Goal: Information Seeking & Learning: Check status

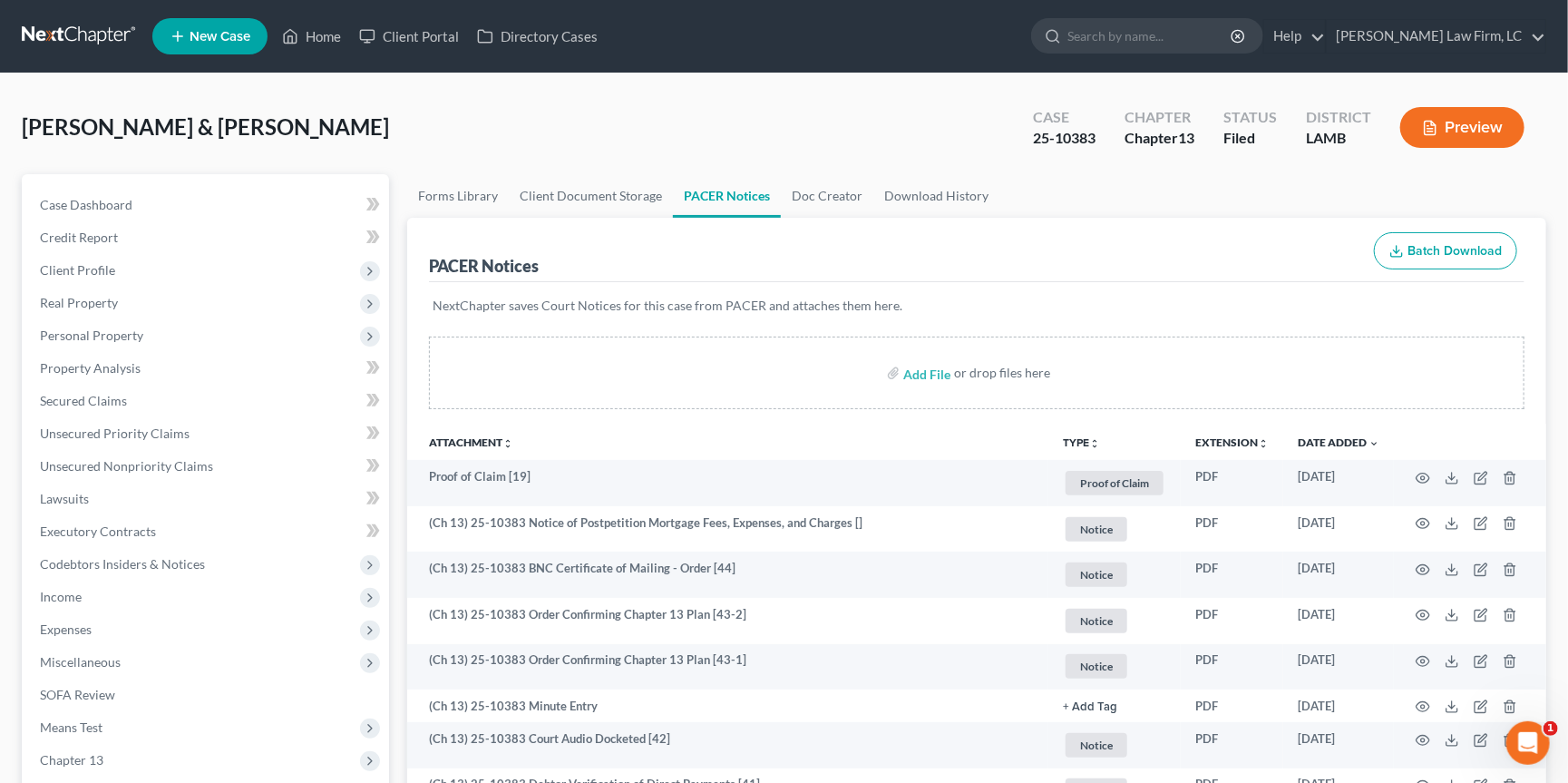
click at [70, 38] on link at bounding box center [79, 36] width 116 height 33
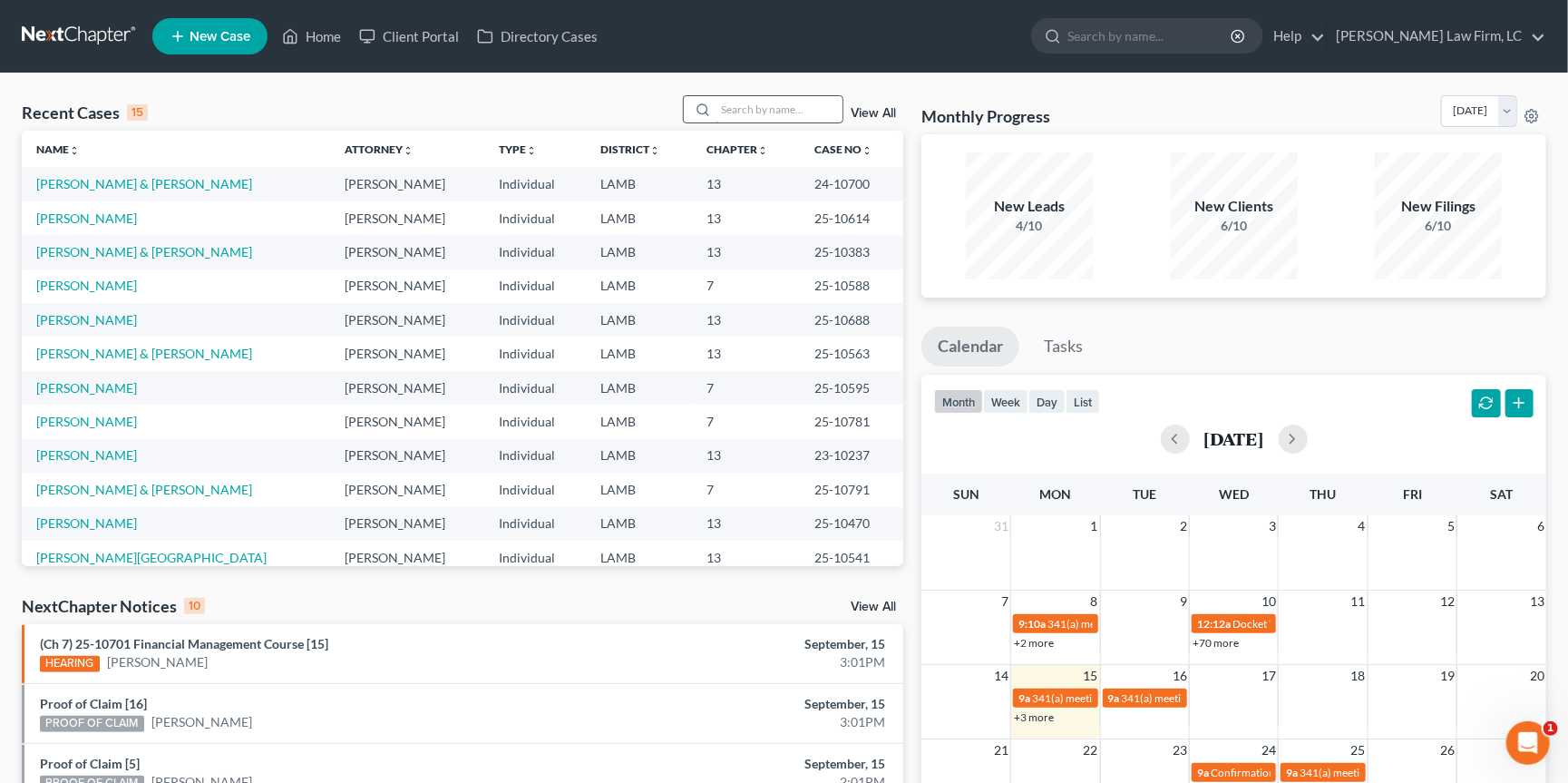
click at [779, 114] on input "search" at bounding box center [778, 109] width 127 height 26
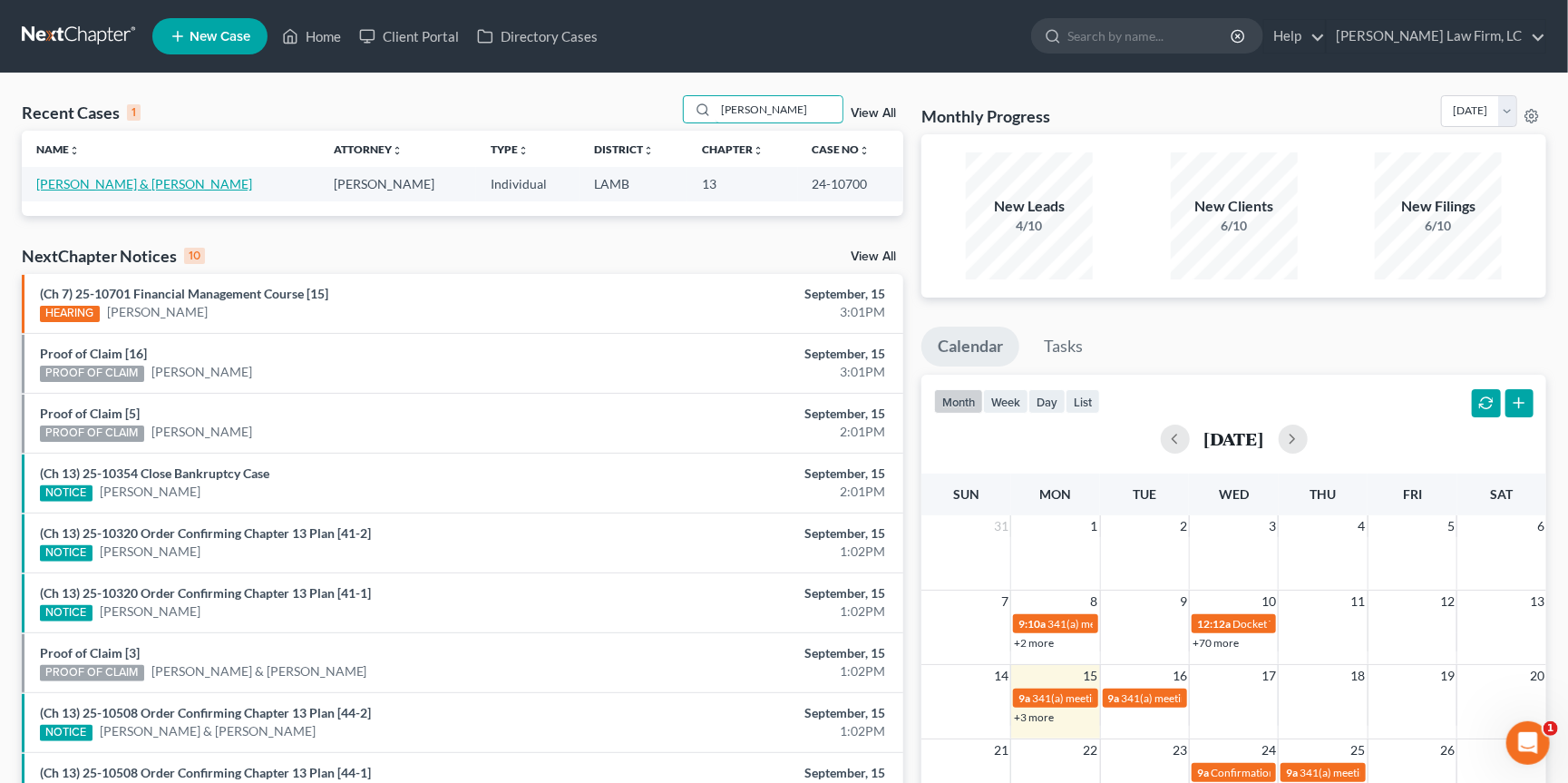
type input "[PERSON_NAME]"
click at [174, 189] on link "[PERSON_NAME] & [PERSON_NAME]" at bounding box center [145, 183] width 216 height 15
select select "2"
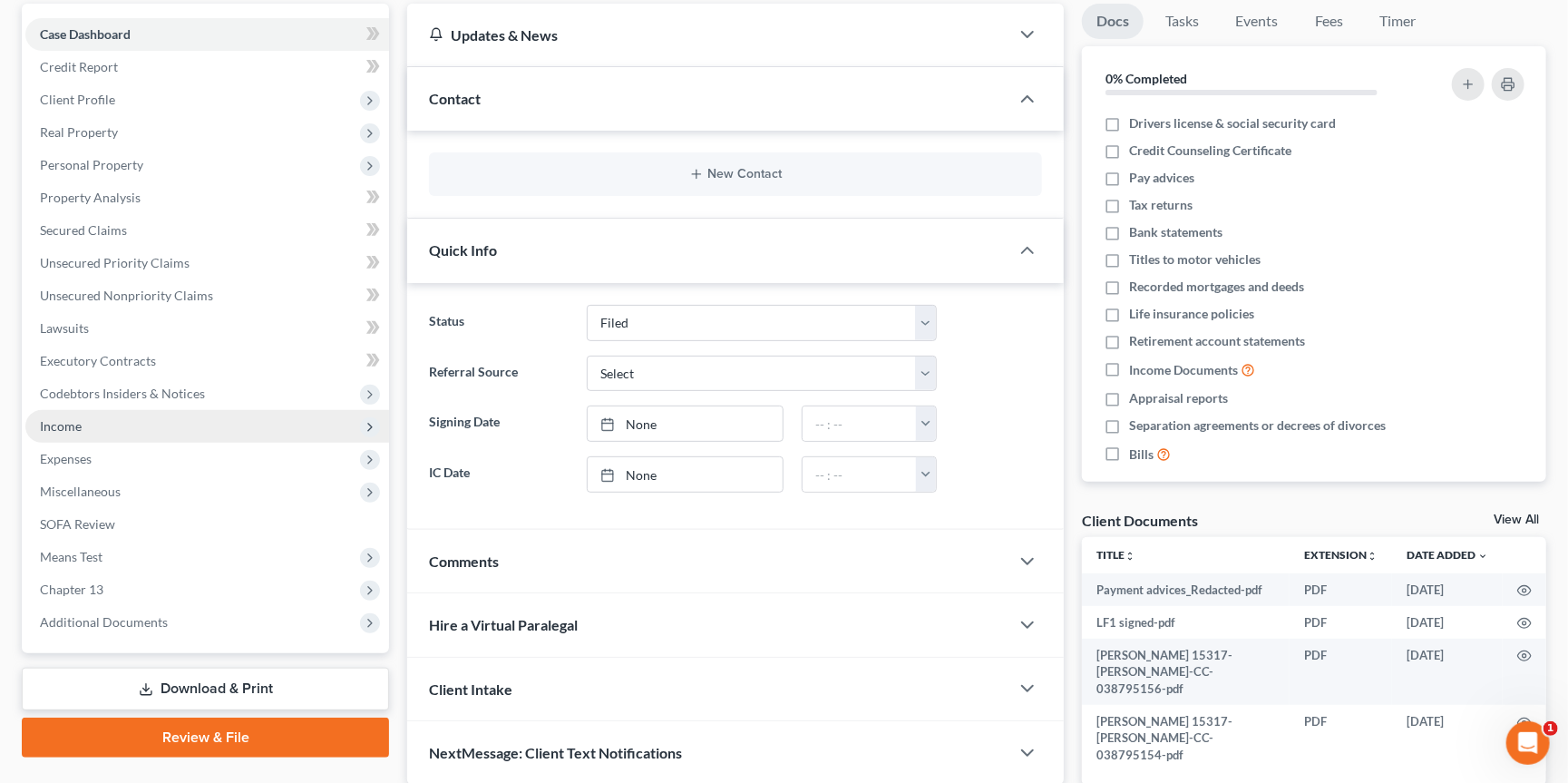
scroll to position [173, 0]
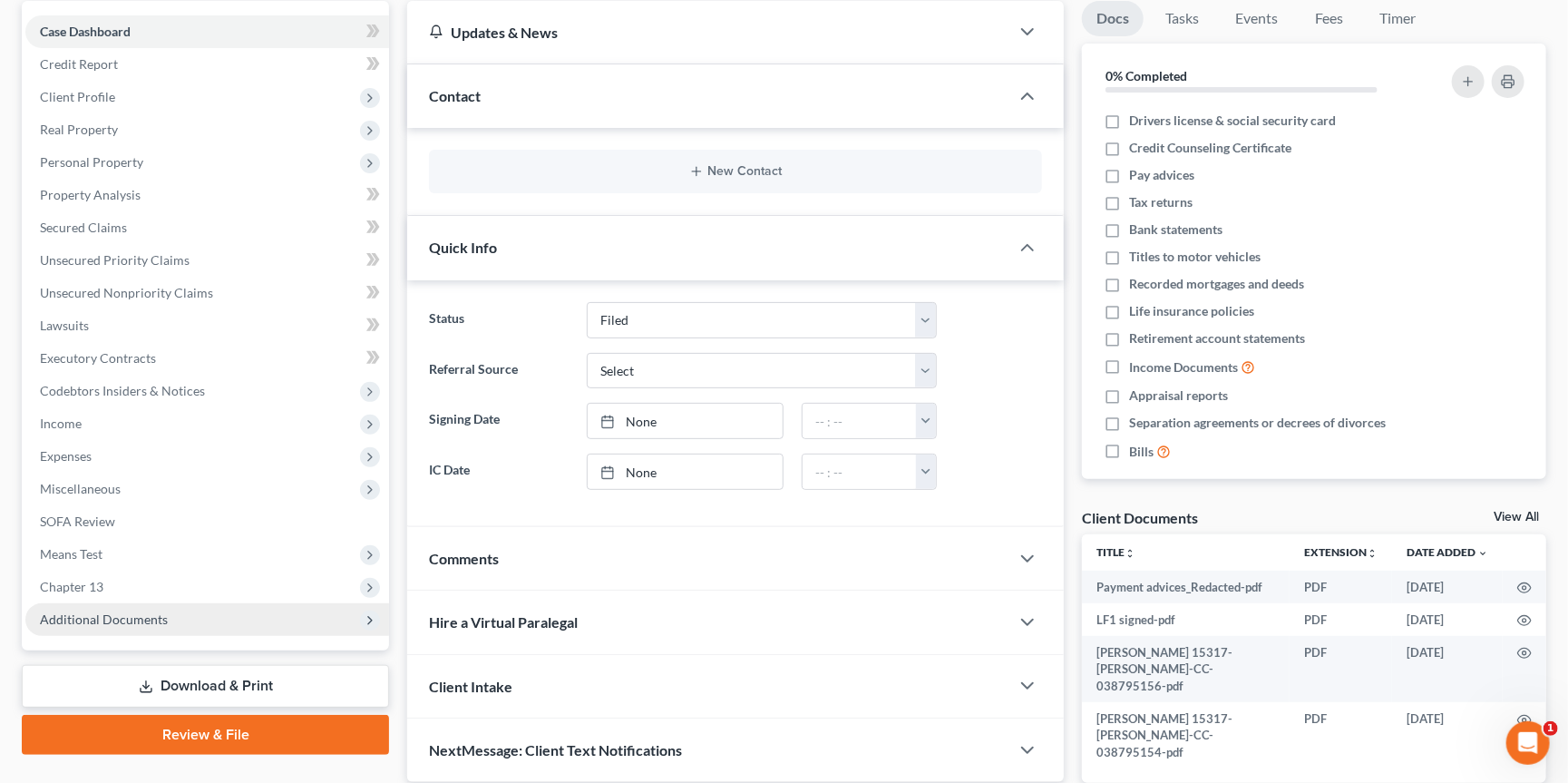
click at [232, 603] on span "Additional Documents" at bounding box center [207, 619] width 364 height 33
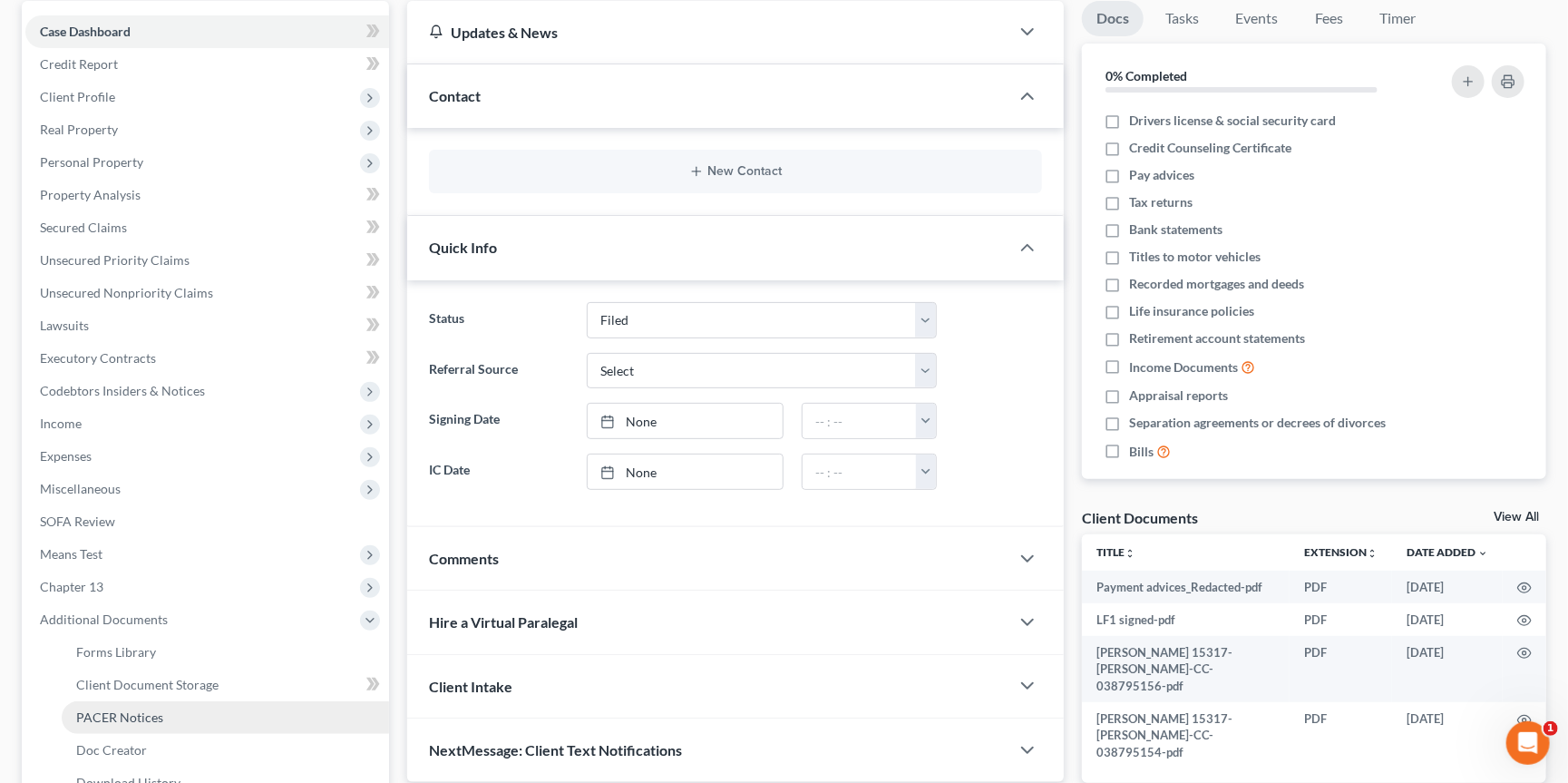
click at [209, 701] on link "PACER Notices" at bounding box center [226, 717] width 327 height 33
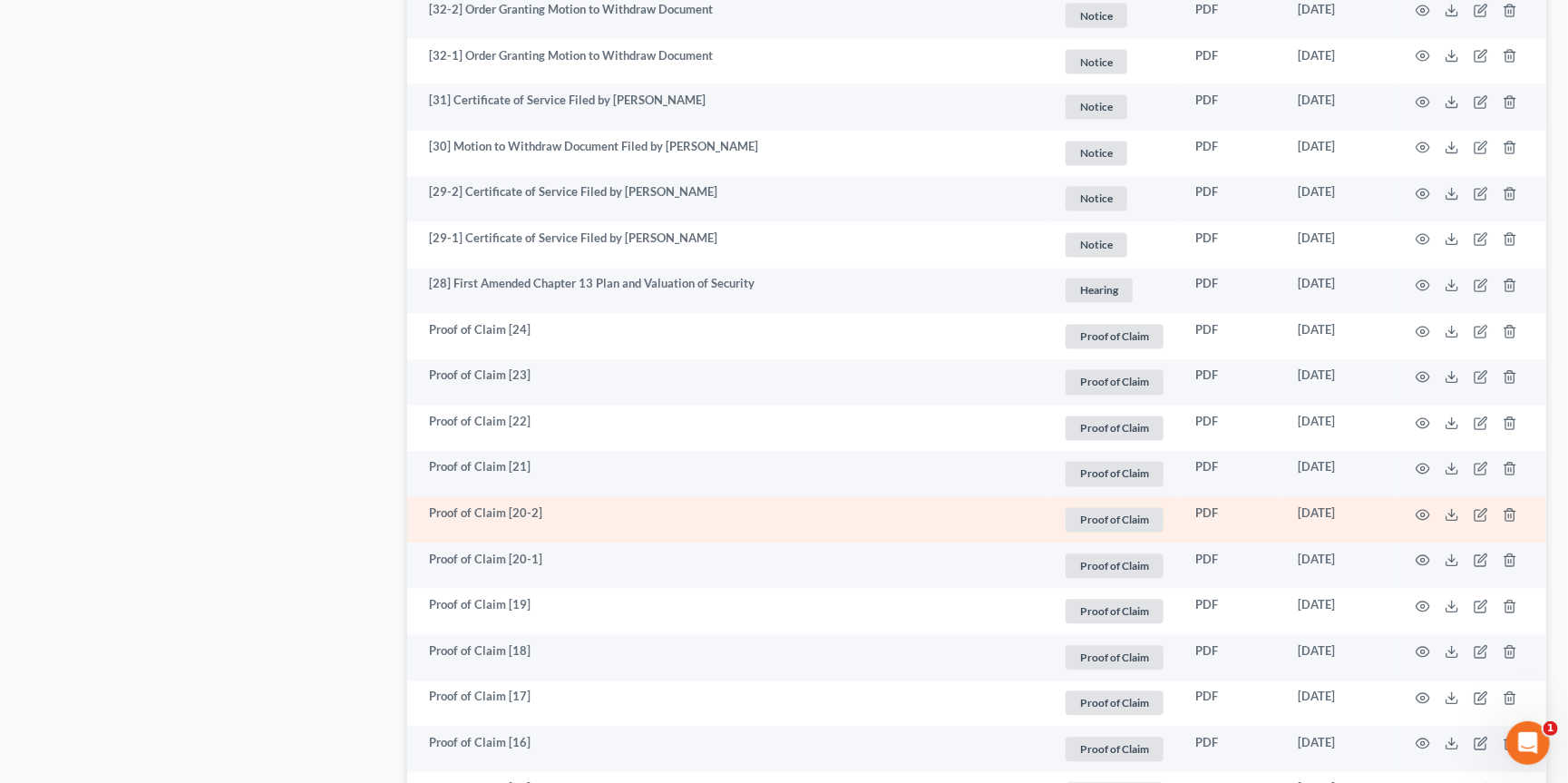
scroll to position [1832, 0]
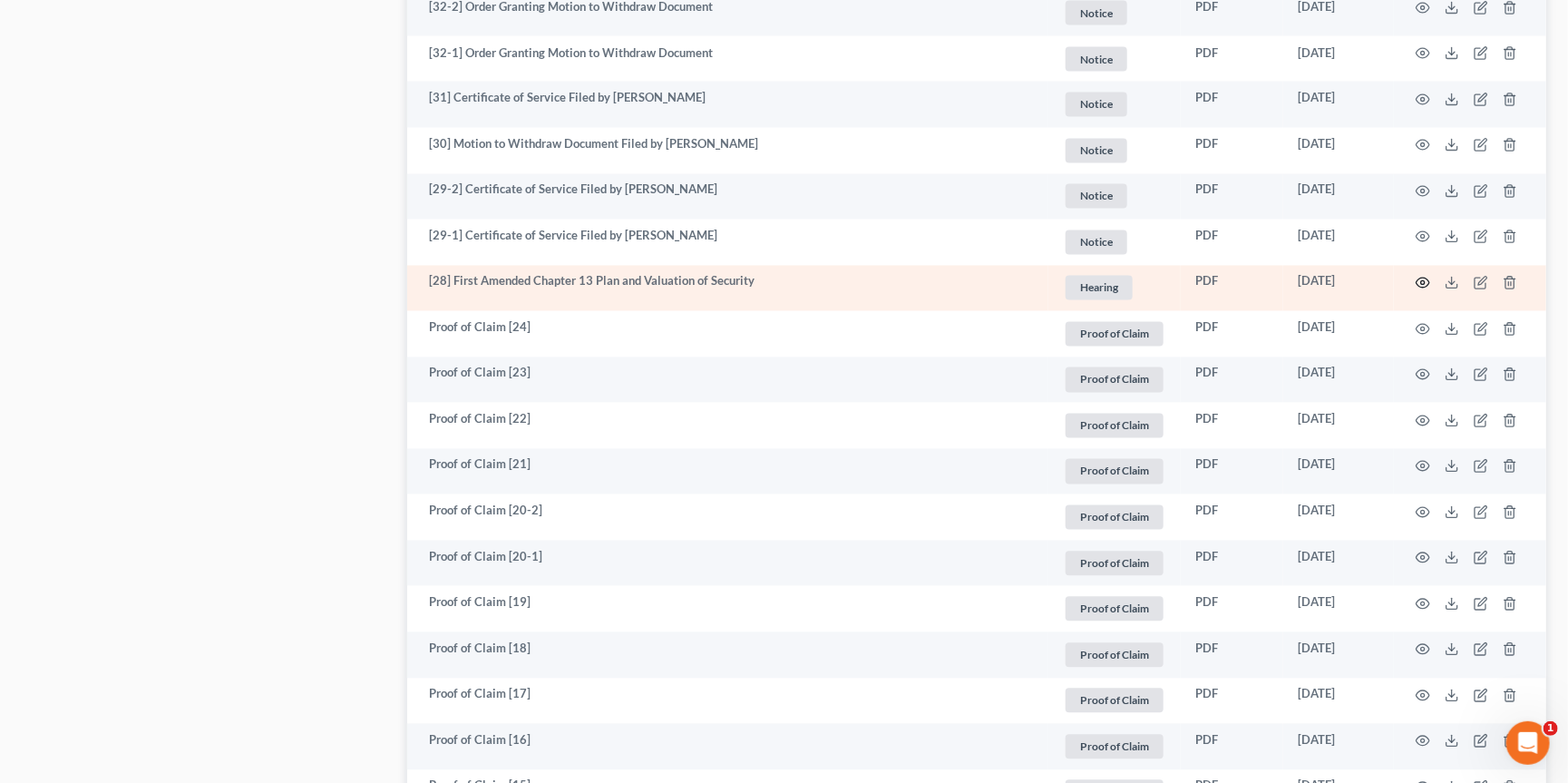
click at [1423, 275] on icon "button" at bounding box center [1422, 282] width 14 height 14
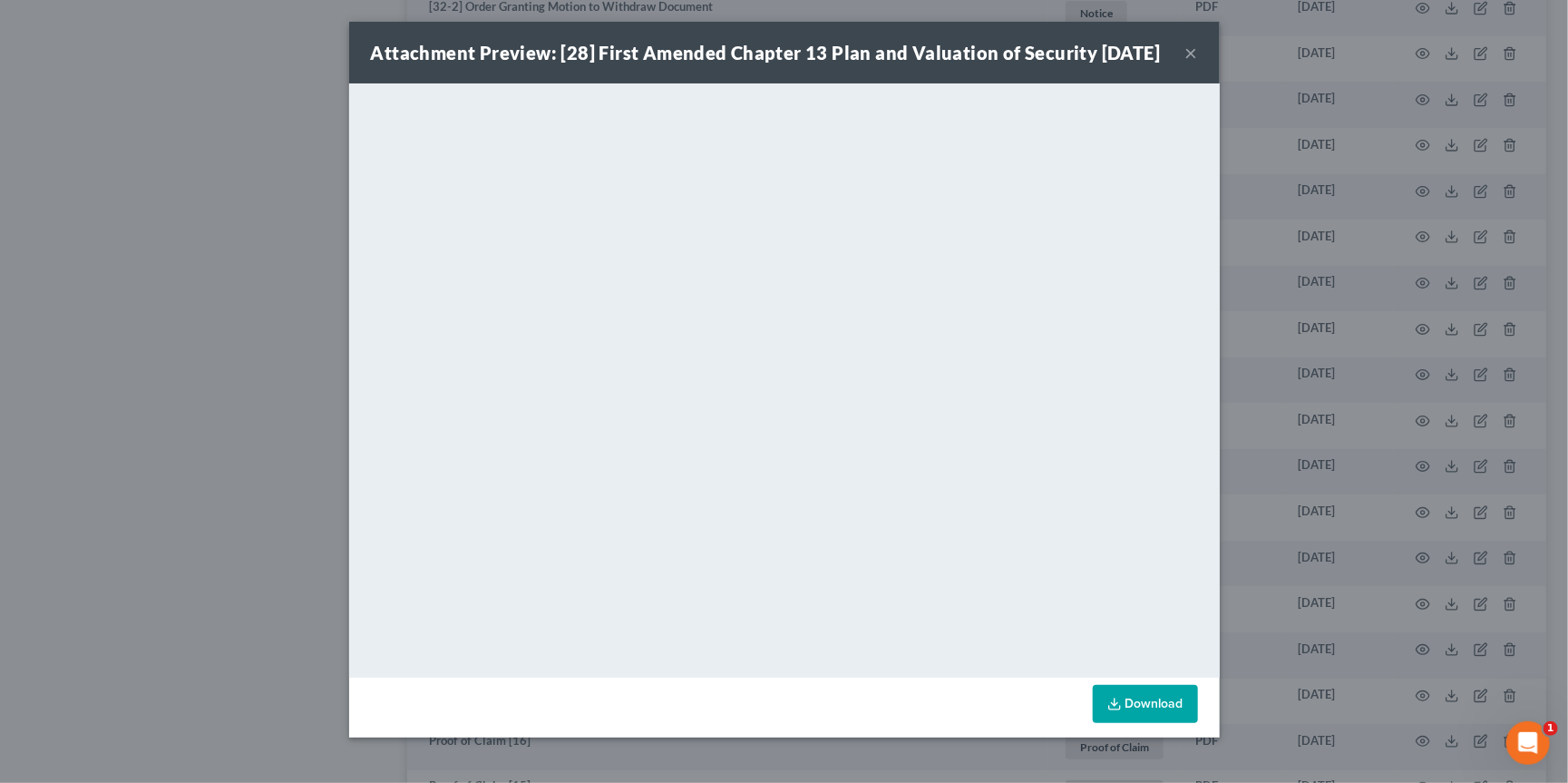
click at [1314, 375] on div "Attachment Preview: [28] First Amended Chapter 13 Plan and Valuation of Securit…" at bounding box center [784, 391] width 1568 height 783
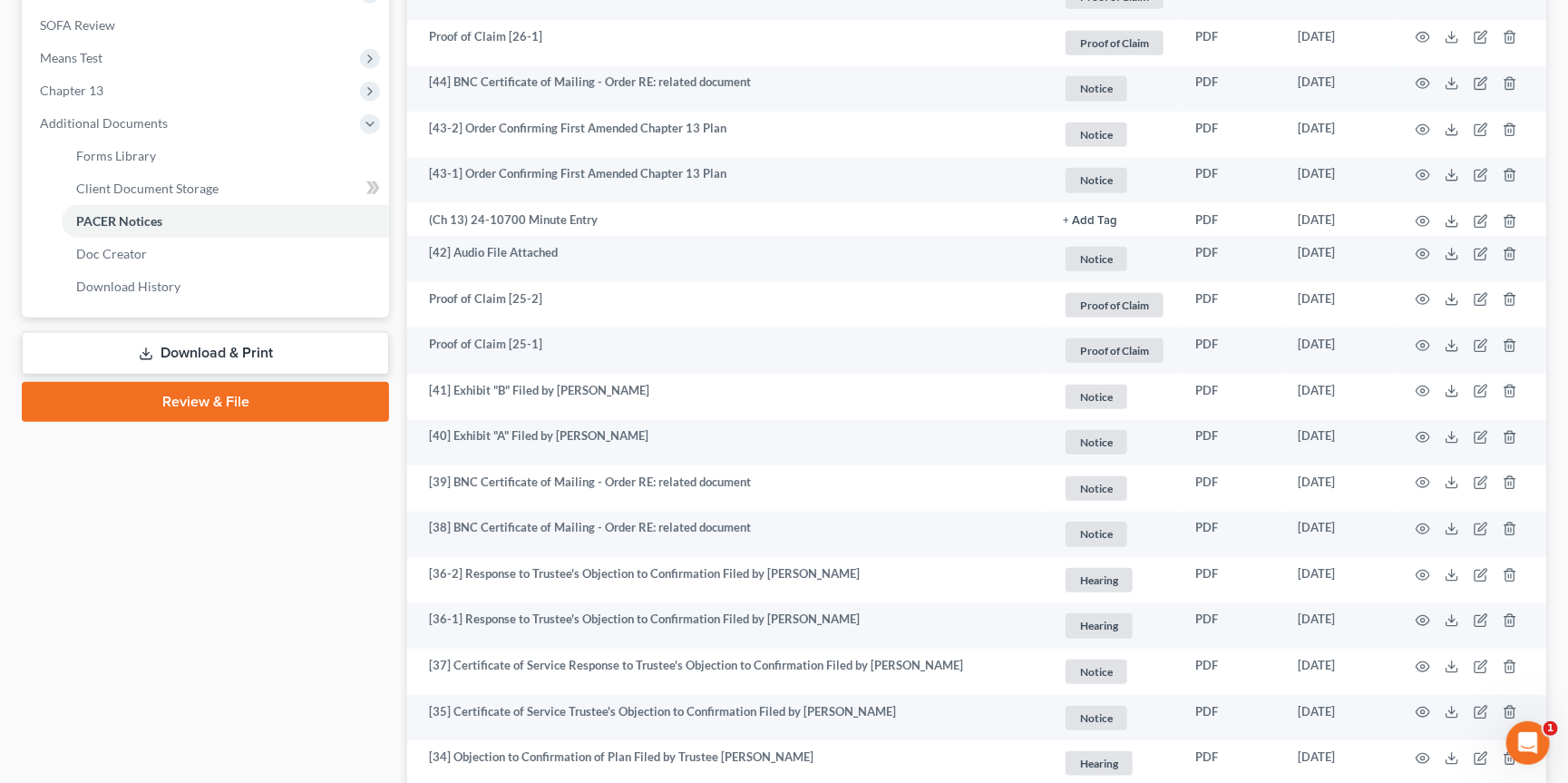
scroll to position [364, 0]
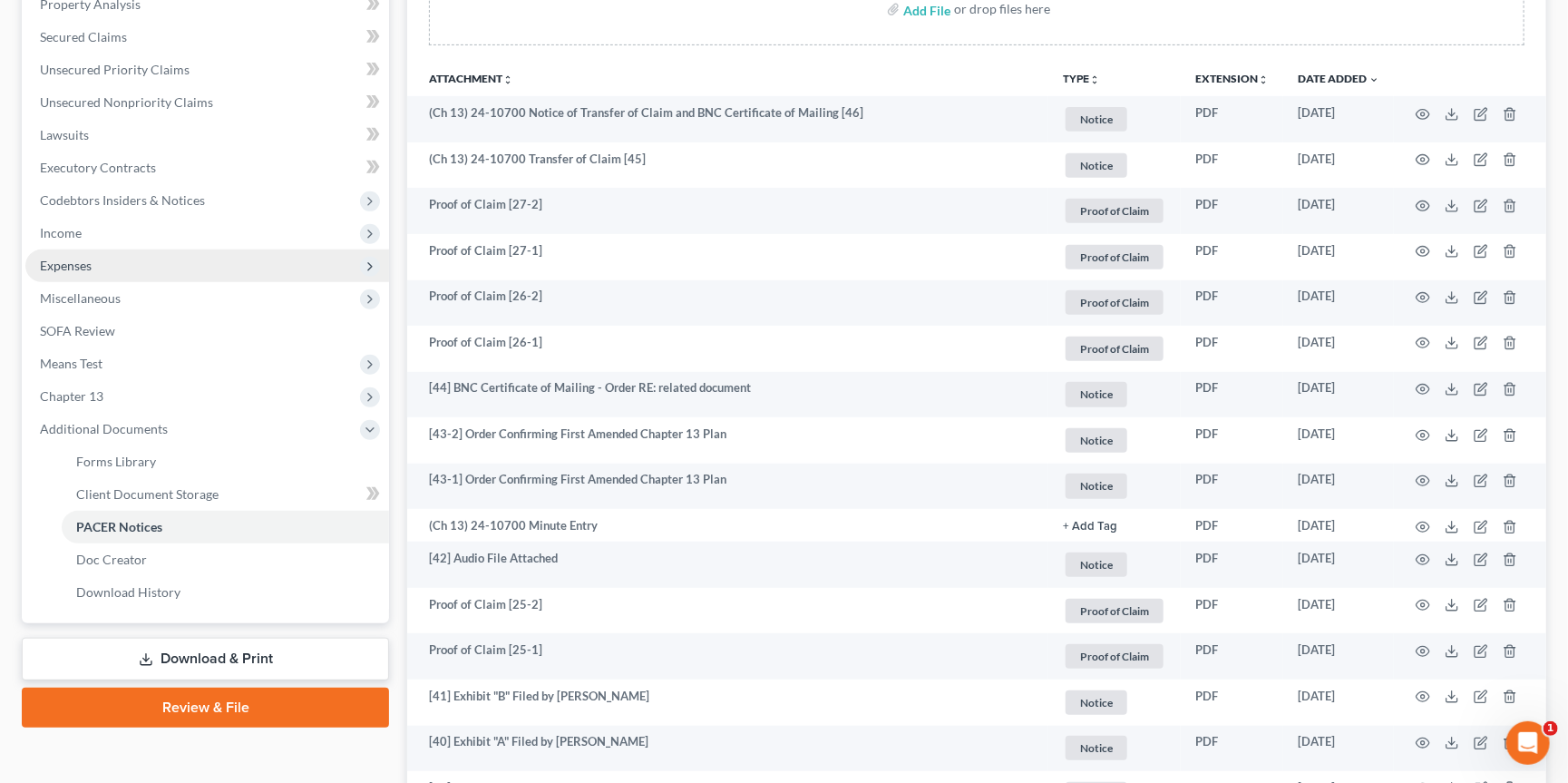
click at [201, 249] on span "Expenses" at bounding box center [207, 265] width 364 height 33
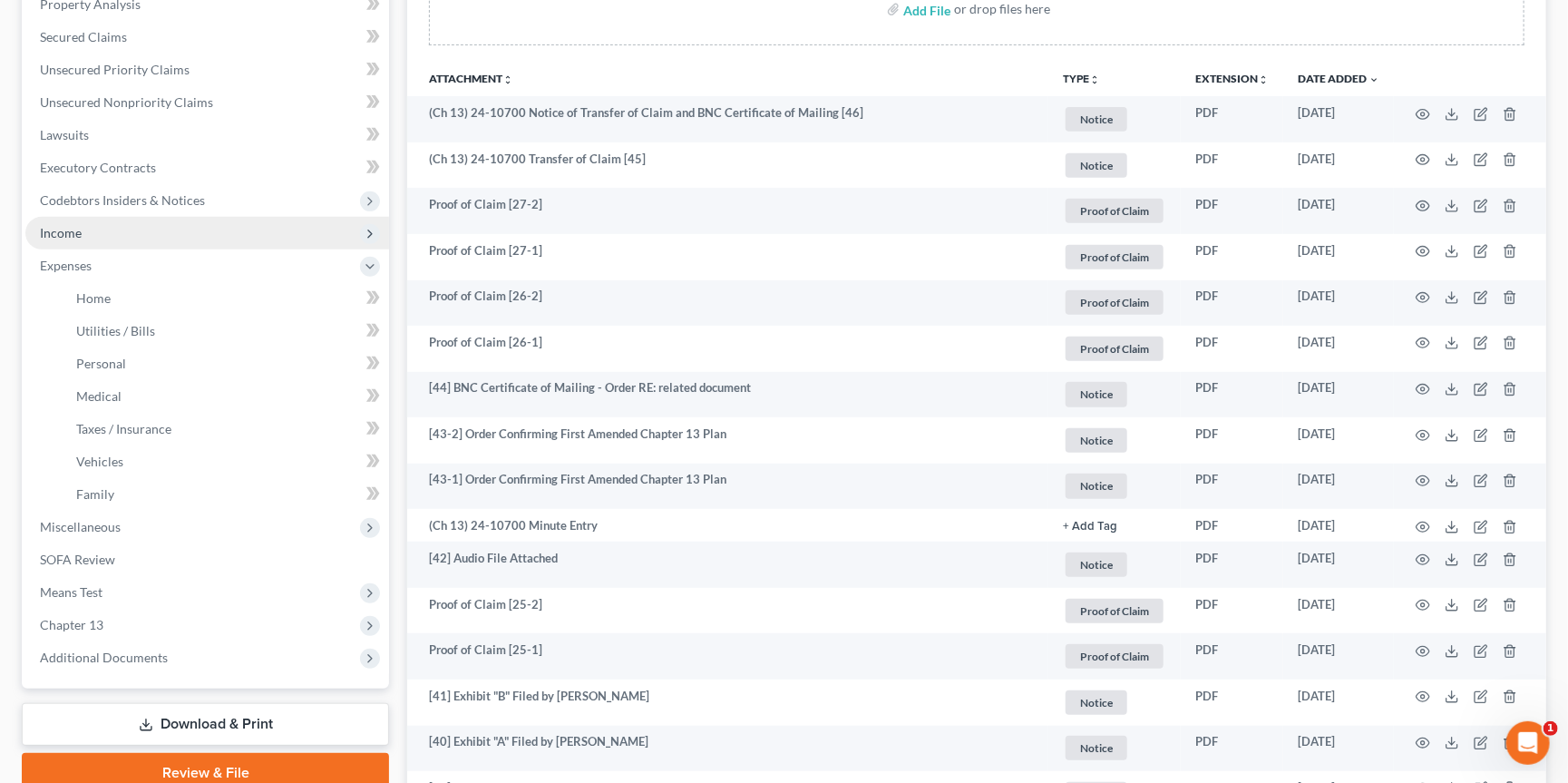
click at [206, 217] on span "Income" at bounding box center [207, 233] width 364 height 33
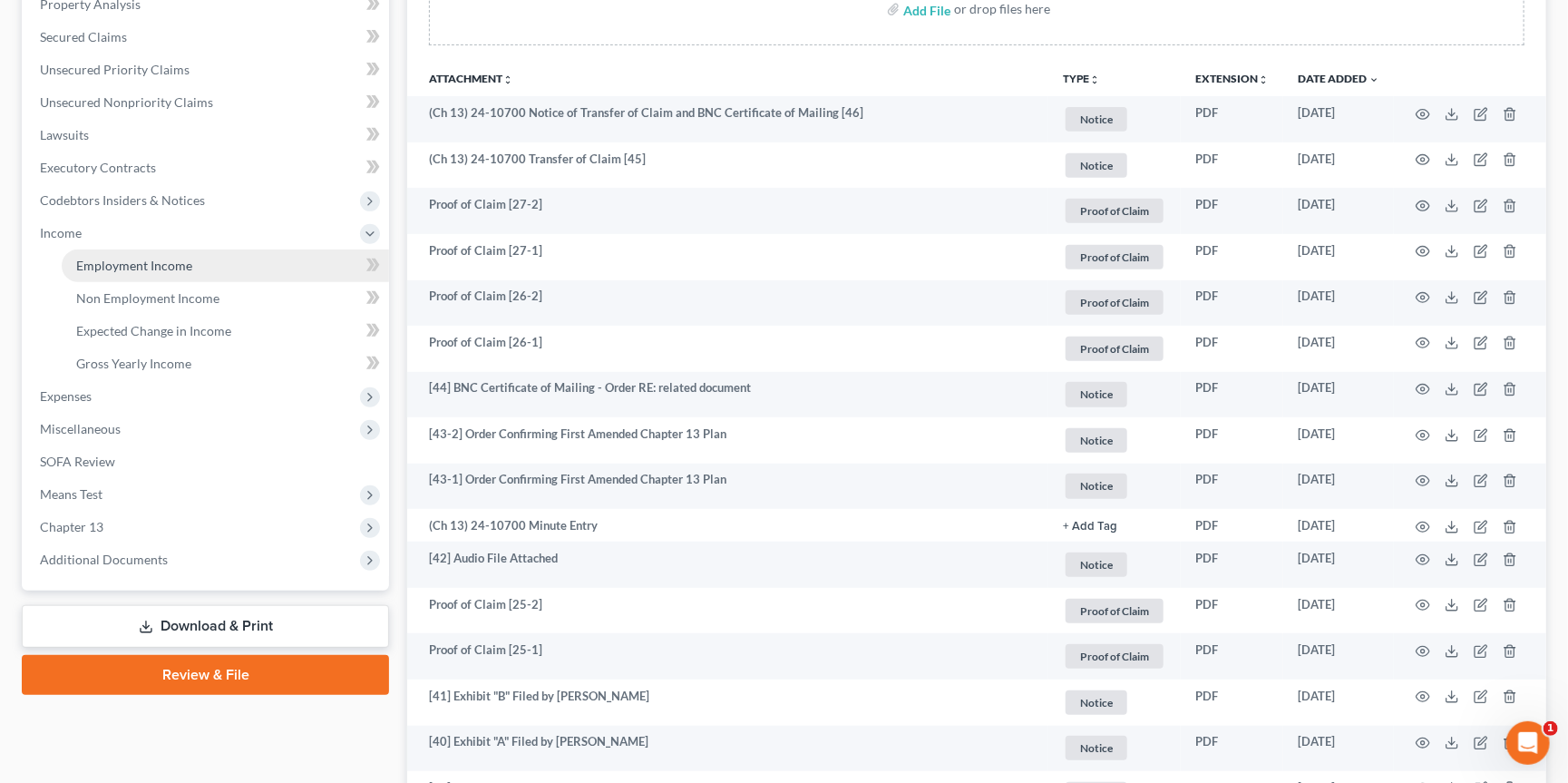
click at [211, 249] on link "Employment Income" at bounding box center [226, 265] width 327 height 33
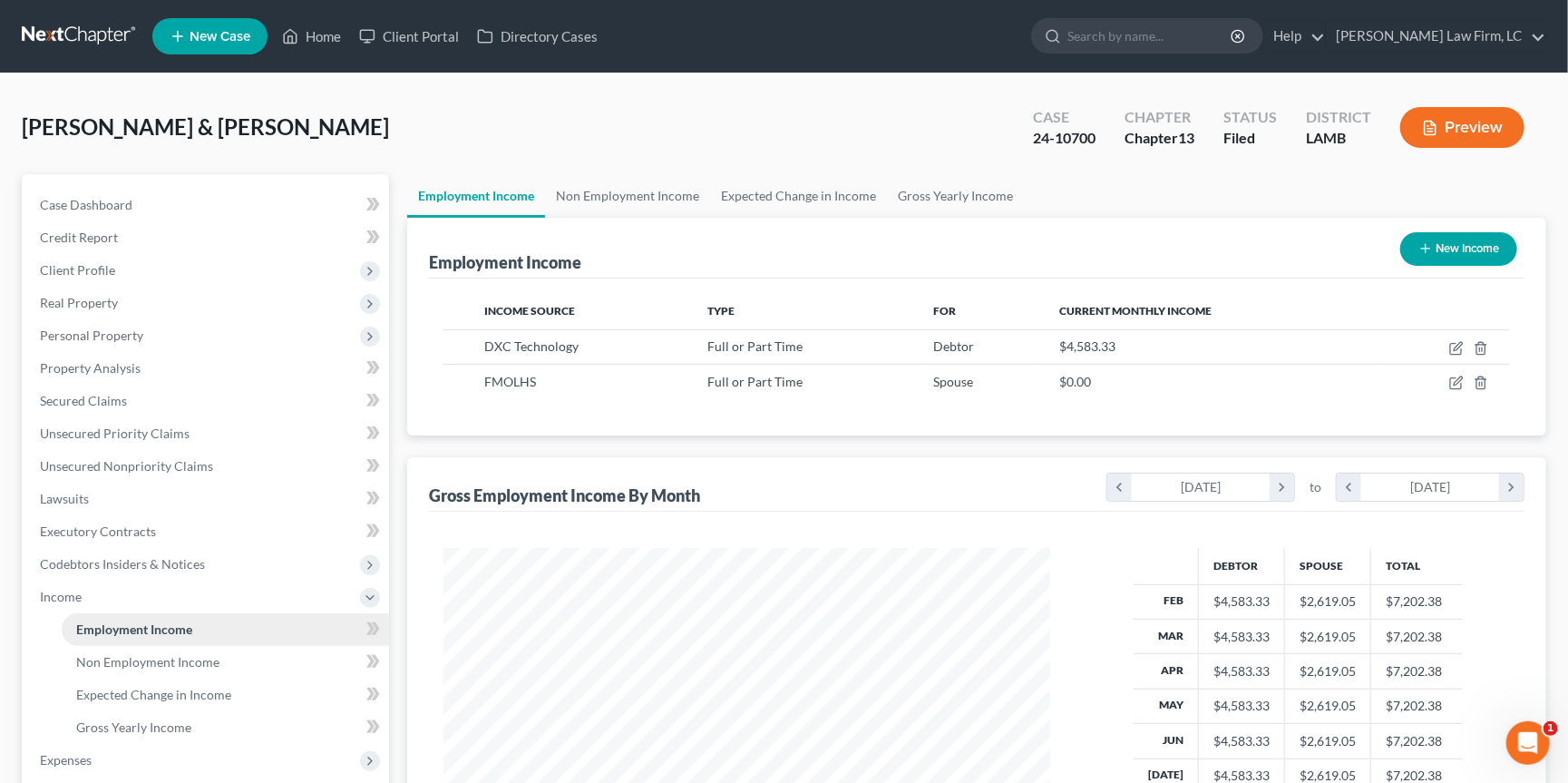
scroll to position [317, 643]
click at [651, 196] on link "Non Employment Income" at bounding box center [628, 196] width 165 height 43
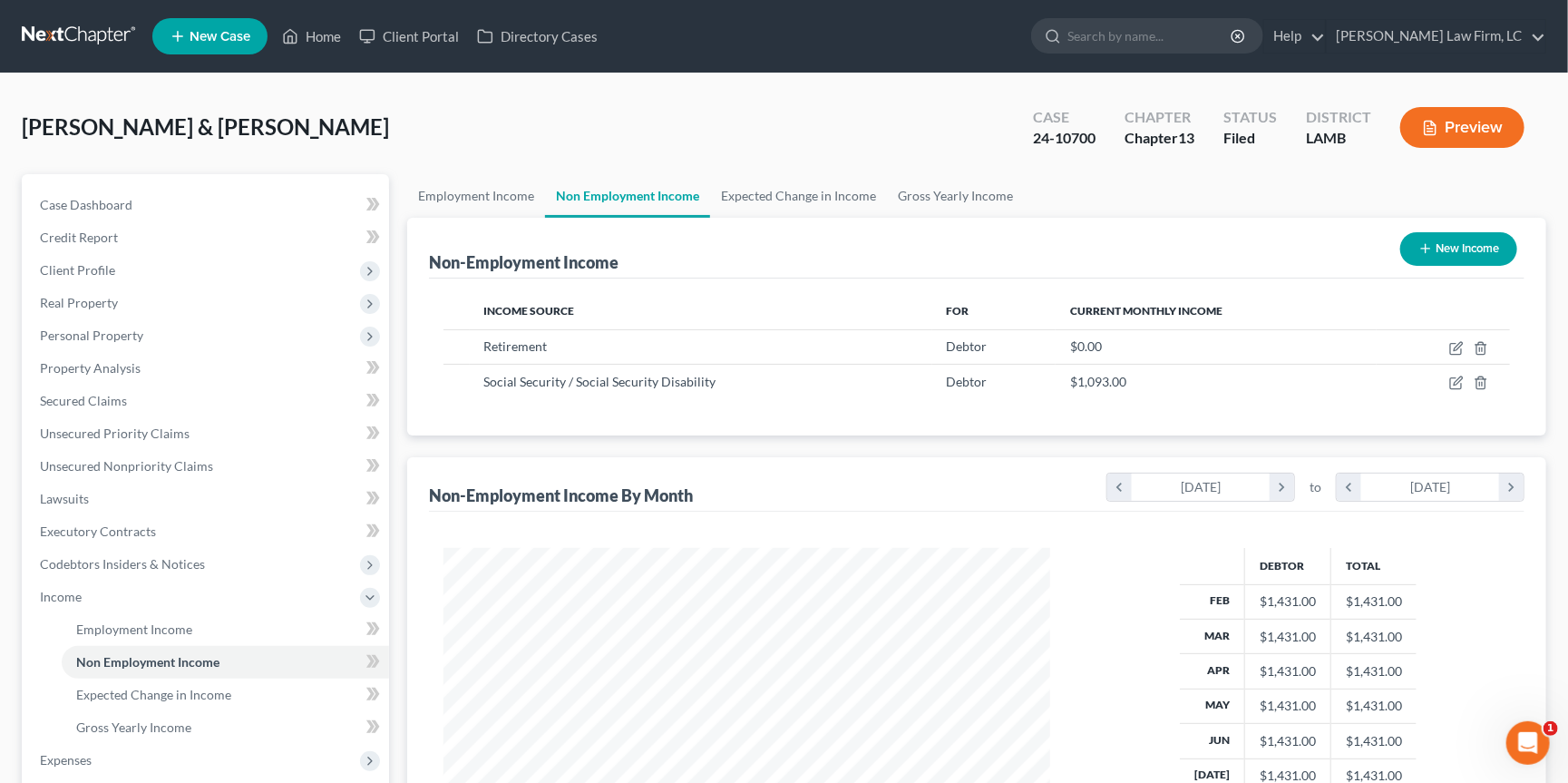
scroll to position [317, 643]
click at [455, 203] on link "Employment Income" at bounding box center [476, 196] width 138 height 43
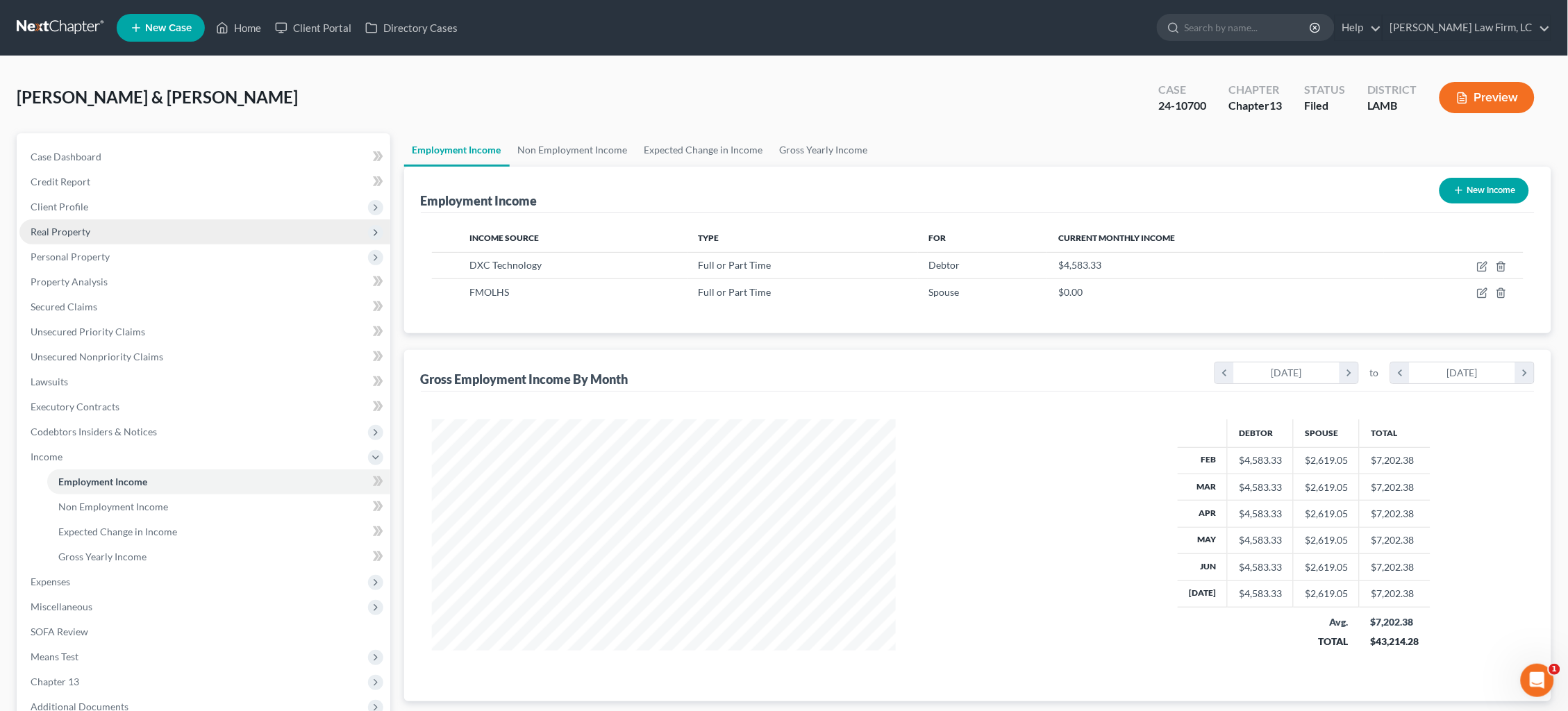
scroll to position [312, 654]
click at [67, 30] on link at bounding box center [60, 27] width 89 height 25
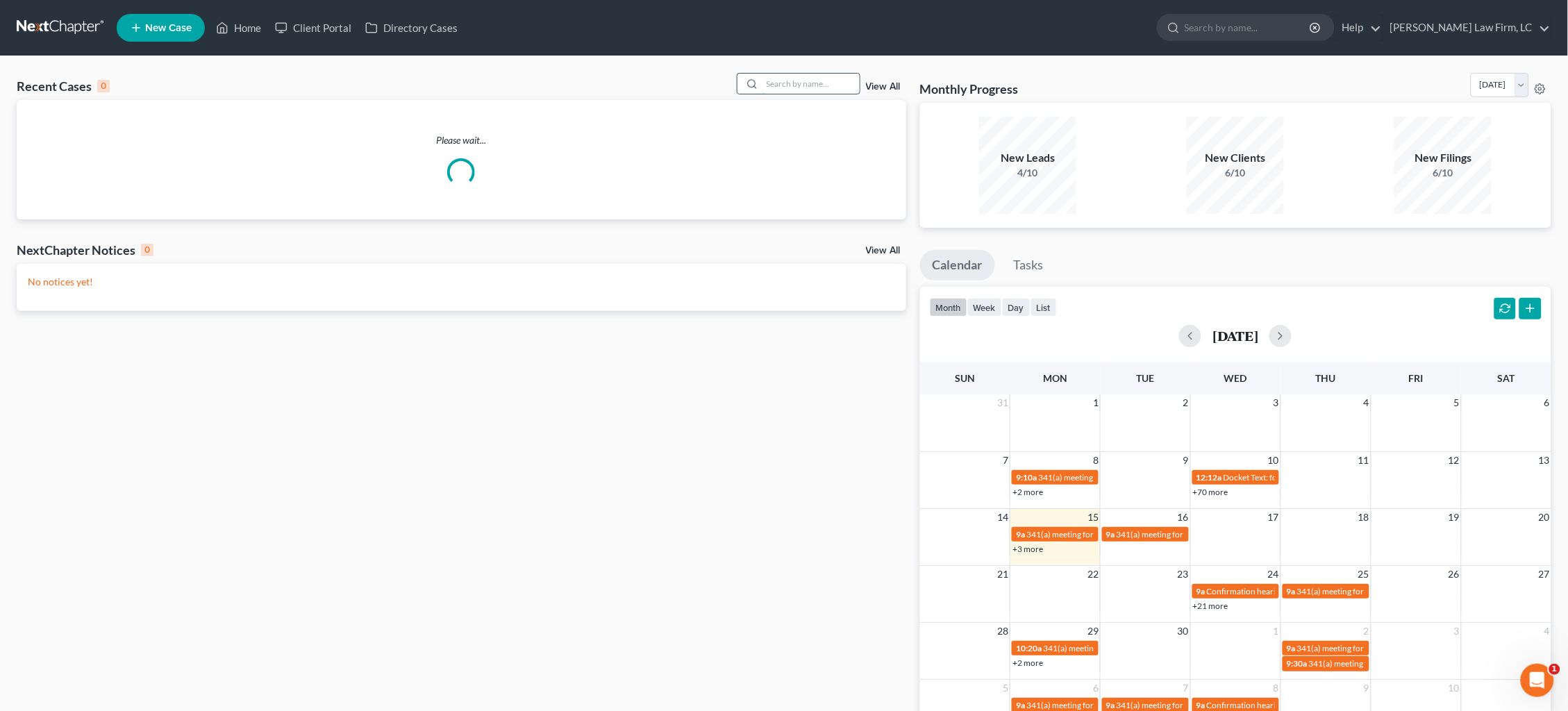
click at [790, 81] on input "search" at bounding box center [811, 83] width 97 height 20
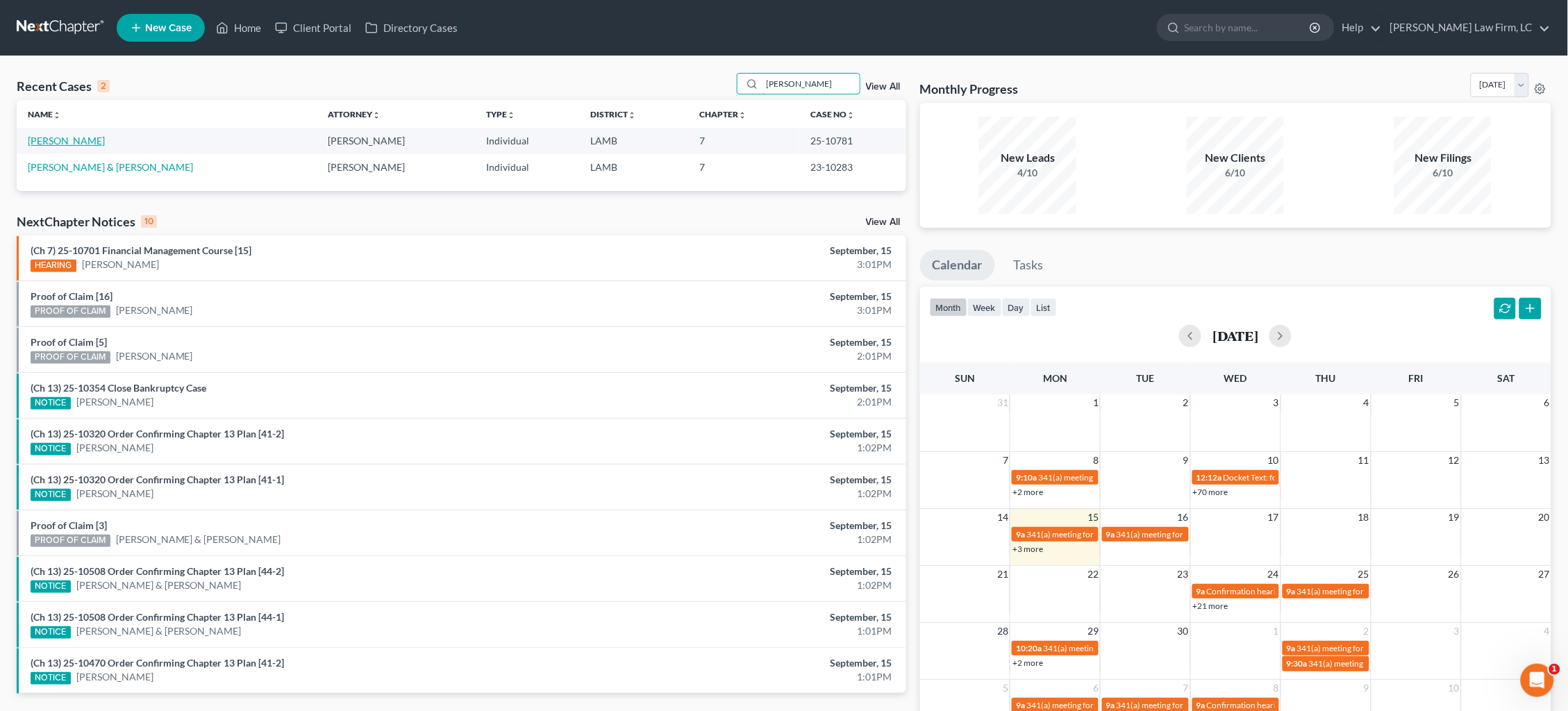
type input "gonzales"
click at [80, 140] on link "[PERSON_NAME]" at bounding box center [66, 140] width 77 height 12
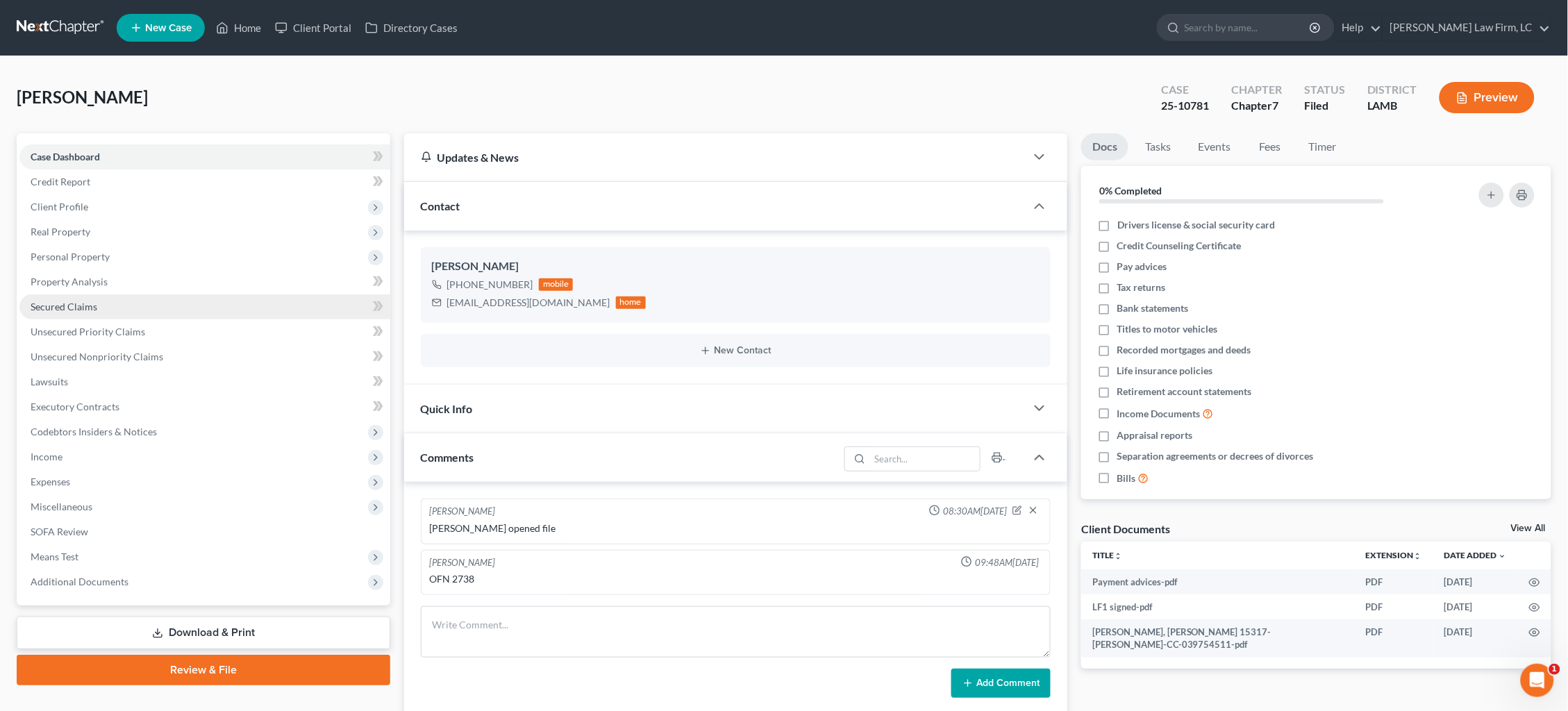
click at [76, 307] on link "Secured Claims" at bounding box center [204, 307] width 371 height 25
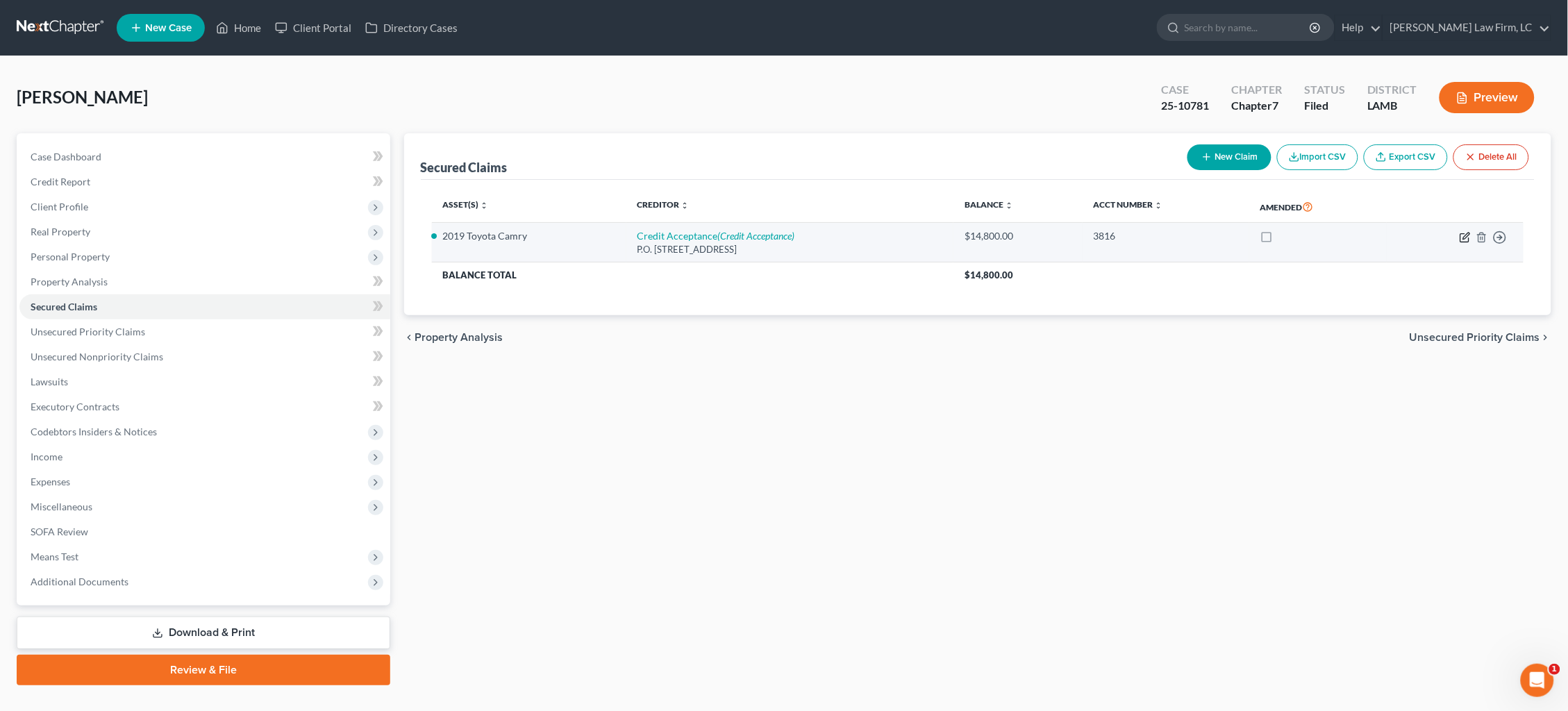
click at [1469, 237] on icon "button" at bounding box center [1465, 237] width 11 height 11
select select "23"
select select "5"
select select "2"
select select "0"
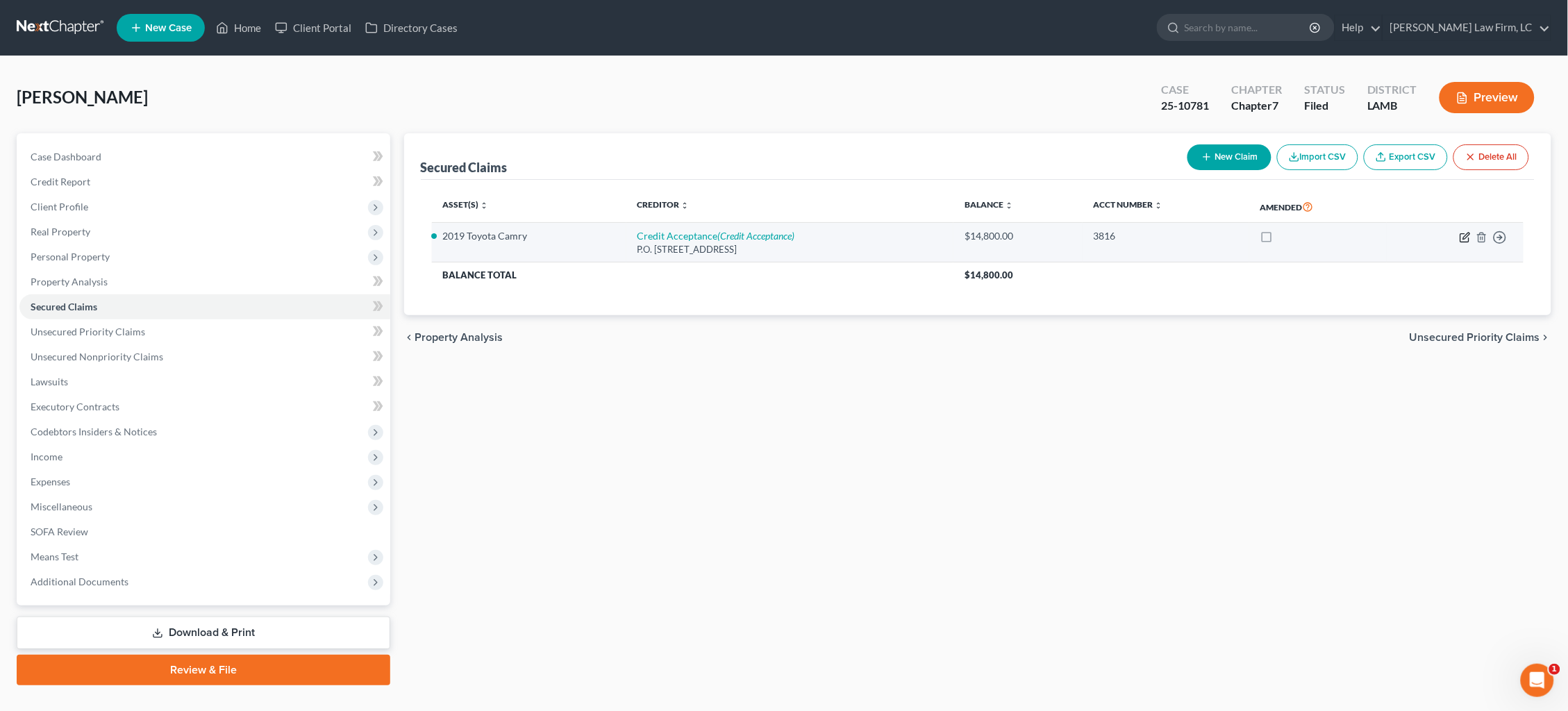
select select "0"
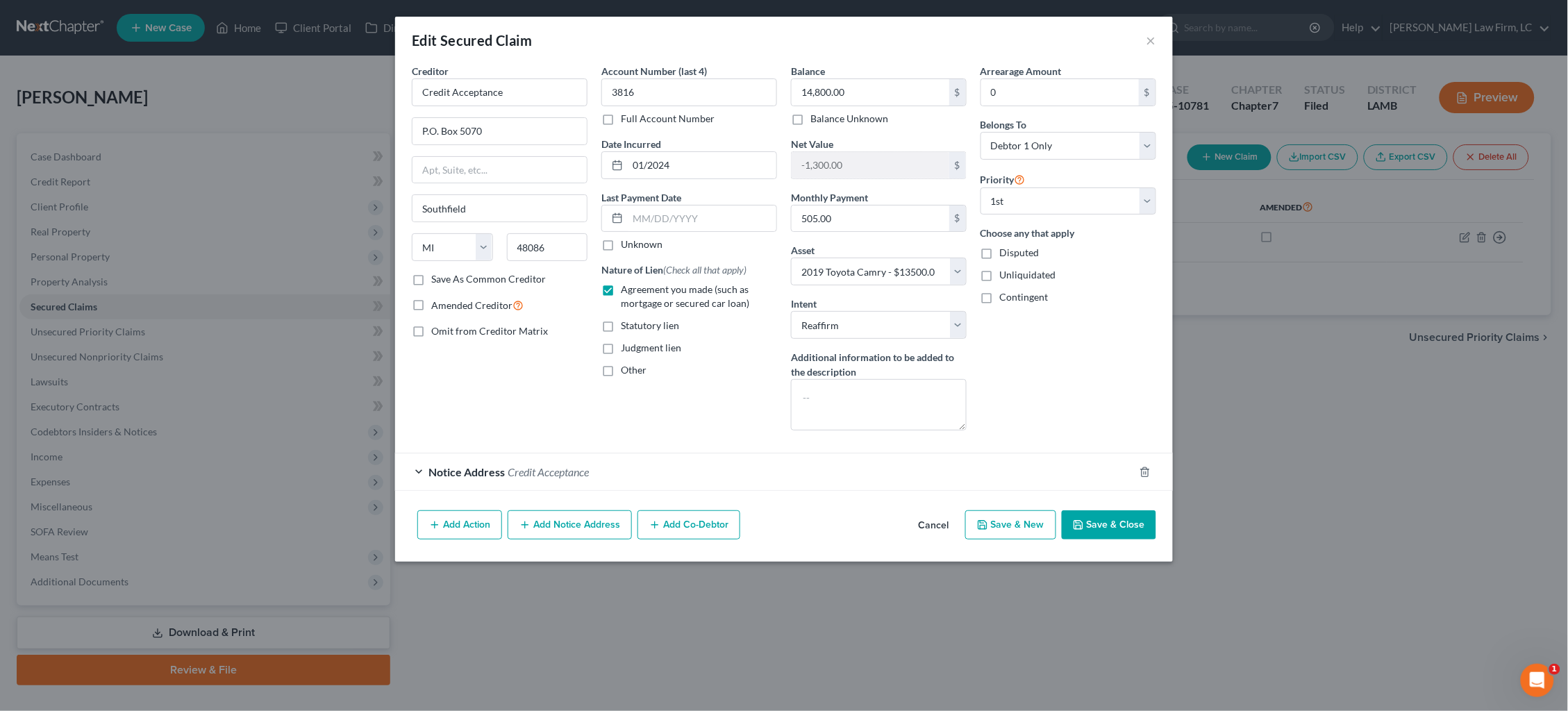
click at [1317, 285] on div "Edit Secured Claim × Creditor * Credit Acceptance P.O. Box 5070 Southfield Stat…" at bounding box center [784, 356] width 1568 height 711
drag, startPoint x: 1137, startPoint y: 34, endPoint x: 1151, endPoint y: 38, distance: 14.6
click at [1136, 35] on div "Edit Secured Claim ×" at bounding box center [784, 40] width 778 height 47
click at [1154, 41] on button "×" at bounding box center [1152, 40] width 10 height 17
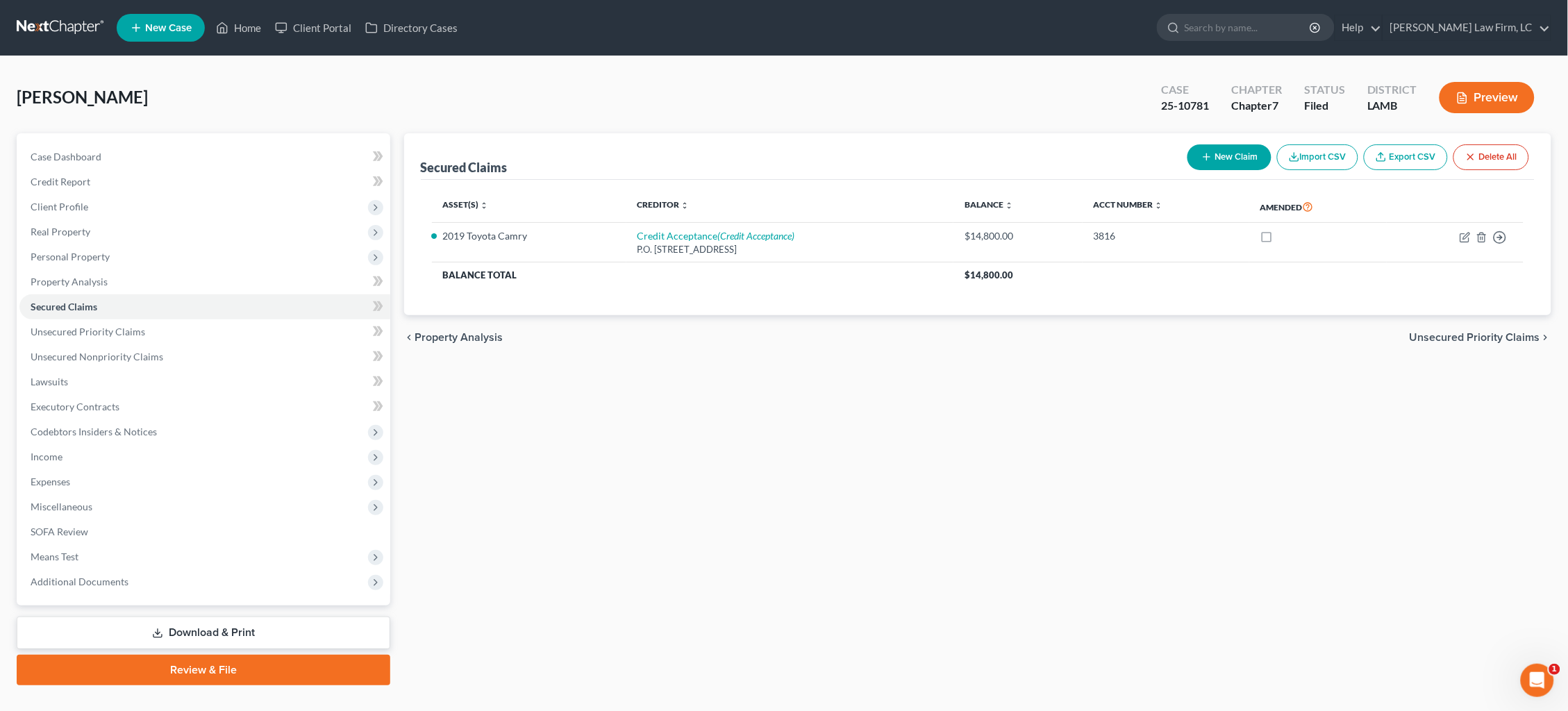
click at [45, 27] on link at bounding box center [60, 27] width 89 height 25
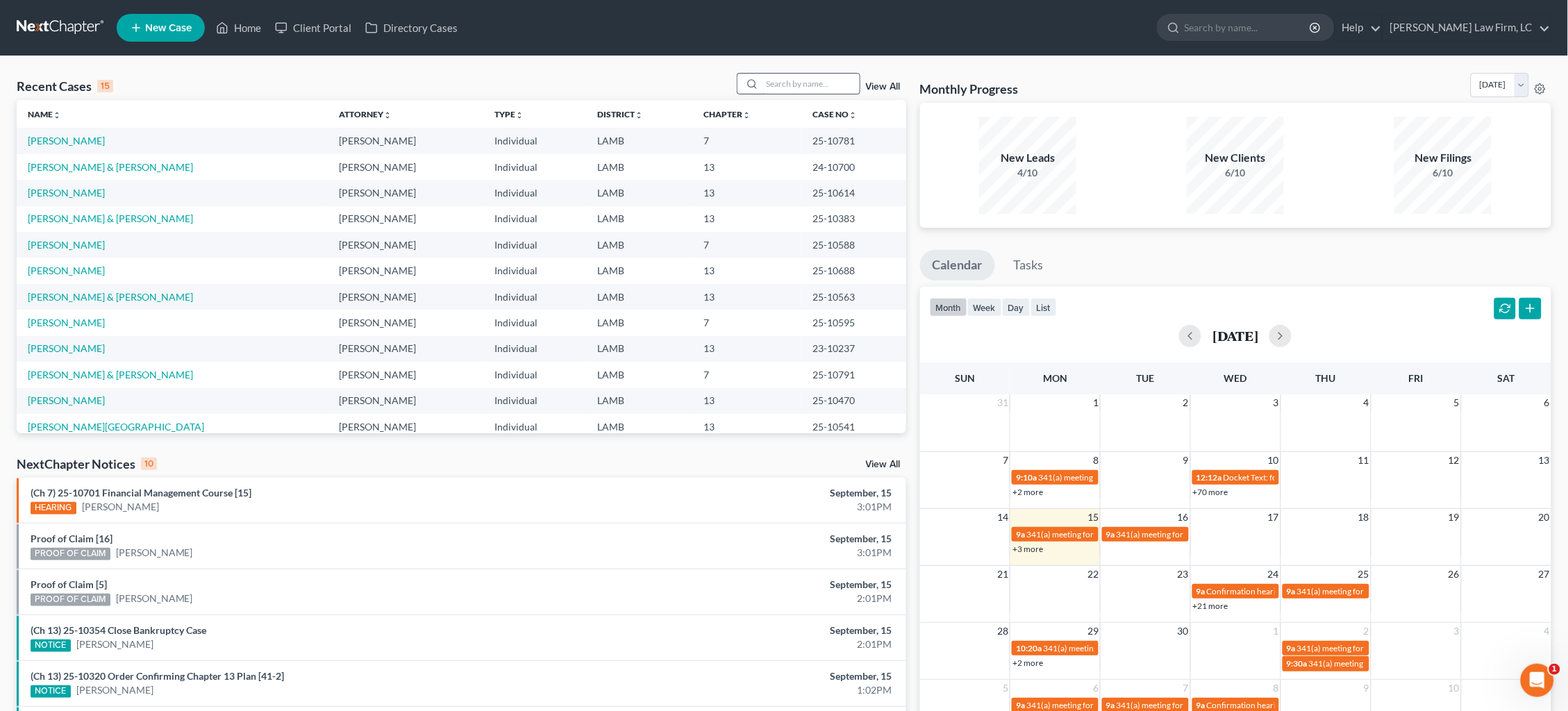
click at [825, 89] on input "search" at bounding box center [811, 83] width 97 height 20
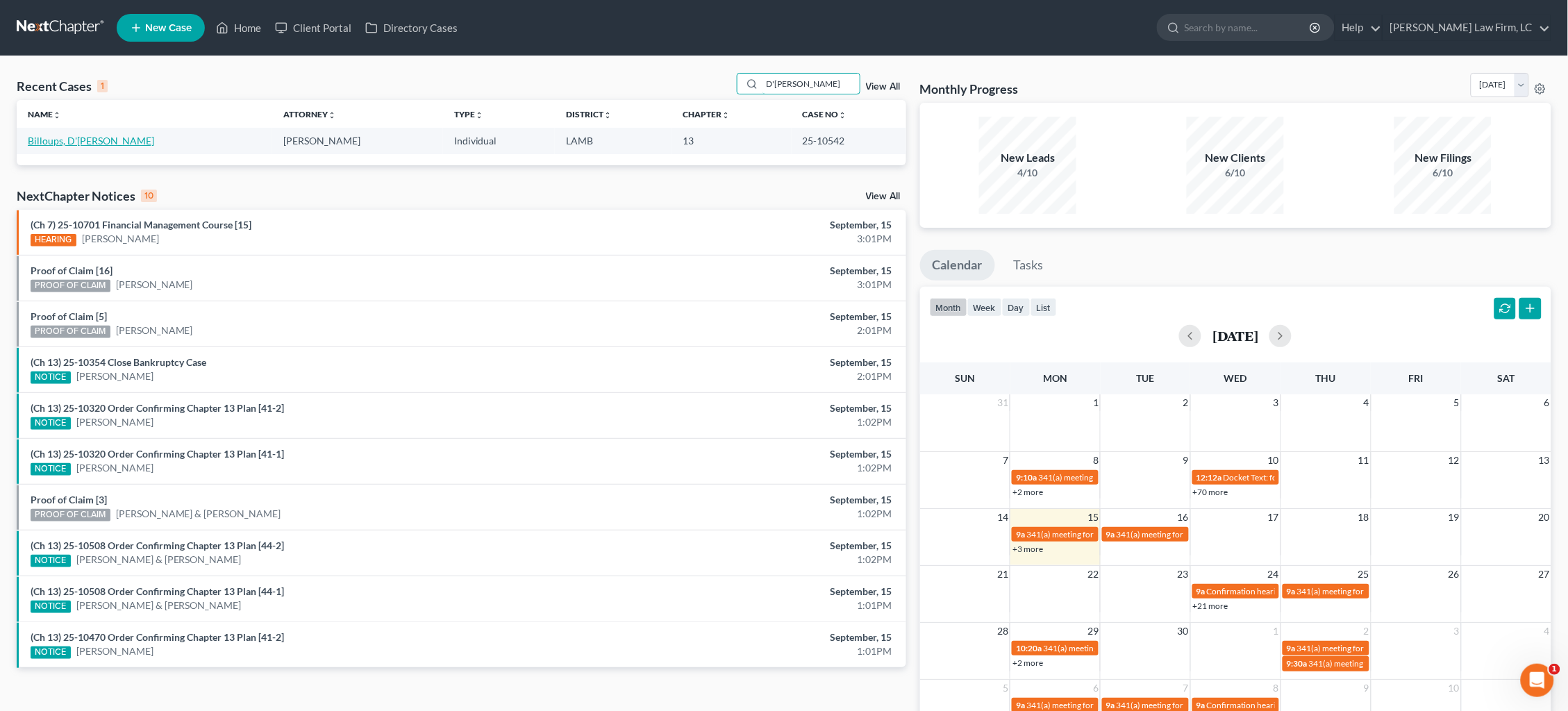
type input "D'Nita"
click at [64, 140] on link "Billoups, D'Nita" at bounding box center [91, 140] width 127 height 12
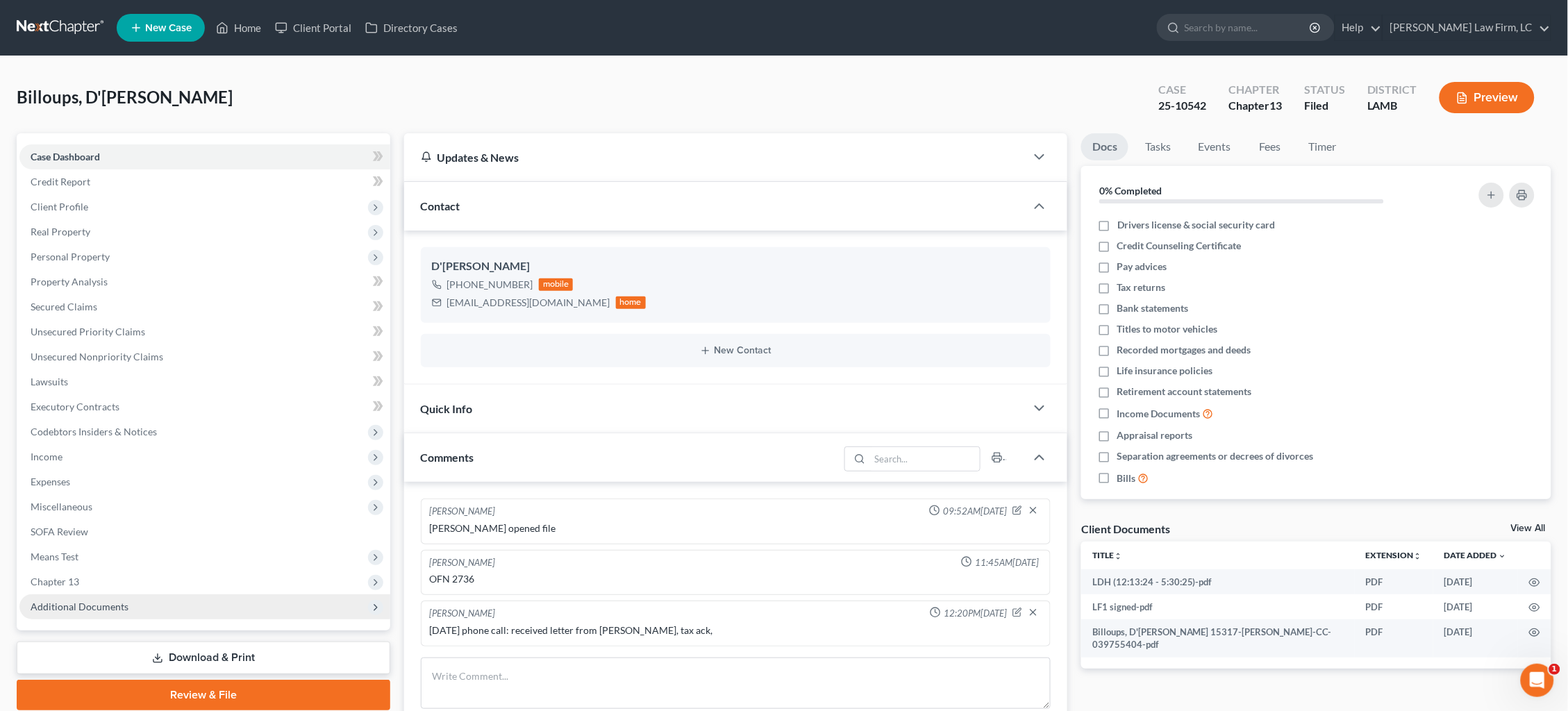
click at [209, 595] on span "Additional Documents" at bounding box center [204, 607] width 371 height 25
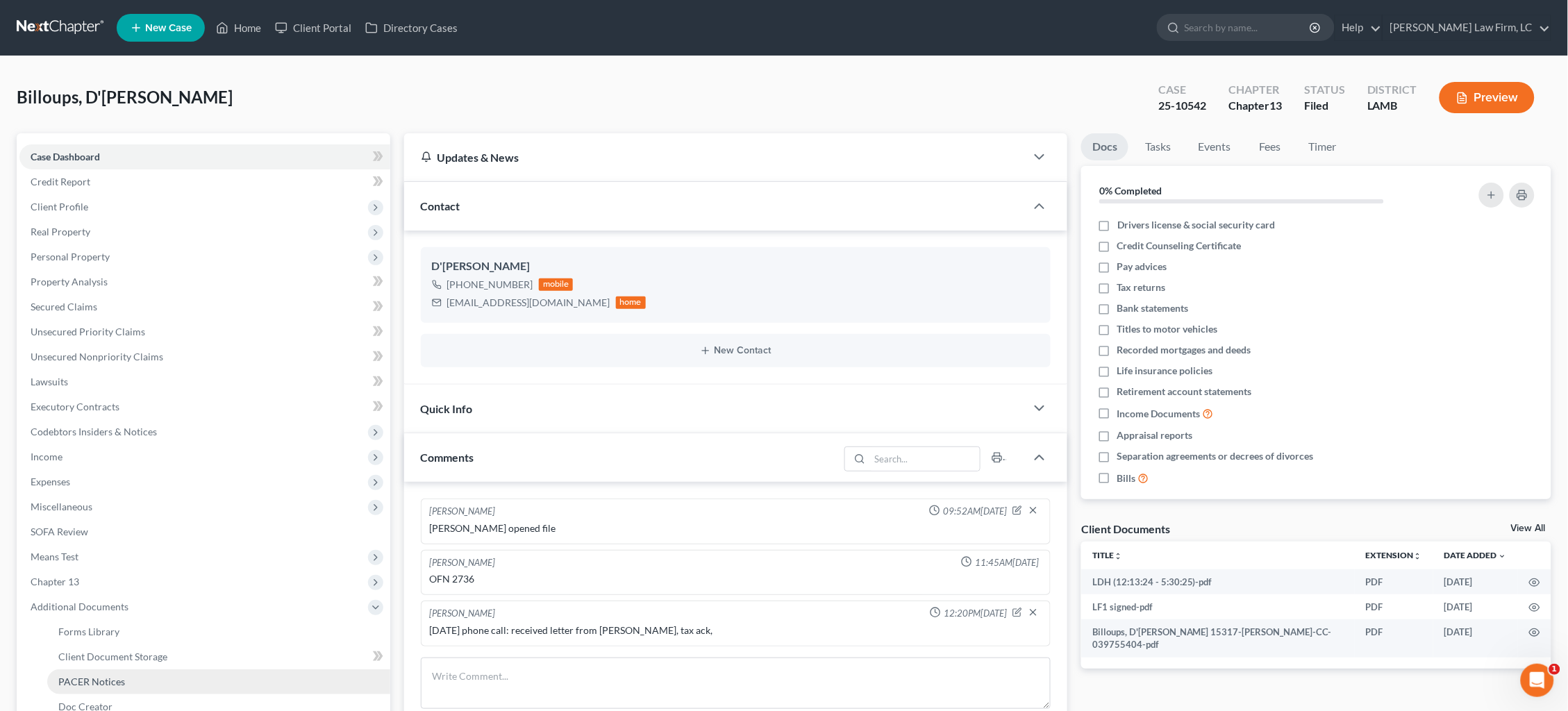
click at [203, 673] on link "PACER Notices" at bounding box center [219, 681] width 343 height 25
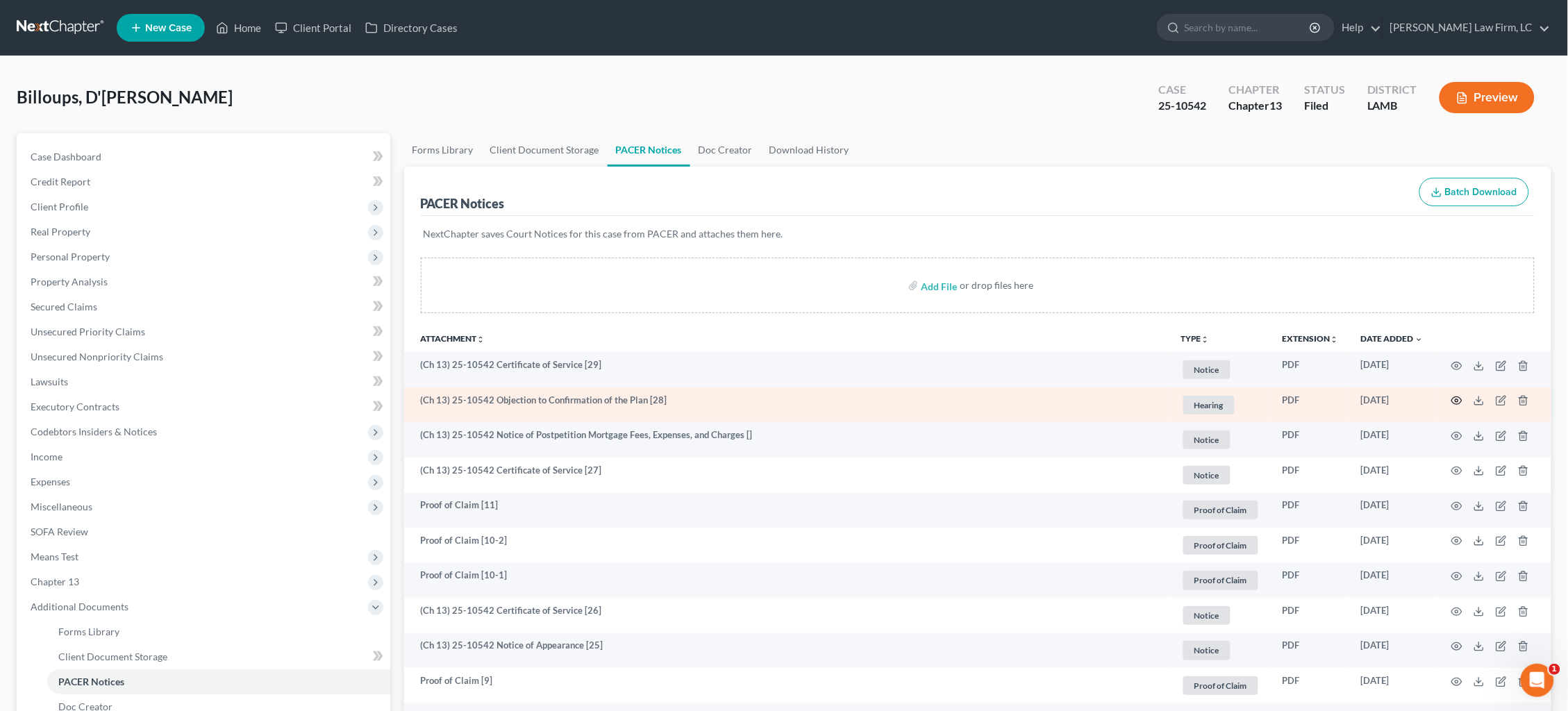
click at [1454, 397] on icon "button" at bounding box center [1457, 401] width 10 height 8
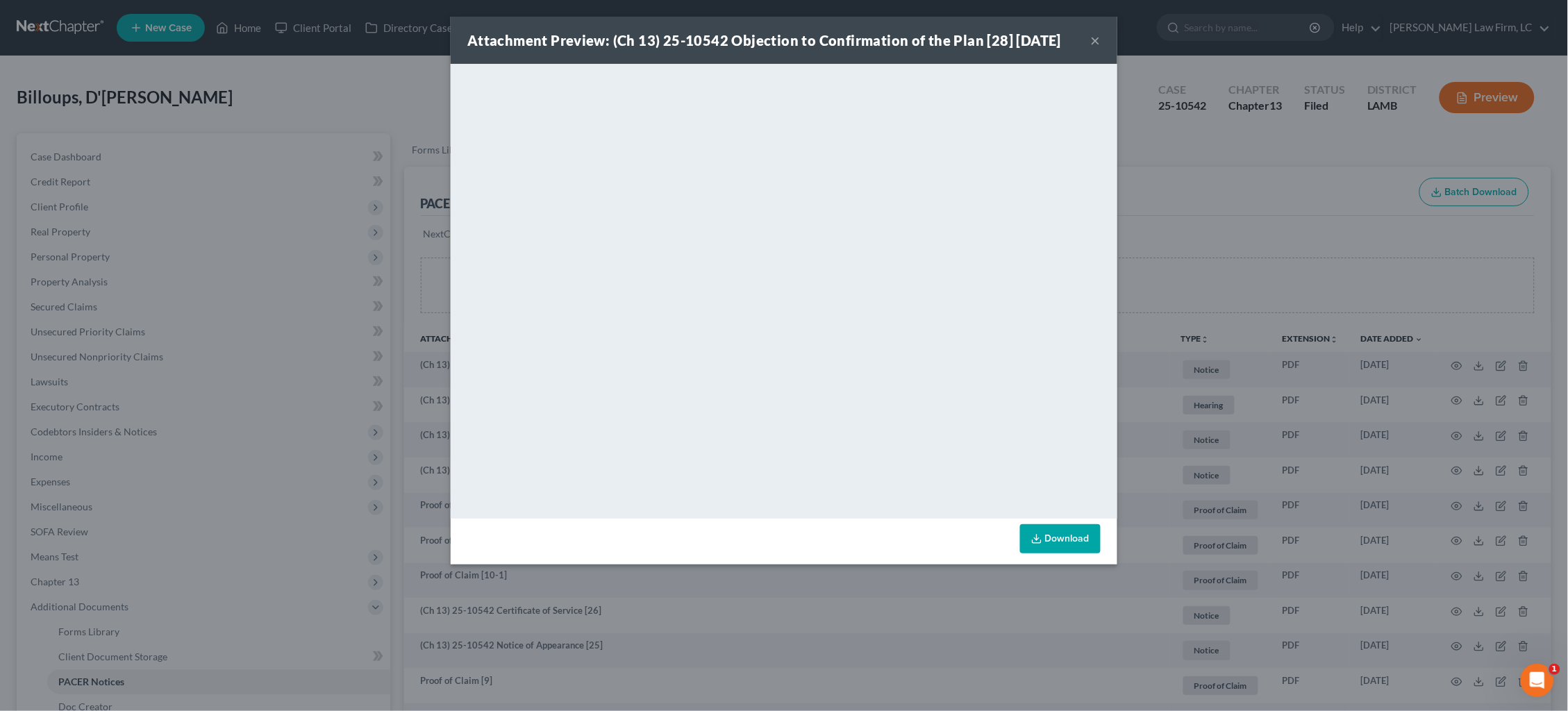
click at [1220, 227] on div "Attachment Preview: (Ch 13) 25-10542 Objection to Confirmation of the Plan [28]…" at bounding box center [784, 356] width 1568 height 711
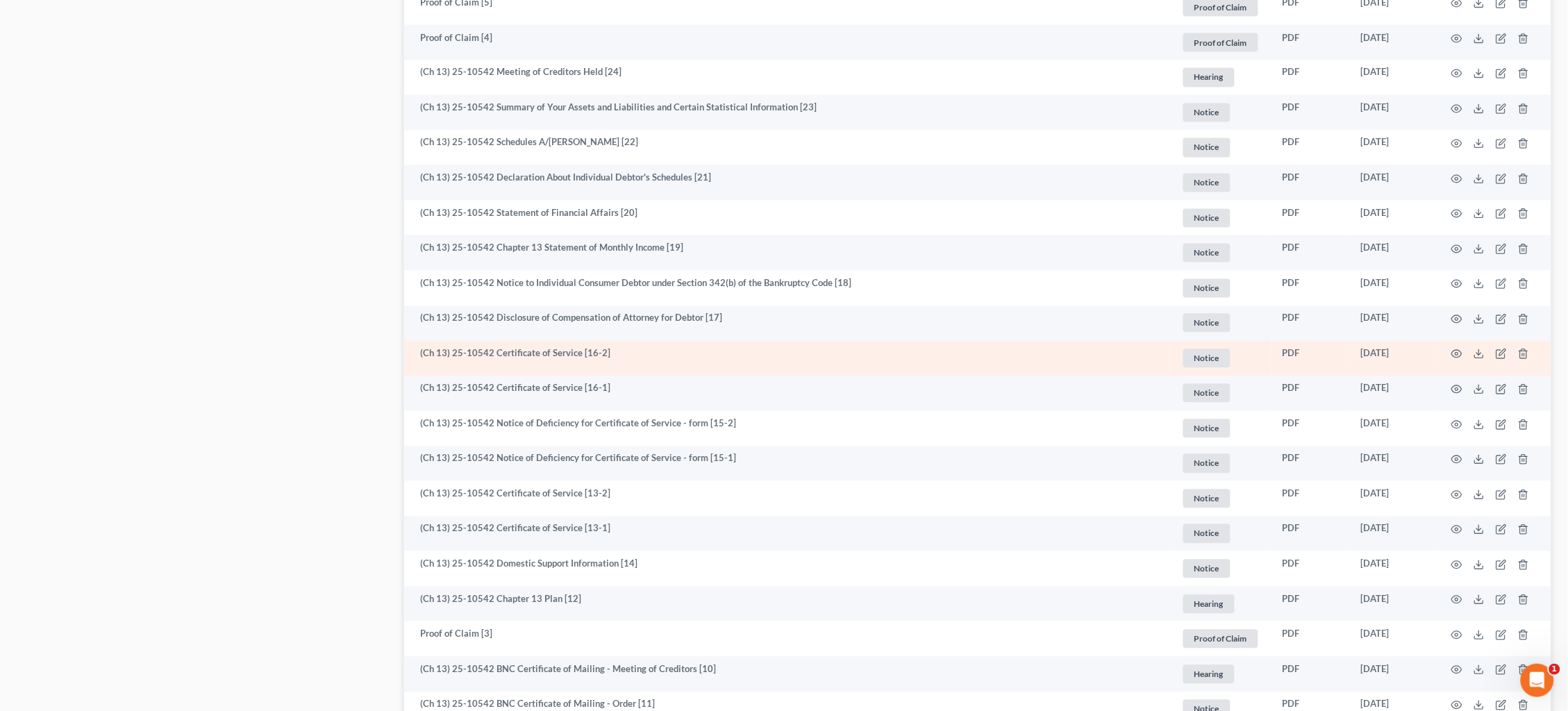
scroll to position [887, 0]
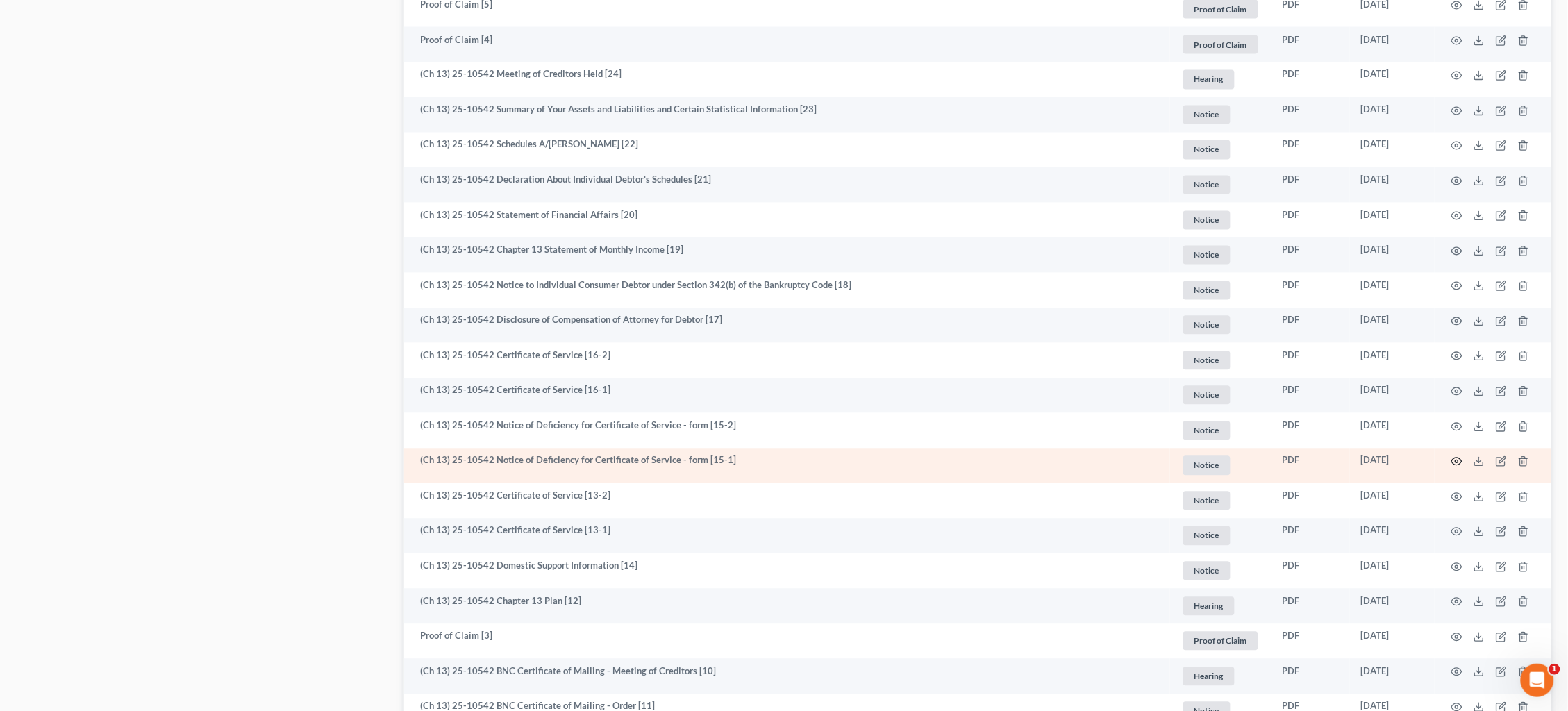
click at [1461, 456] on icon "button" at bounding box center [1456, 461] width 11 height 11
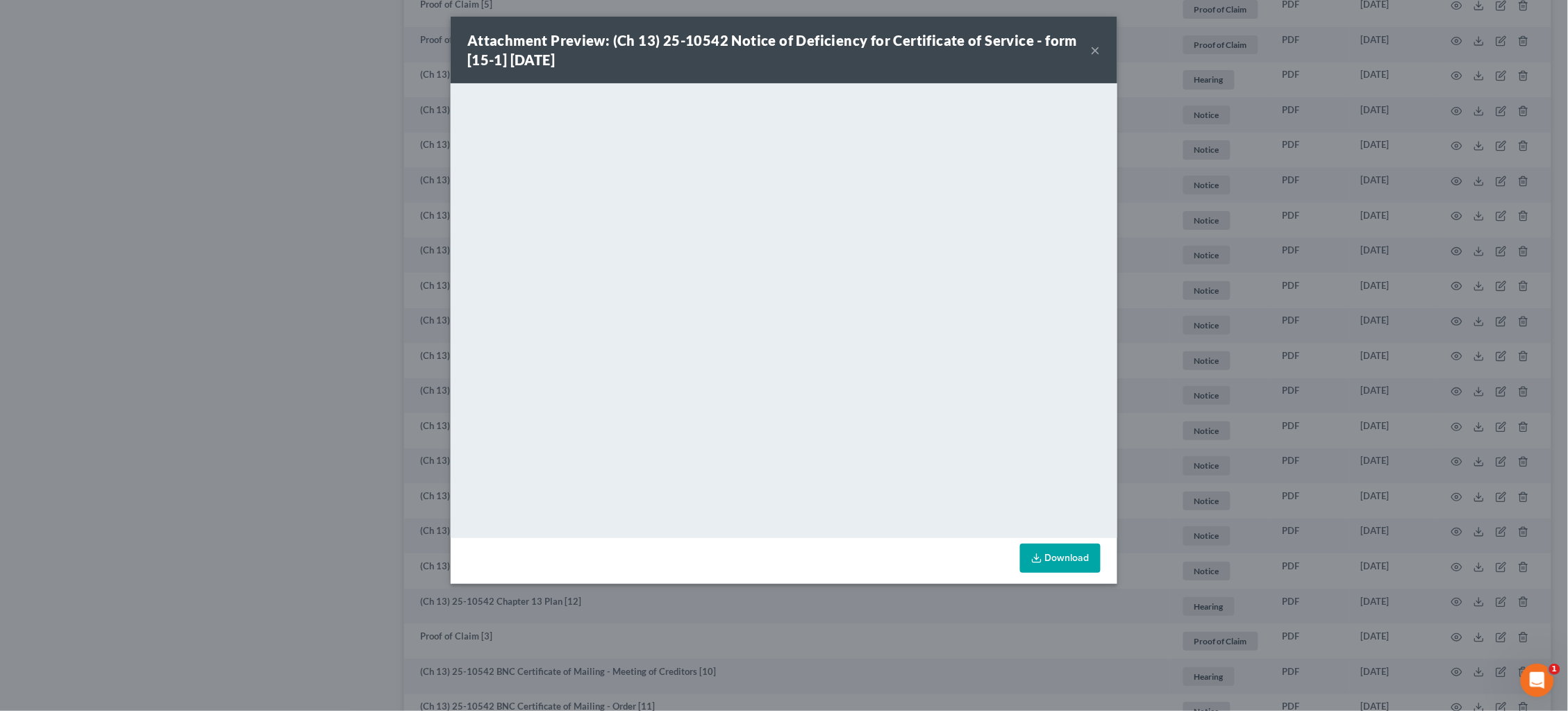
click at [1191, 299] on div "Attachment Preview: (Ch 13) 25-10542 Notice of Deficiency for Certificate of Se…" at bounding box center [784, 356] width 1568 height 711
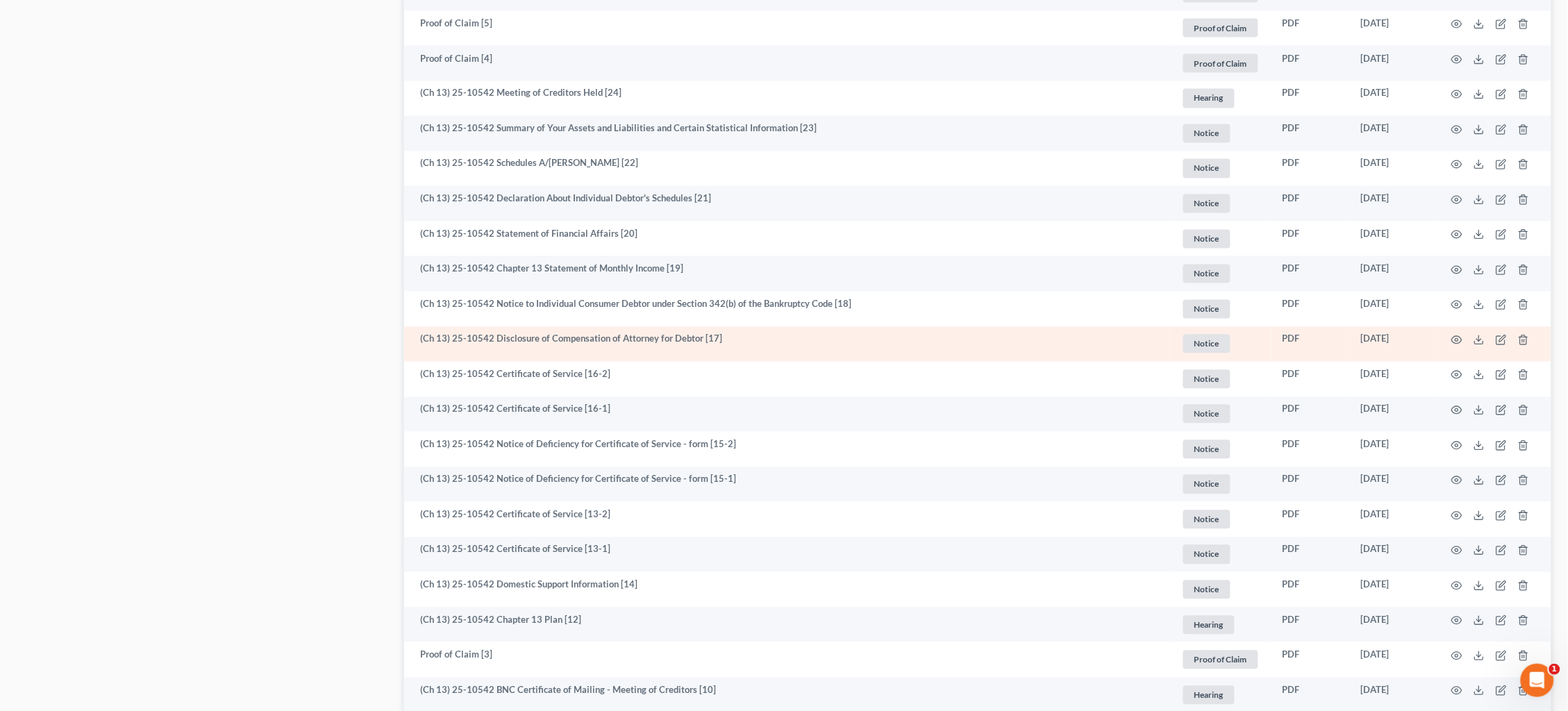
scroll to position [871, 0]
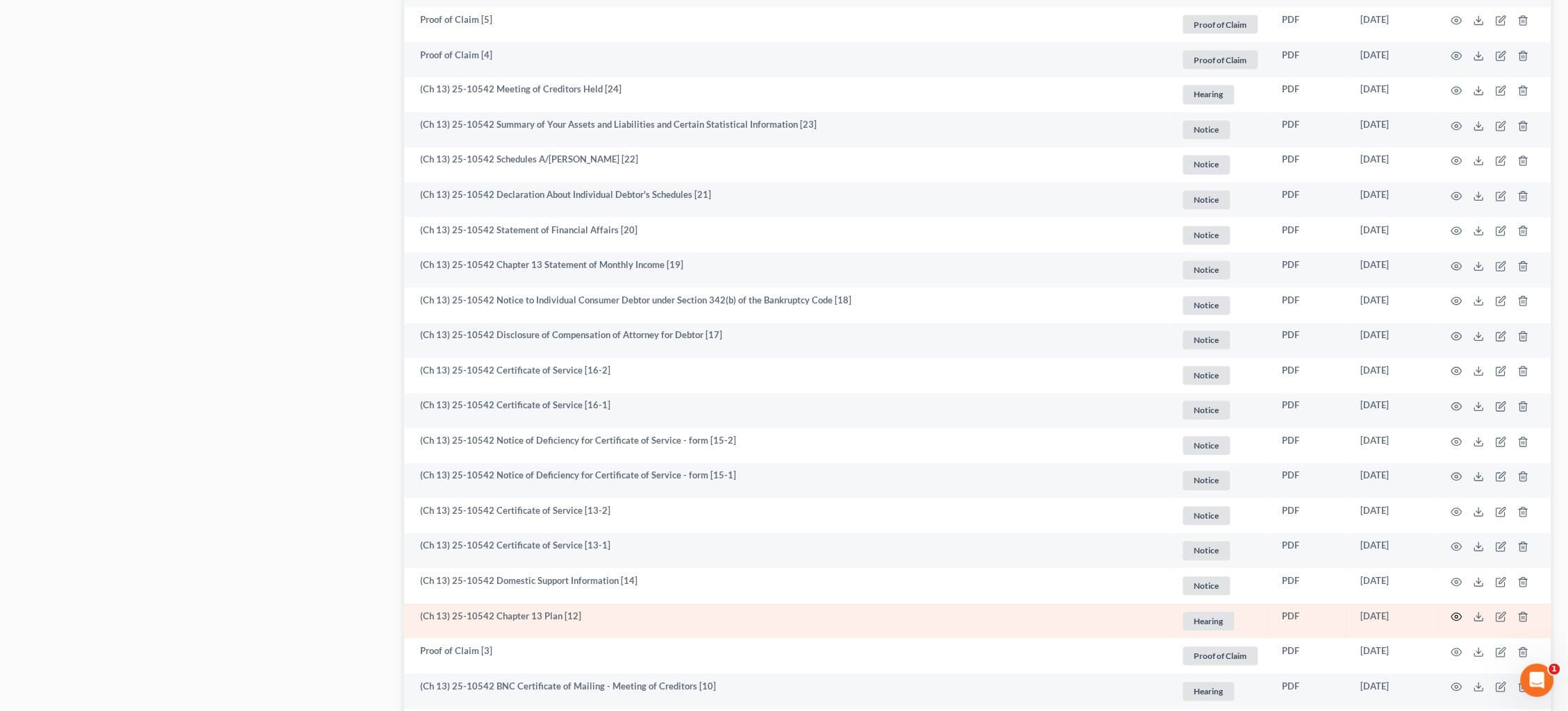
click at [1457, 612] on icon "button" at bounding box center [1456, 617] width 11 height 11
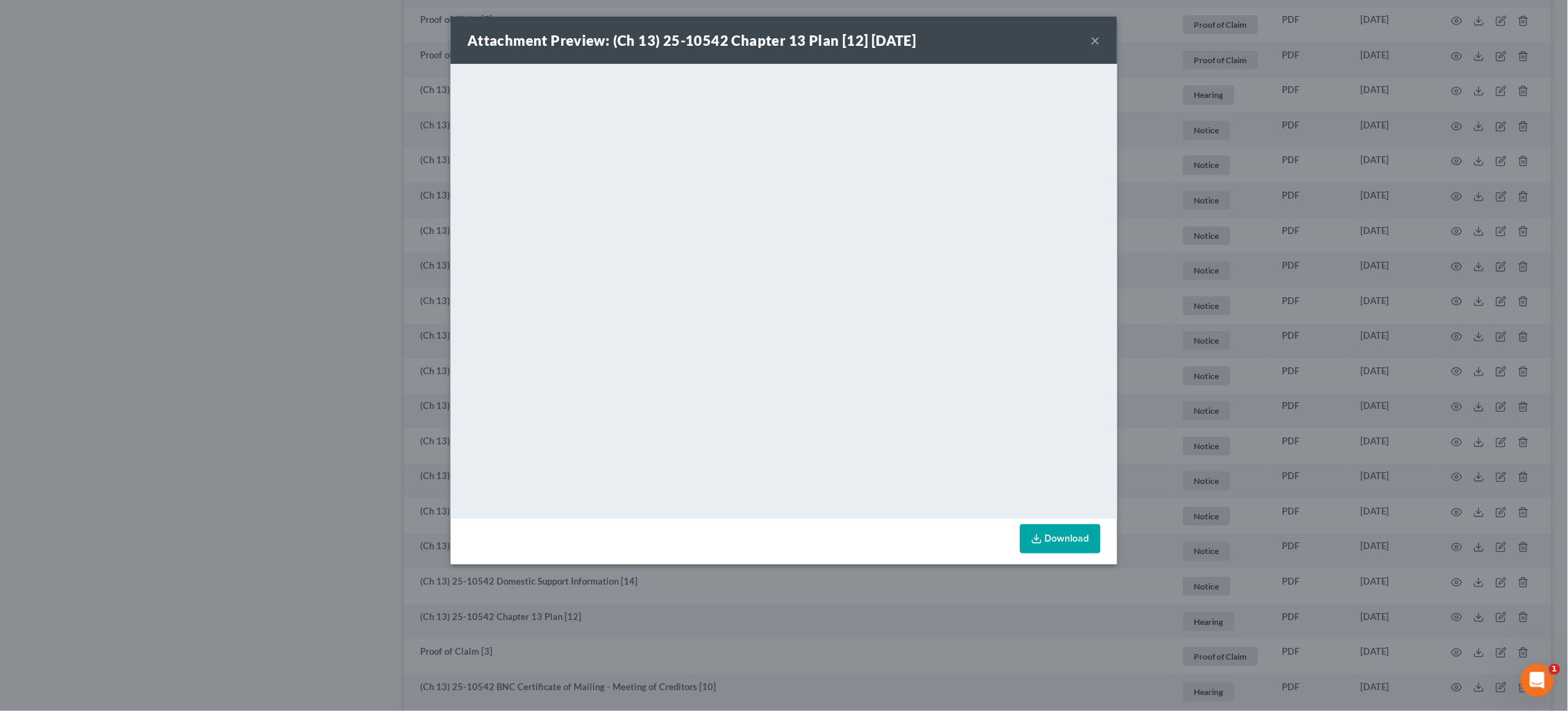
click at [1251, 186] on div "Attachment Preview: (Ch 13) 25-10542 Chapter 13 Plan [12] 07/17/2025 × <object …" at bounding box center [784, 356] width 1568 height 711
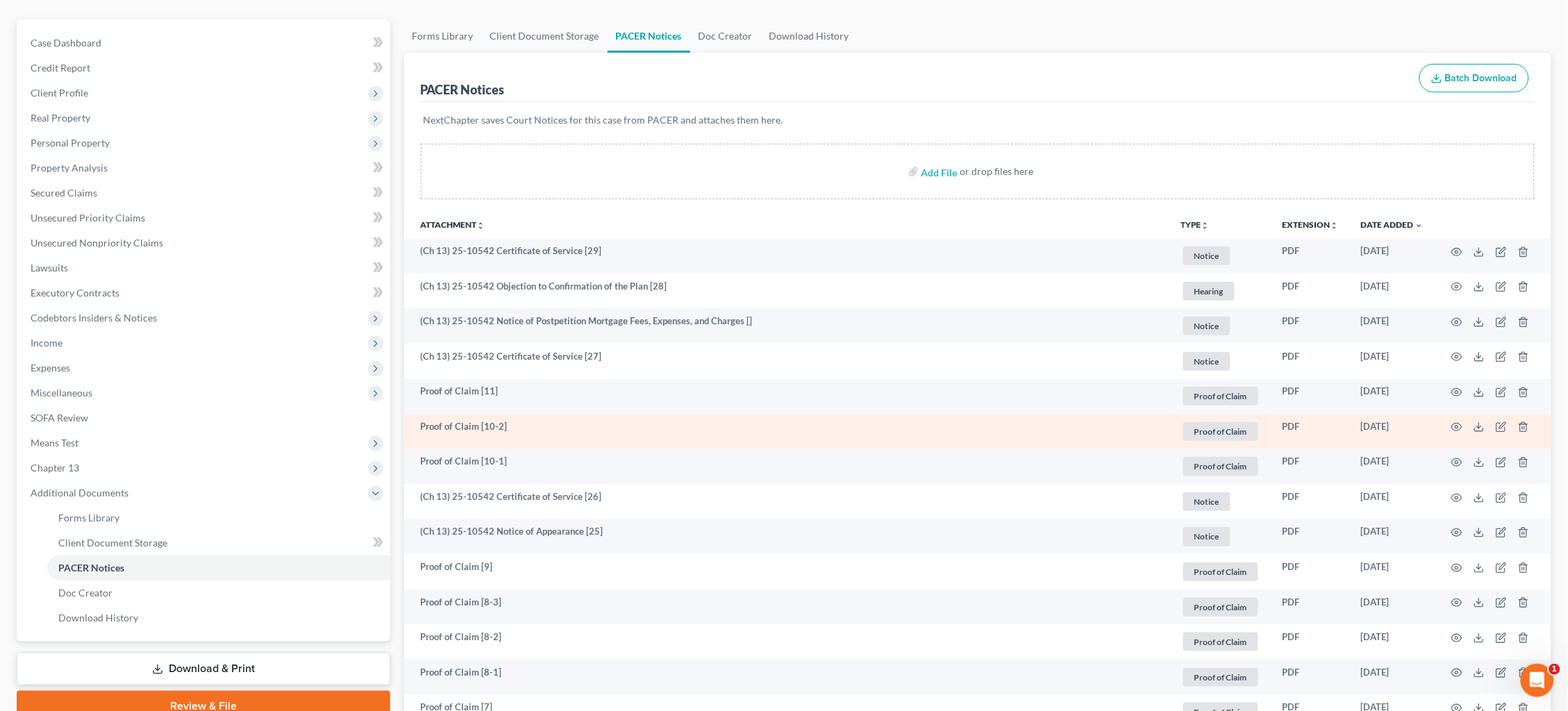
scroll to position [271, 0]
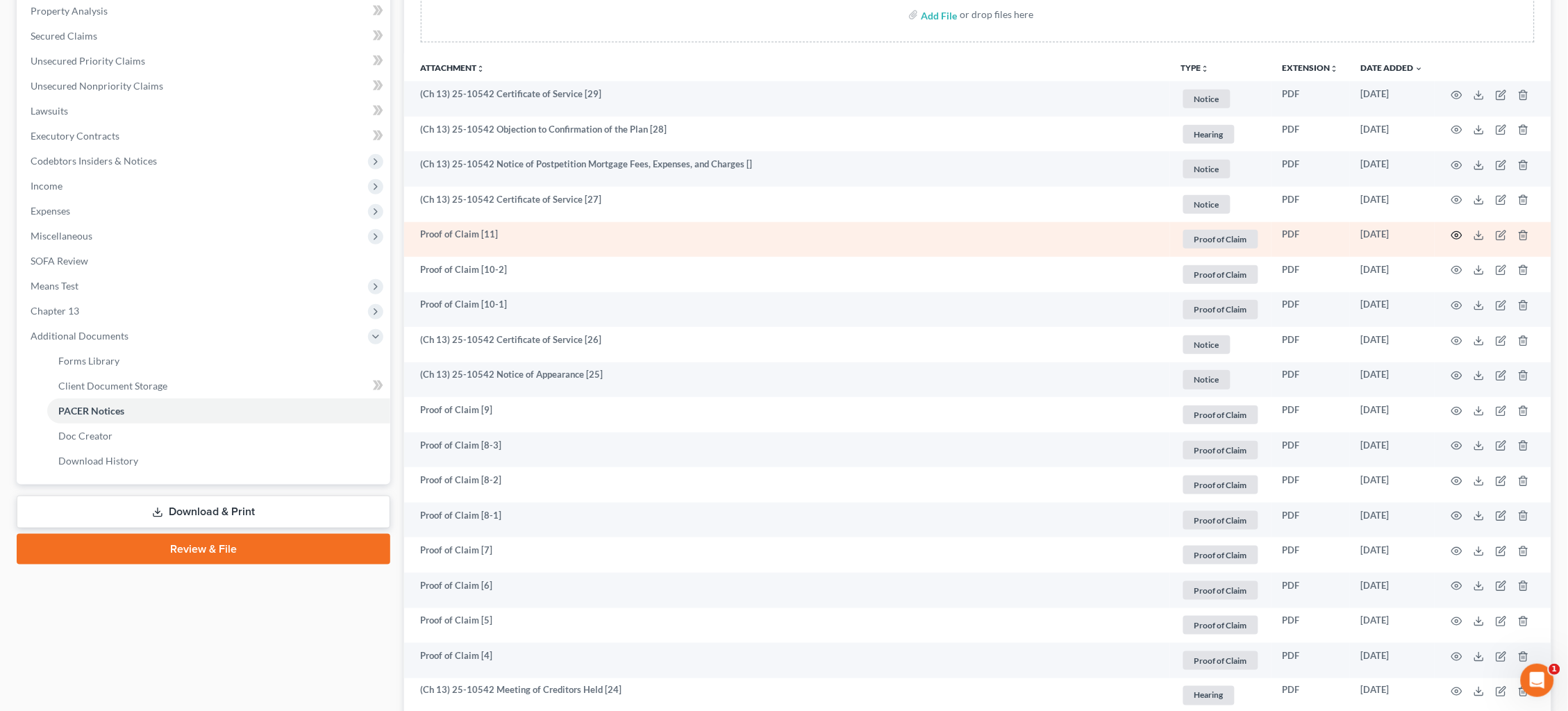
click at [1454, 232] on icon "button" at bounding box center [1456, 235] width 11 height 11
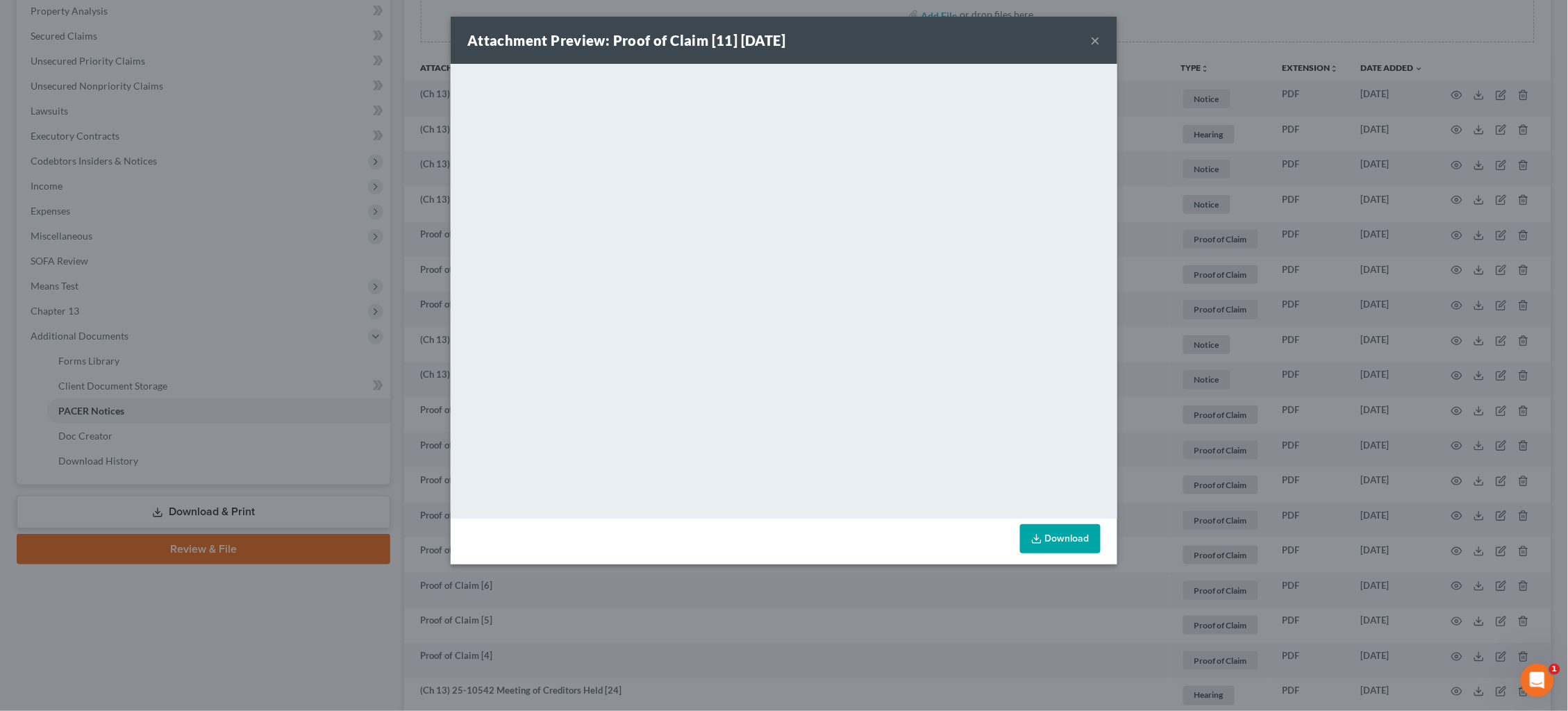
click at [1285, 269] on div "Attachment Preview: Proof of Claim [11] 09/04/2025 × <object ng-attr-data='http…" at bounding box center [784, 356] width 1568 height 711
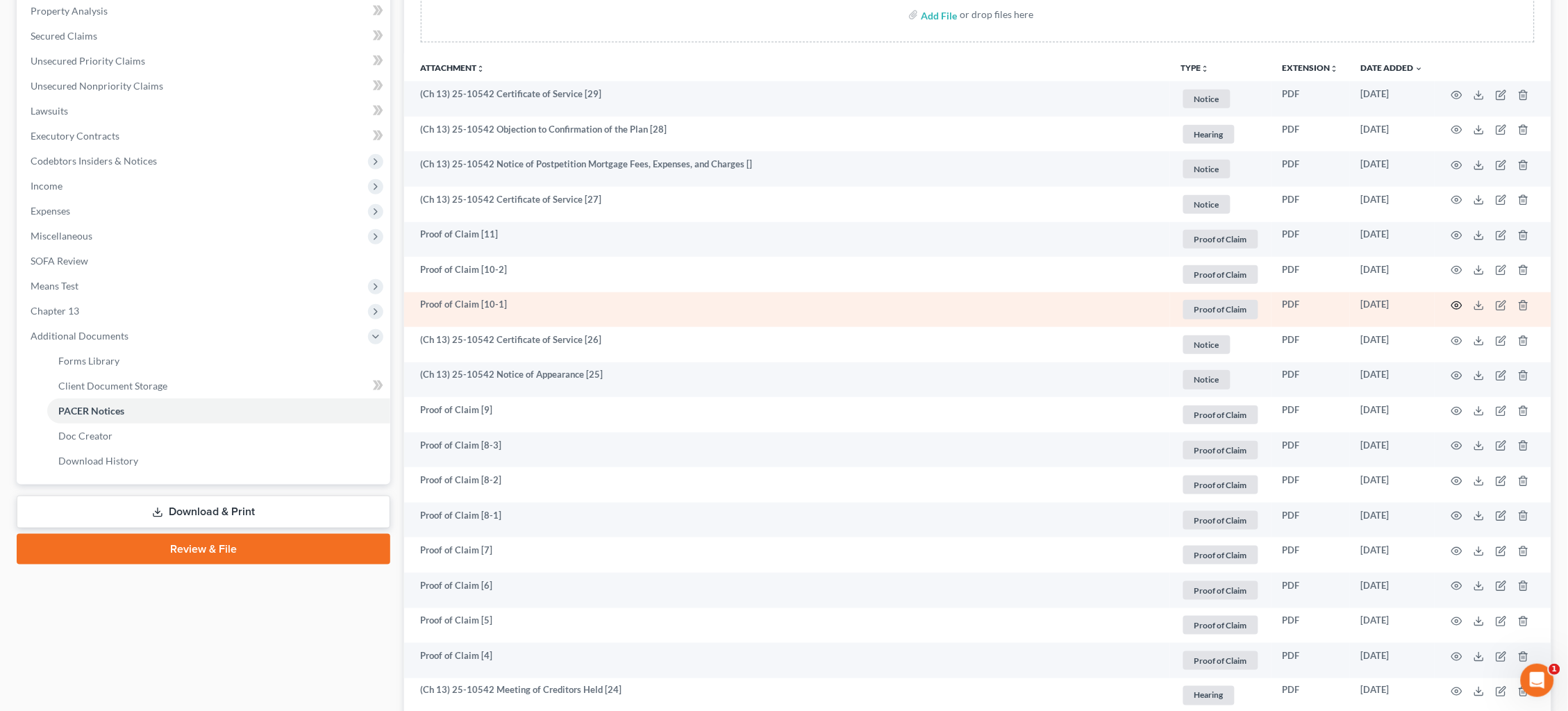
click at [1457, 302] on icon "button" at bounding box center [1456, 305] width 11 height 11
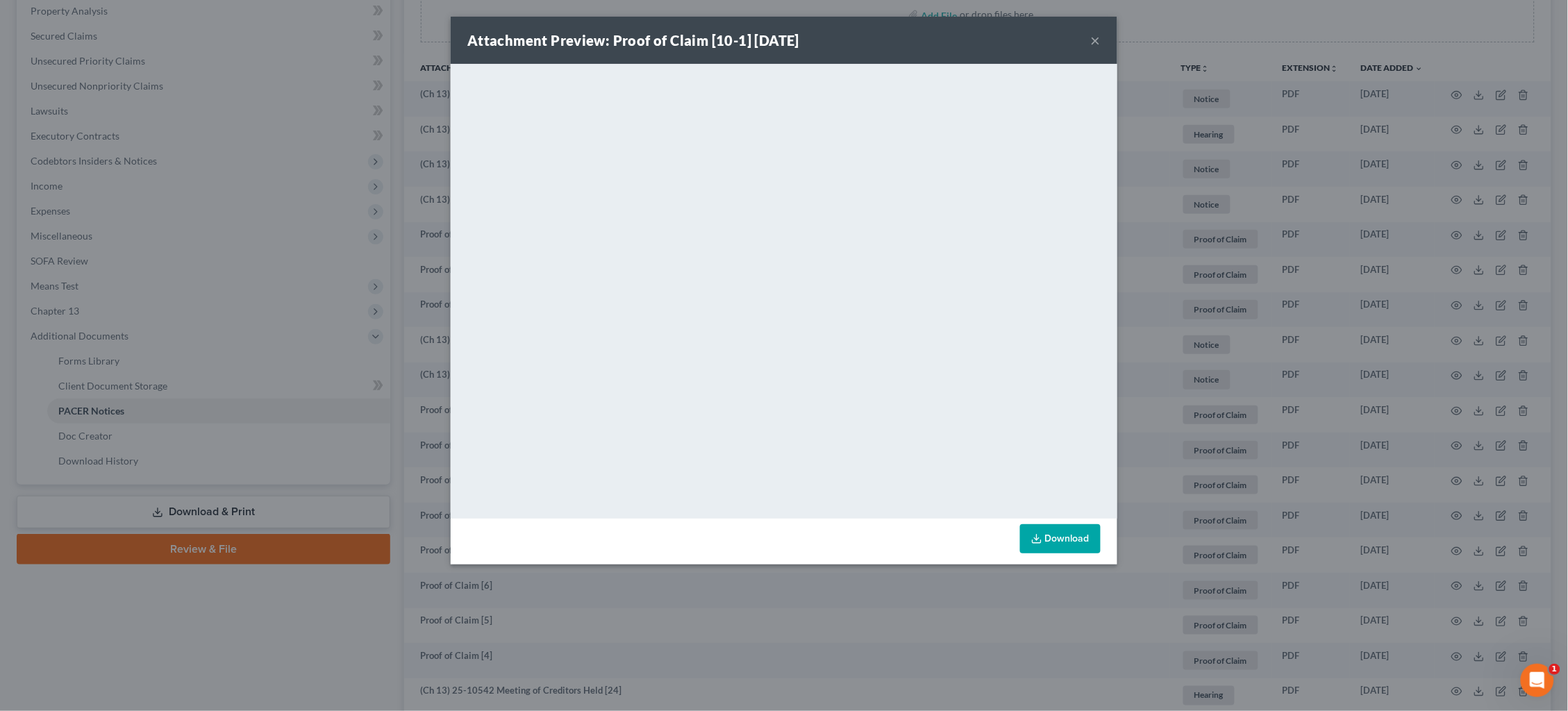
click at [1230, 124] on div "Attachment Preview: Proof of Claim [10-1] 09/04/2025 × <object ng-attr-data='ht…" at bounding box center [784, 356] width 1568 height 711
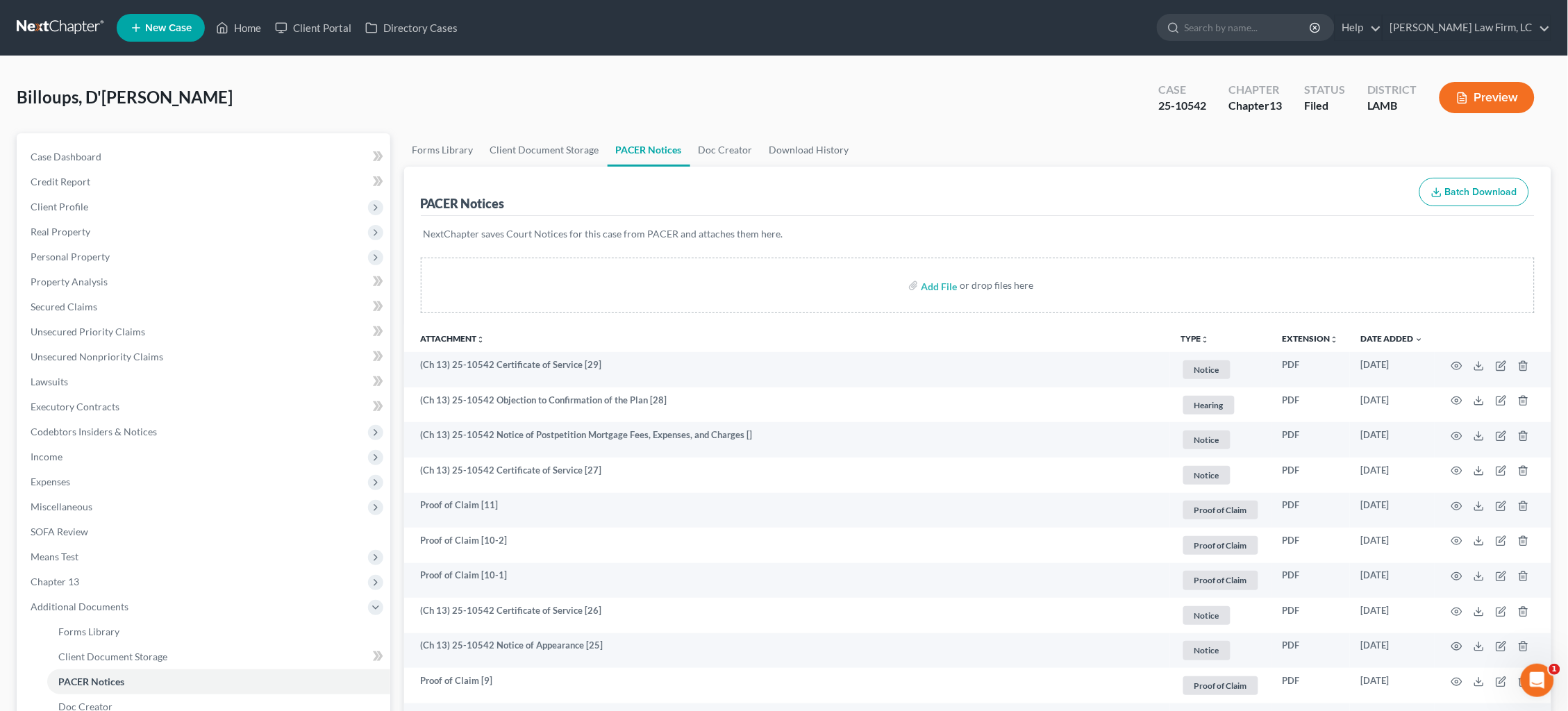
scroll to position [0, 0]
click at [77, 30] on link at bounding box center [60, 27] width 89 height 25
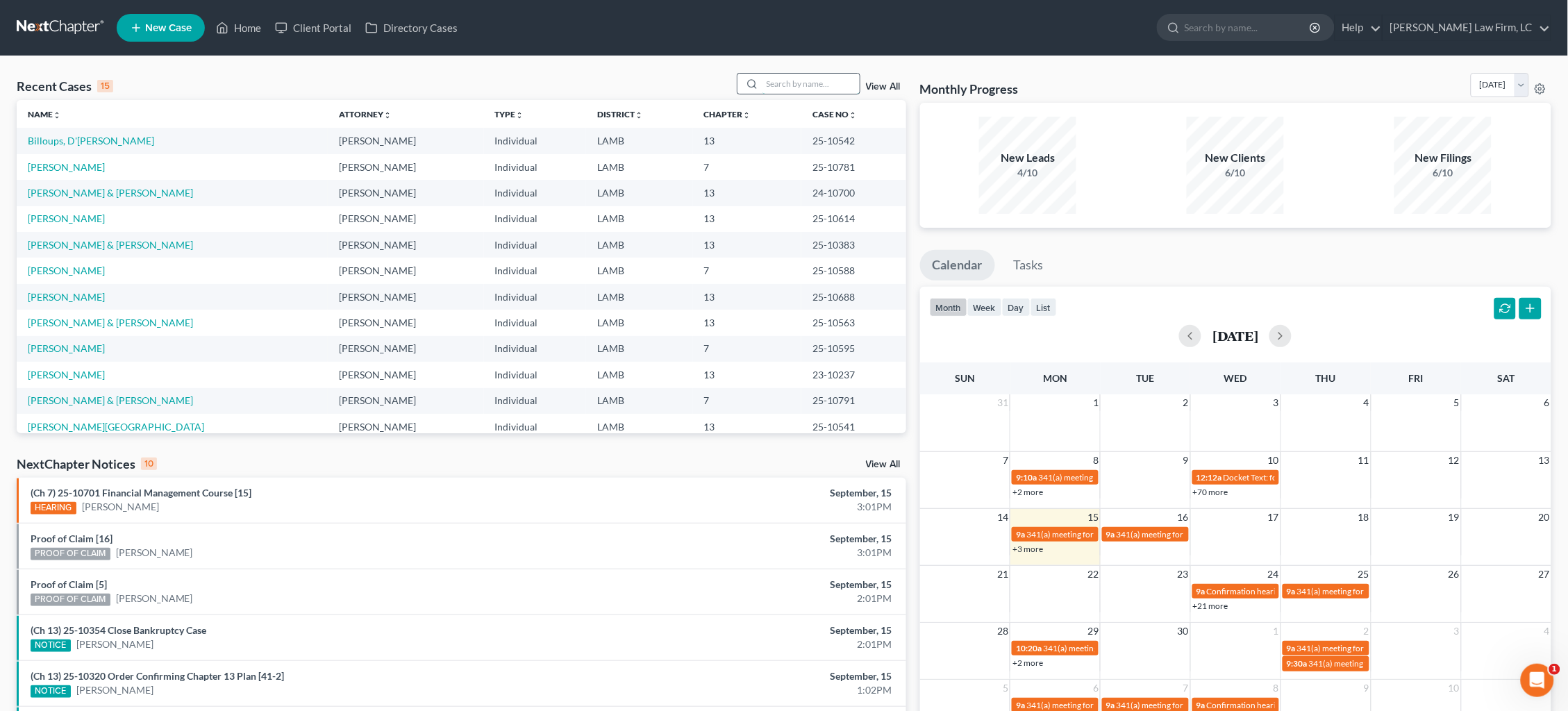
click at [814, 86] on input "search" at bounding box center [811, 83] width 97 height 20
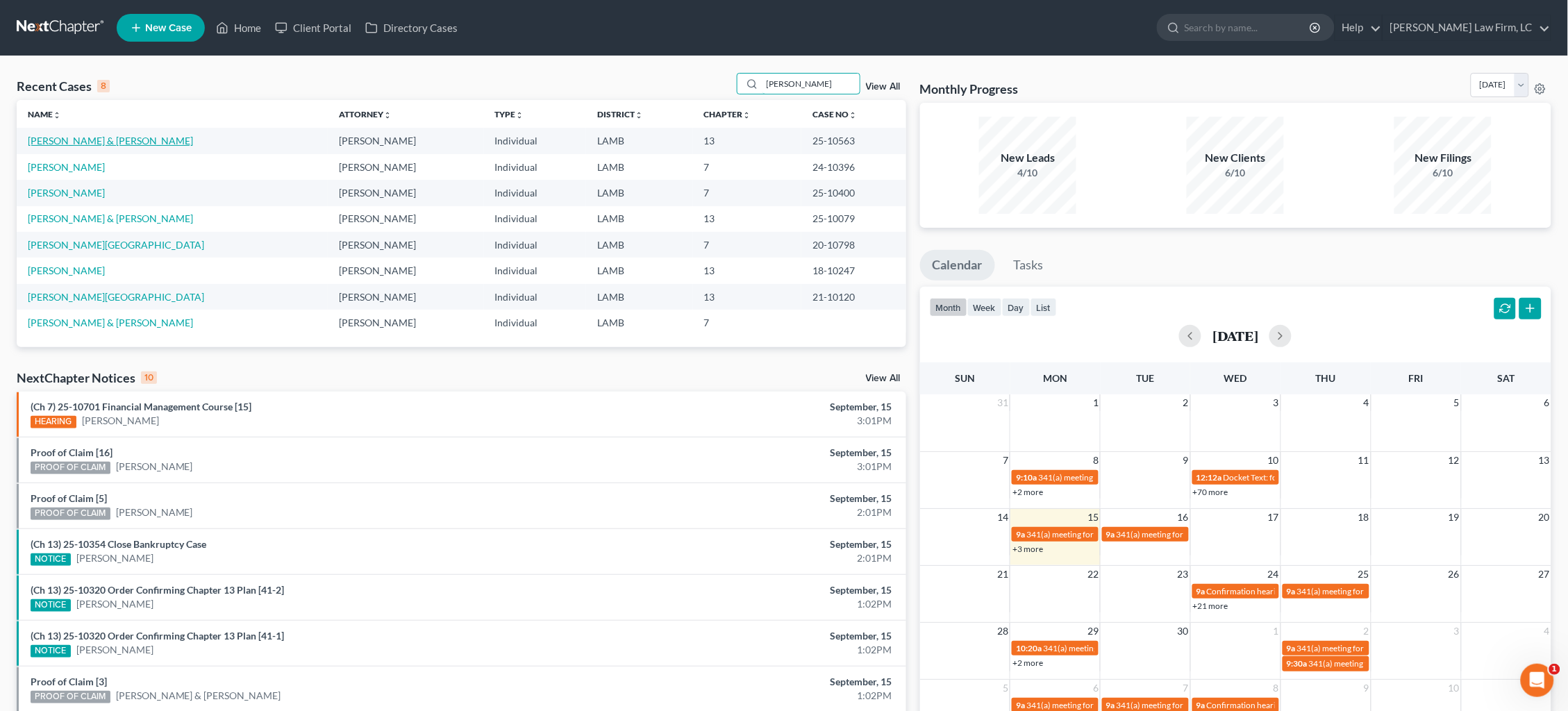
type input "[PERSON_NAME]"
click at [73, 140] on link "[PERSON_NAME] & [PERSON_NAME]" at bounding box center [111, 140] width 166 height 12
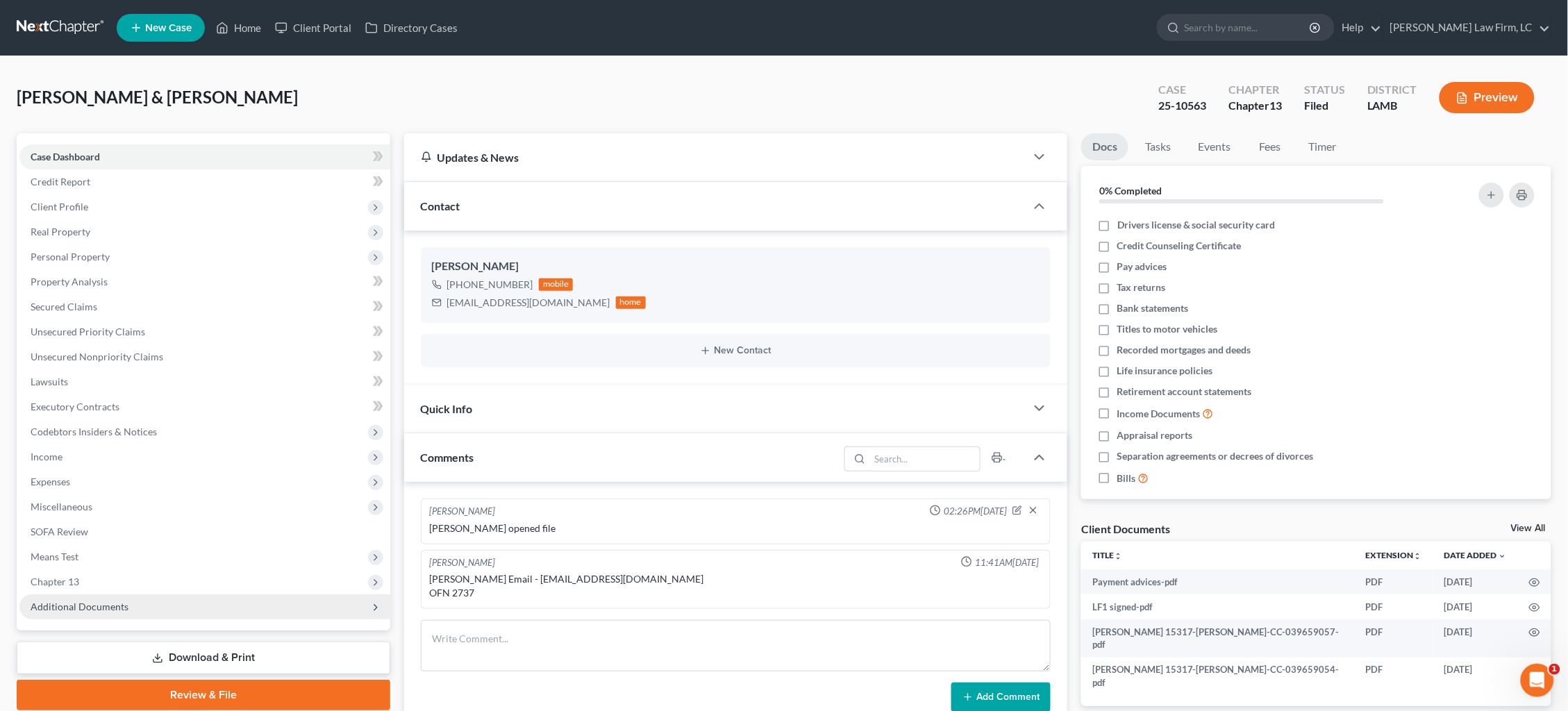
click at [132, 594] on span "Additional Documents" at bounding box center [204, 607] width 371 height 25
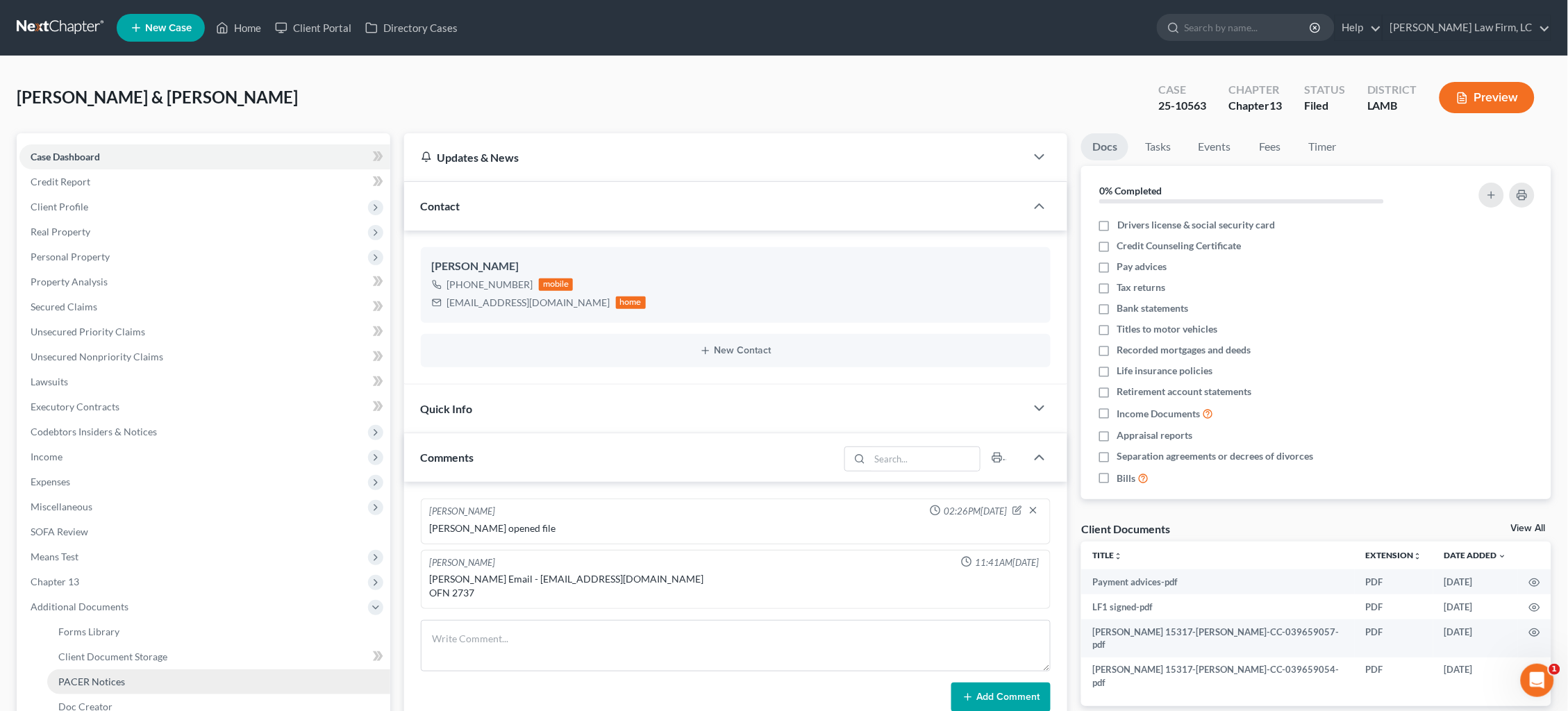
click at [137, 669] on link "PACER Notices" at bounding box center [219, 681] width 343 height 25
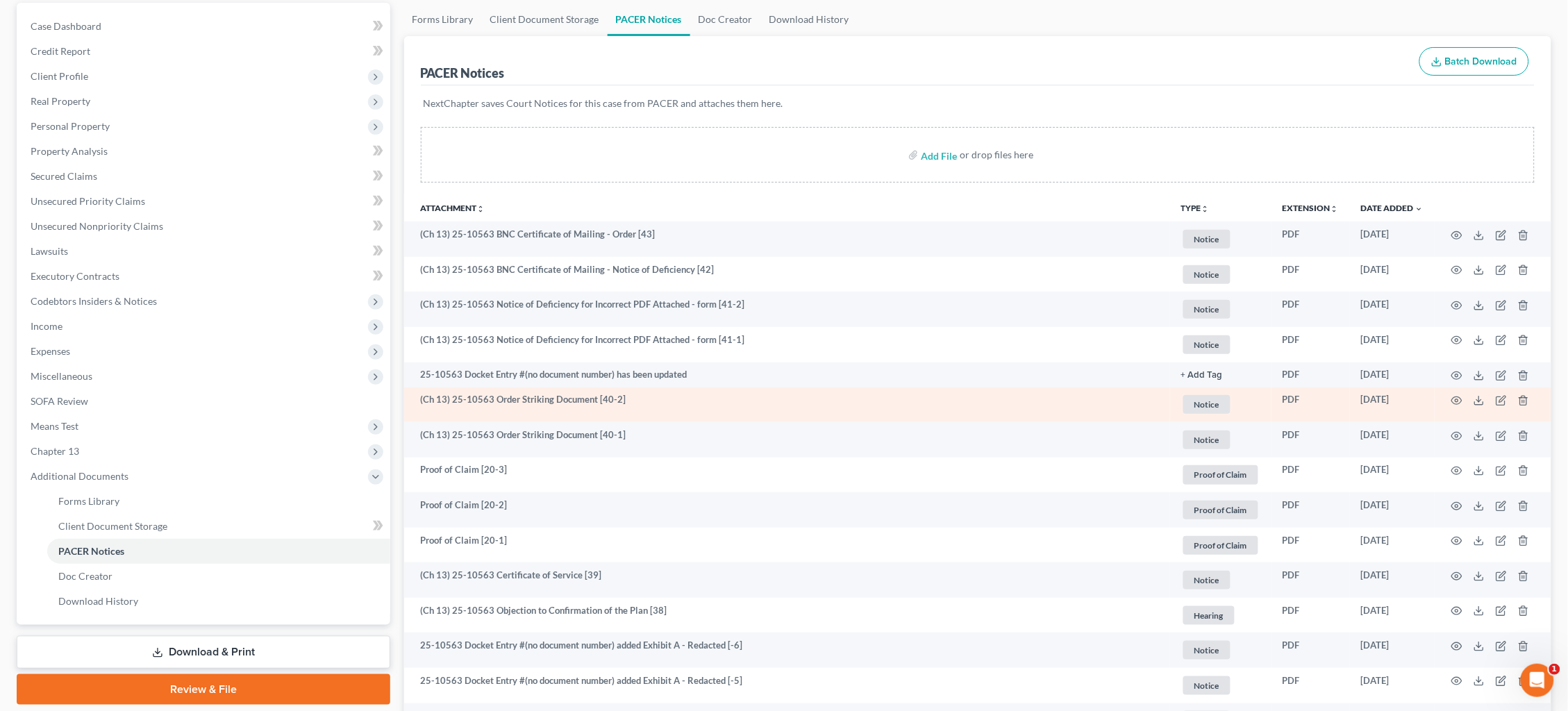
scroll to position [137, 0]
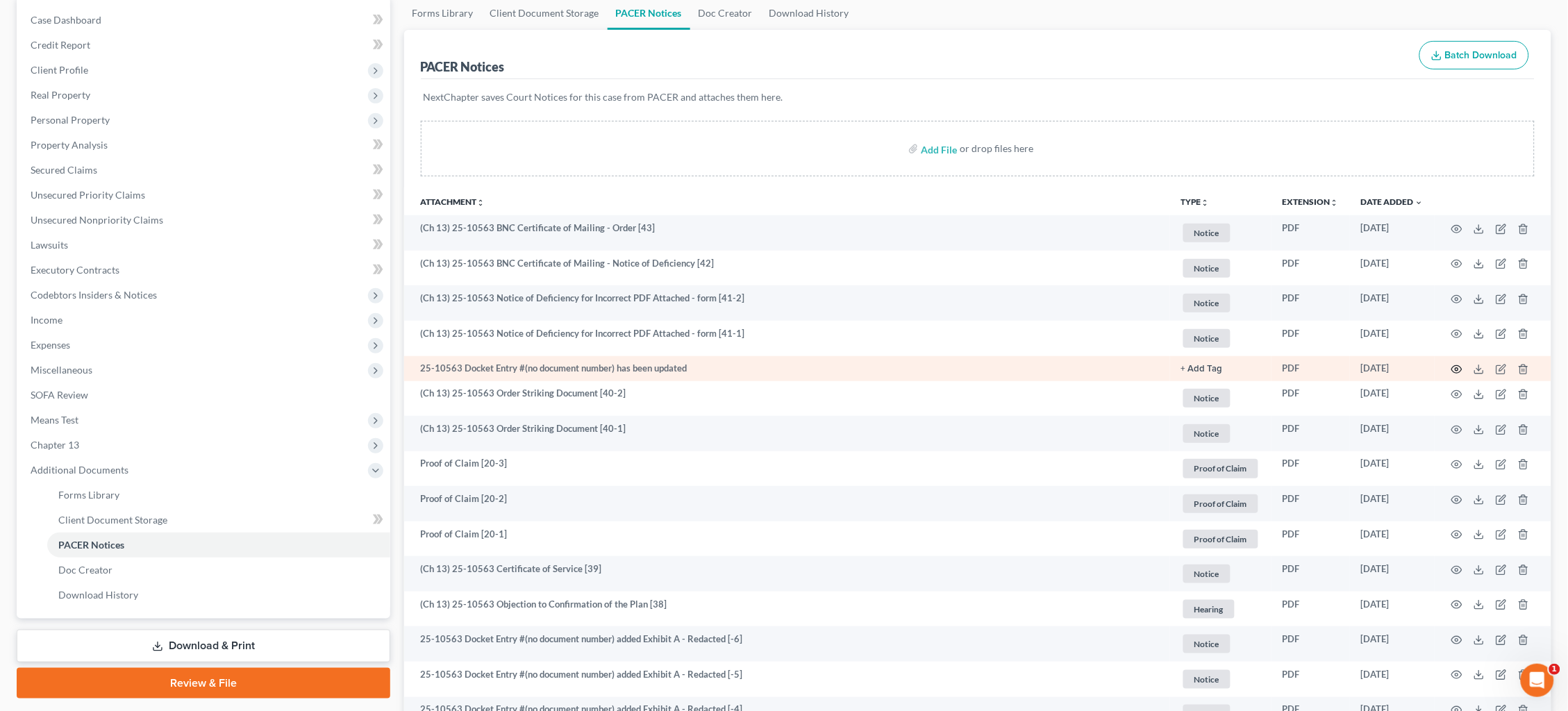
click at [1456, 363] on icon "button" at bounding box center [1456, 368] width 11 height 11
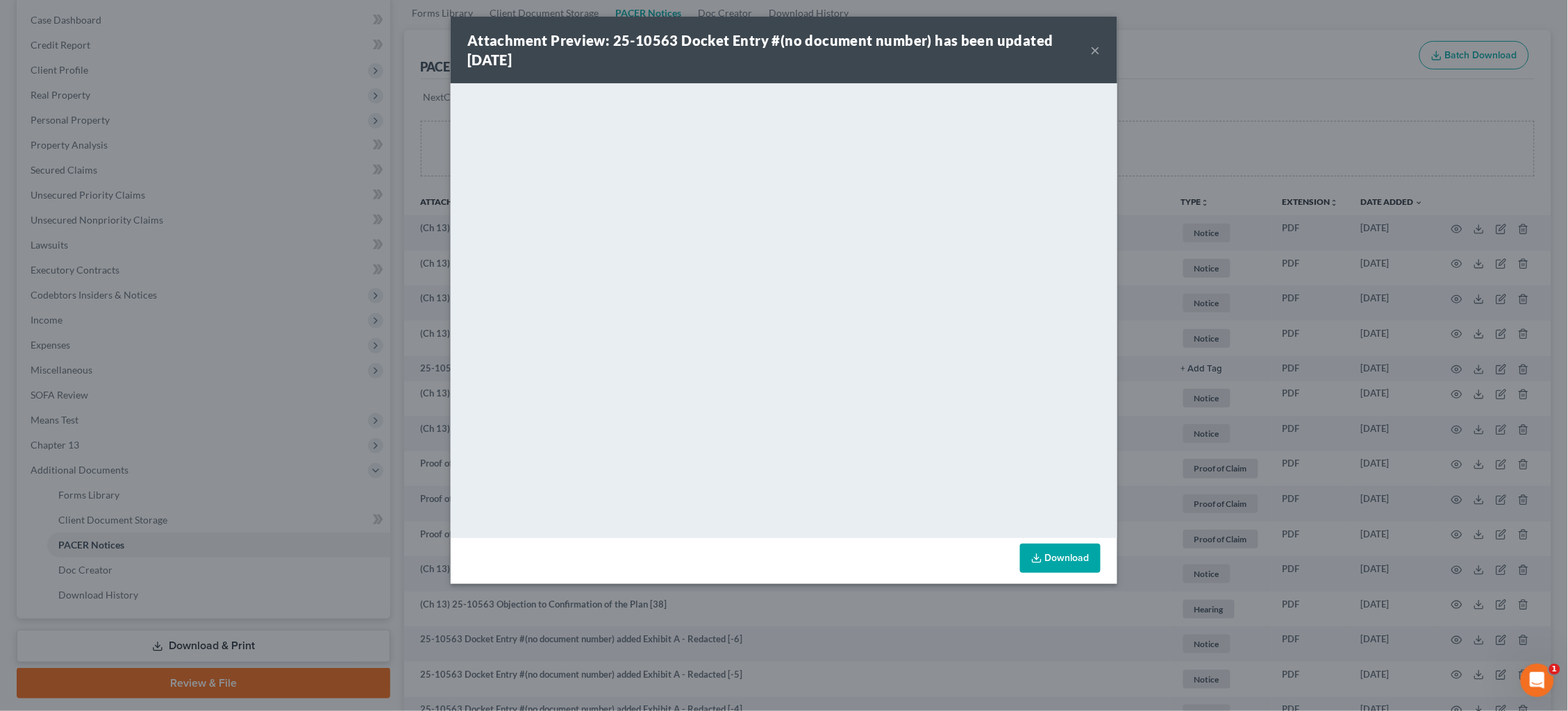
click at [1191, 116] on div "Attachment Preview: 25-10563 Docket Entry #(no document number) has been update…" at bounding box center [784, 356] width 1568 height 711
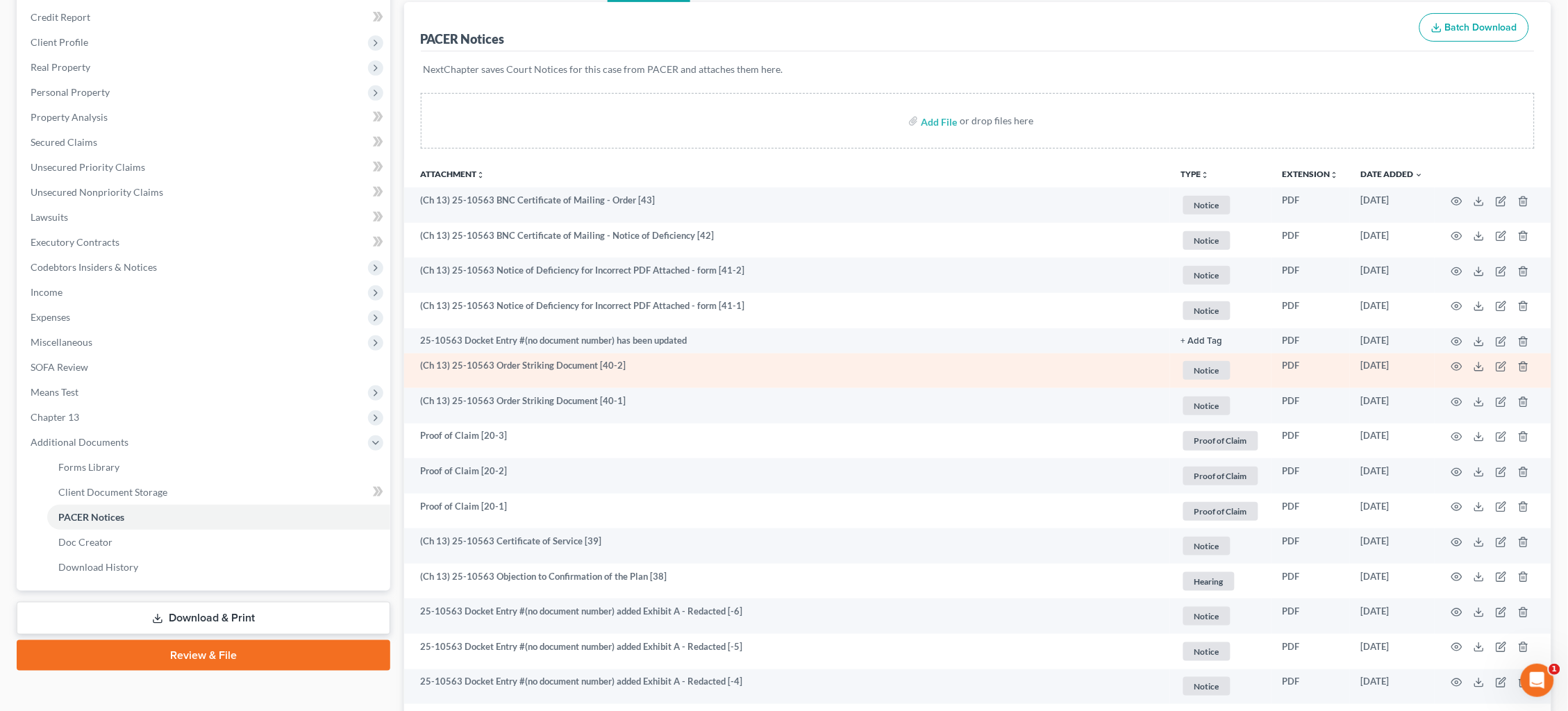
scroll to position [166, 0]
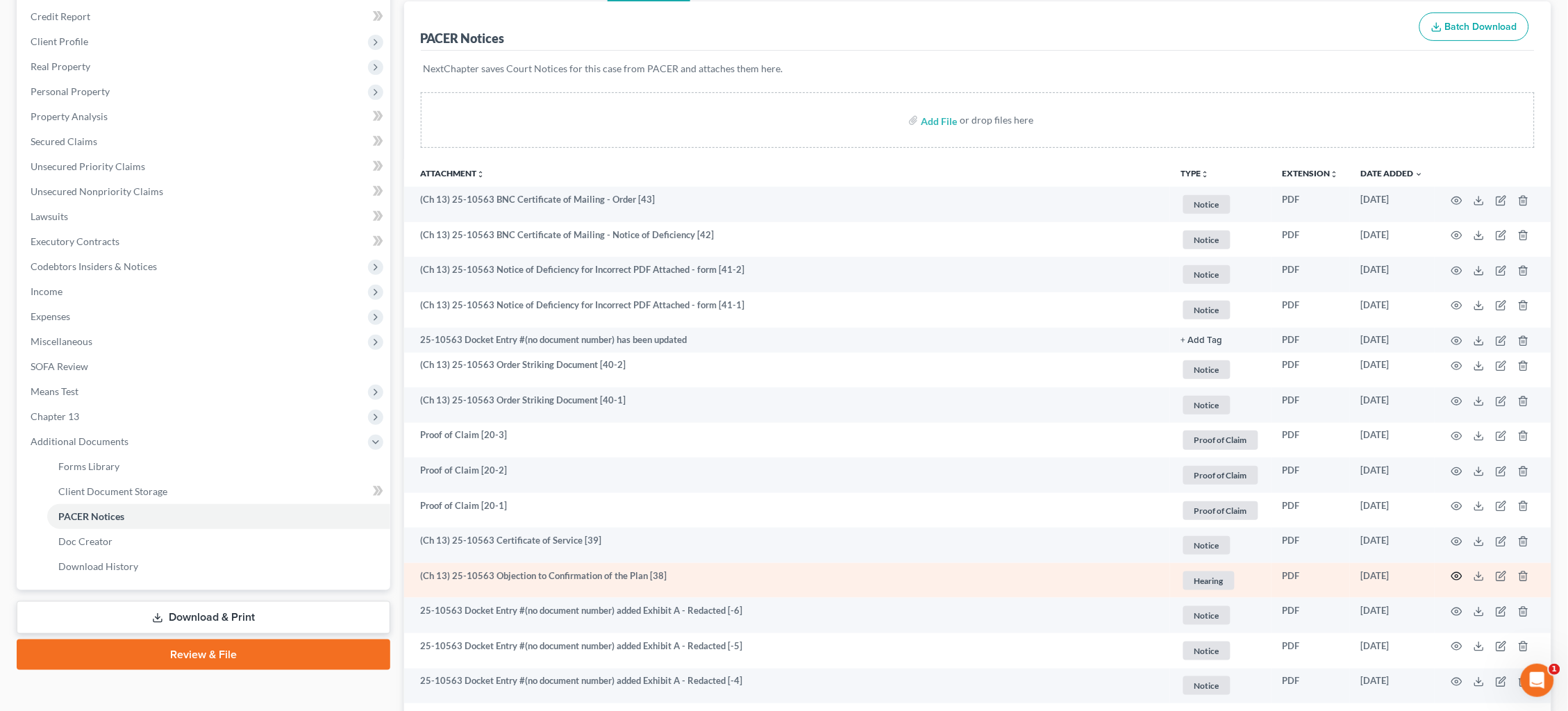
click at [1458, 575] on circle "button" at bounding box center [1457, 576] width 3 height 3
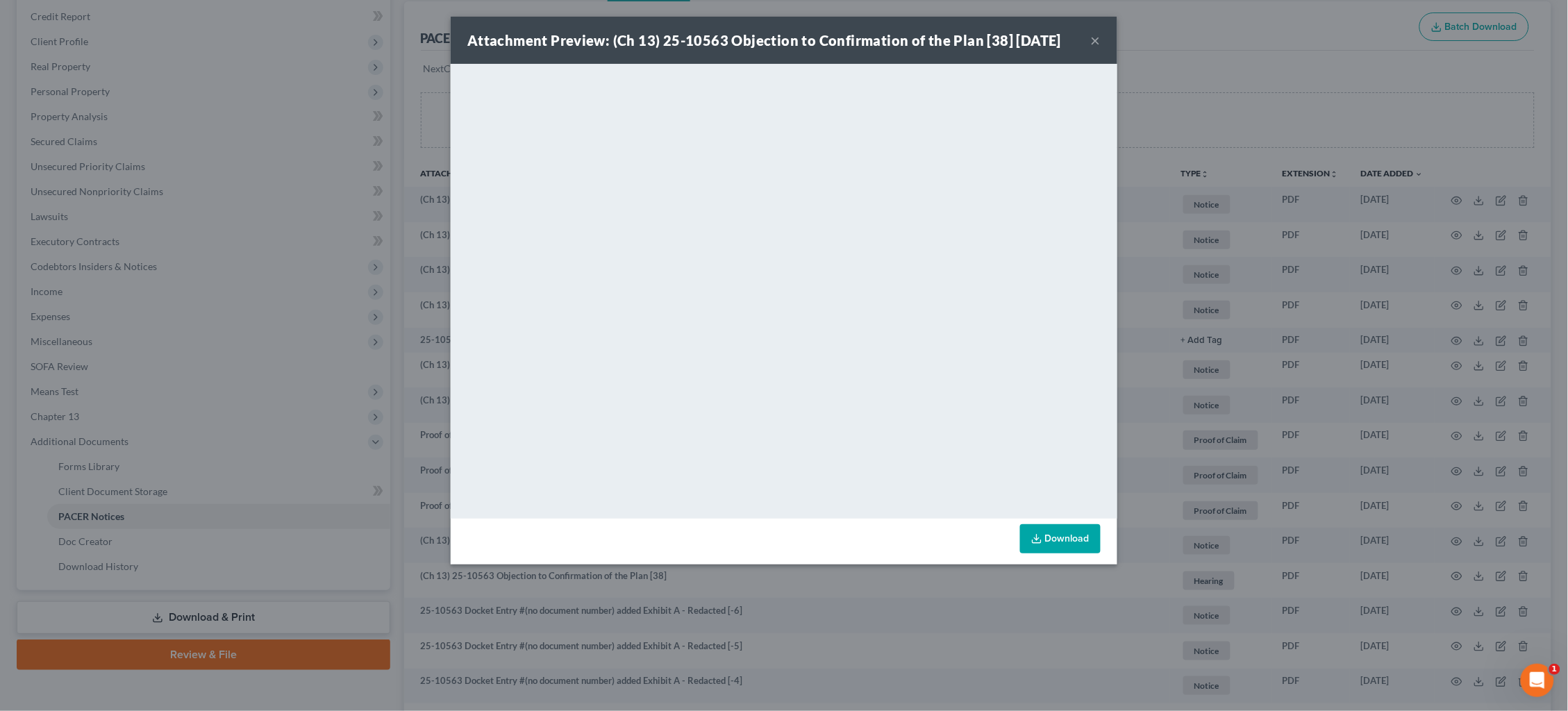
click at [1230, 313] on div "Attachment Preview: (Ch 13) 25-10563 Objection to Confirmation of the Plan [38]…" at bounding box center [784, 356] width 1568 height 711
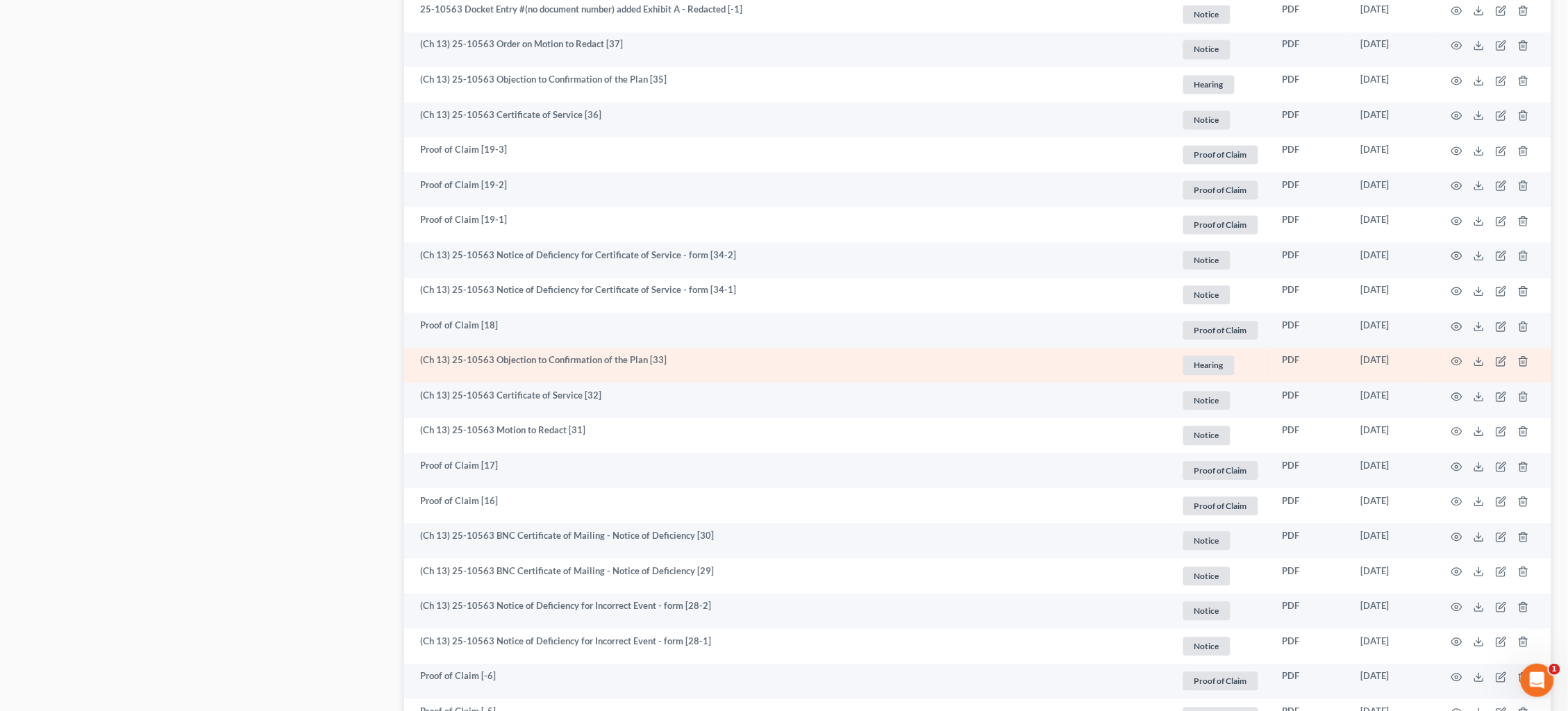
scroll to position [946, 0]
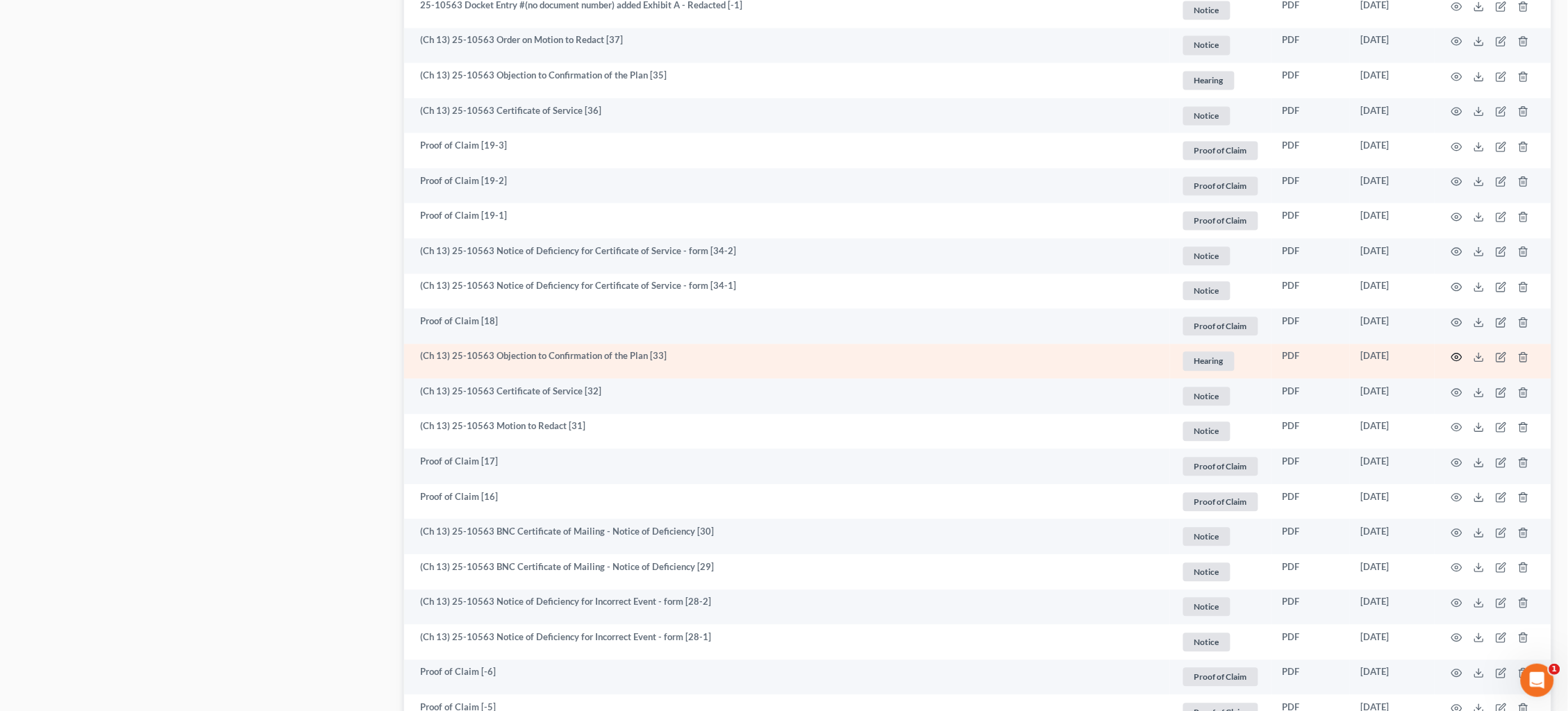
click at [1460, 352] on icon "button" at bounding box center [1456, 357] width 11 height 11
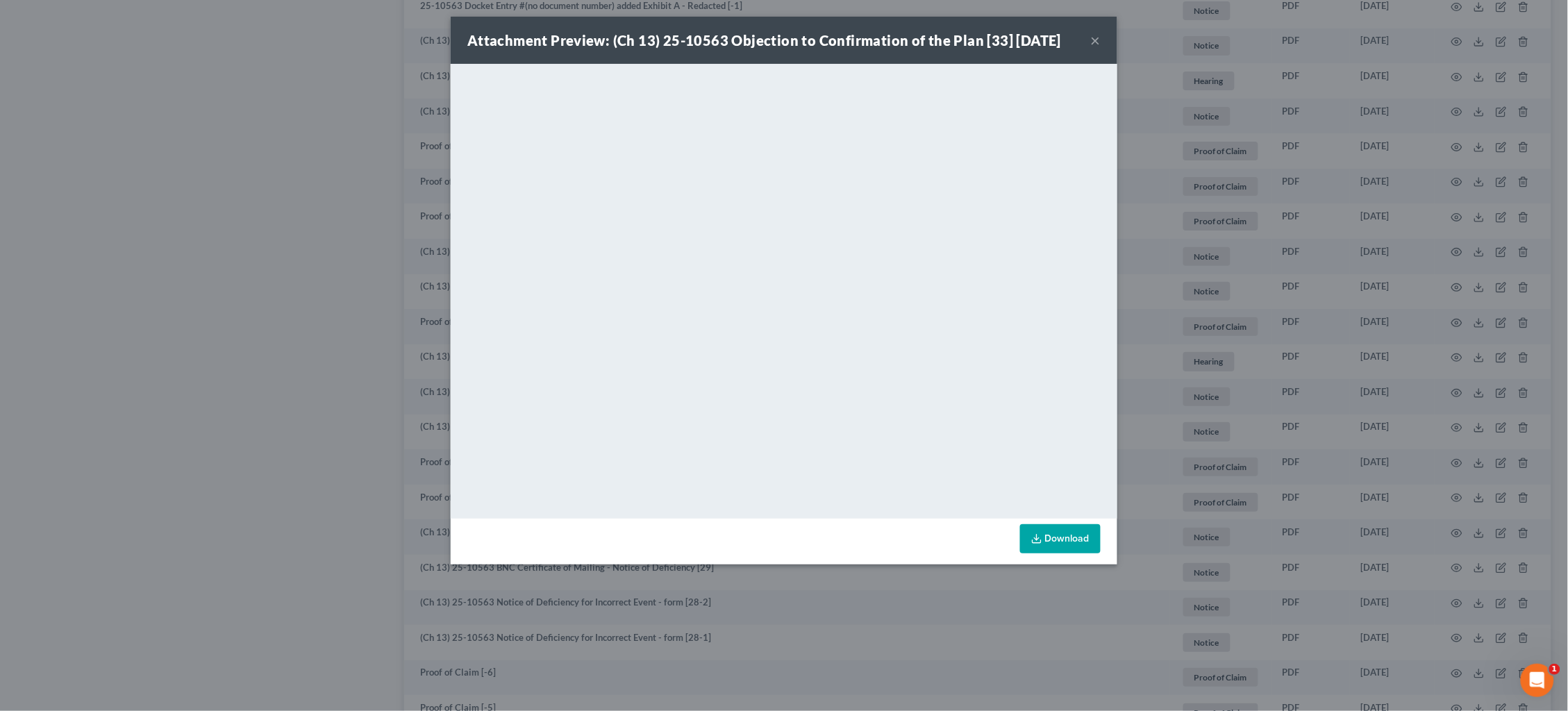
click at [1371, 304] on div "Attachment Preview: (Ch 13) 25-10563 Objection to Confirmation of the Plan [33]…" at bounding box center [784, 356] width 1568 height 711
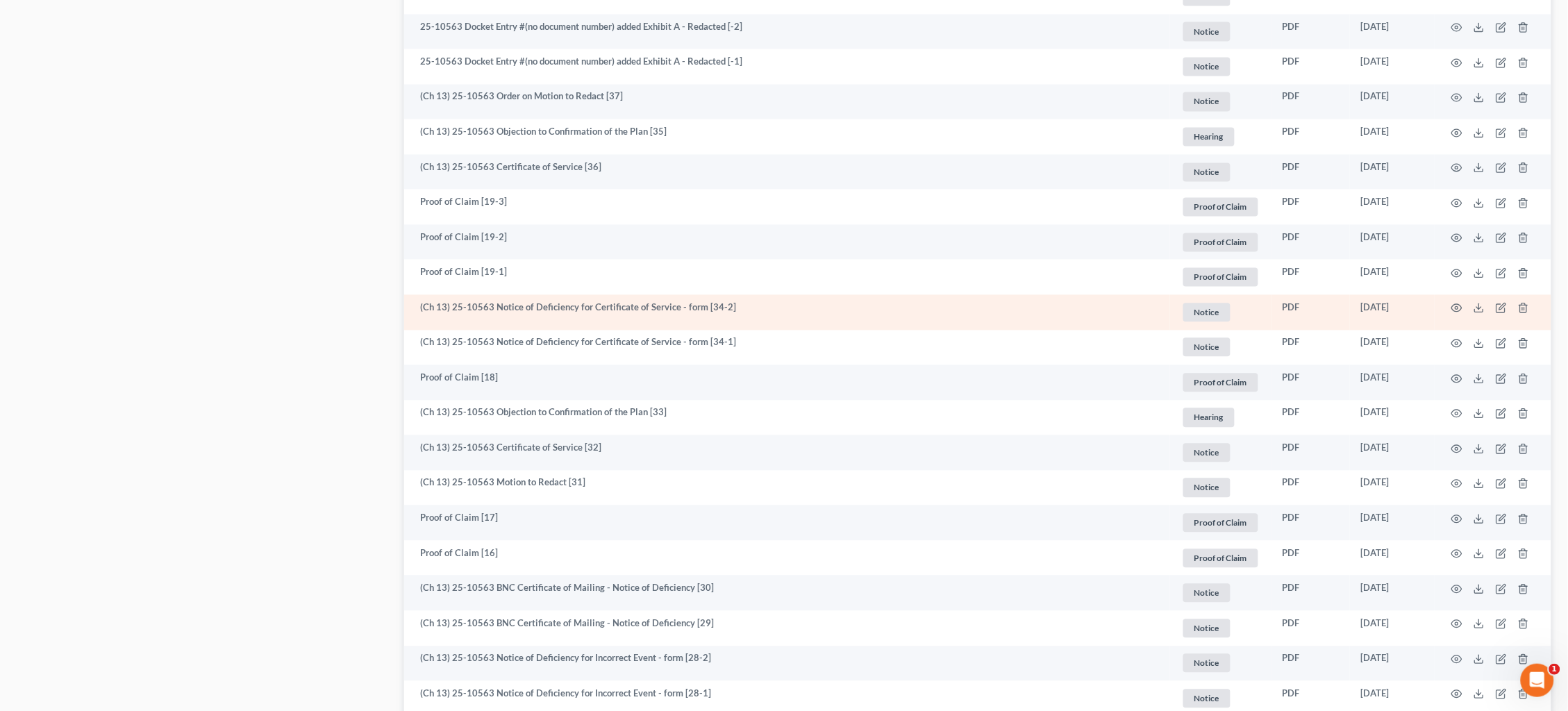
scroll to position [887, 0]
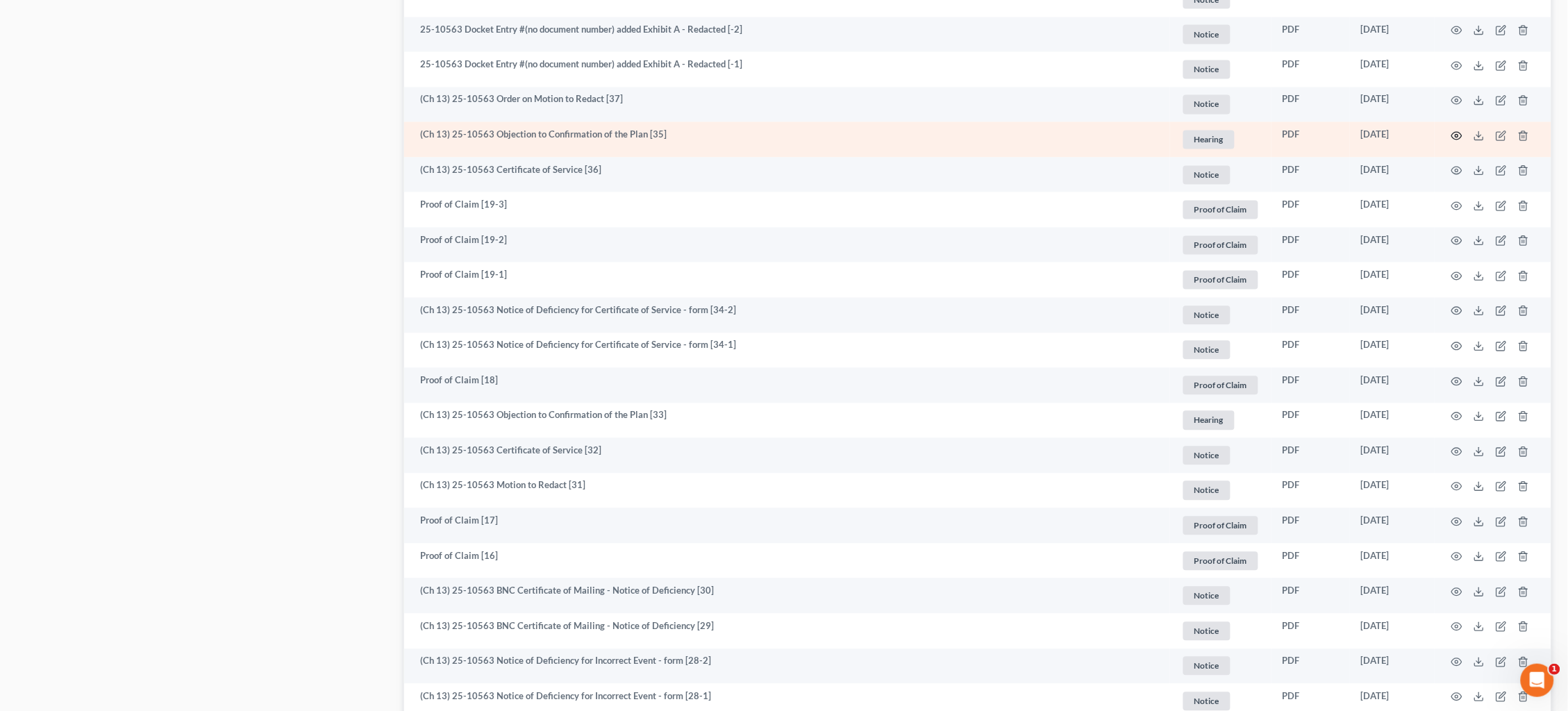
click at [1451, 130] on icon "button" at bounding box center [1456, 135] width 11 height 11
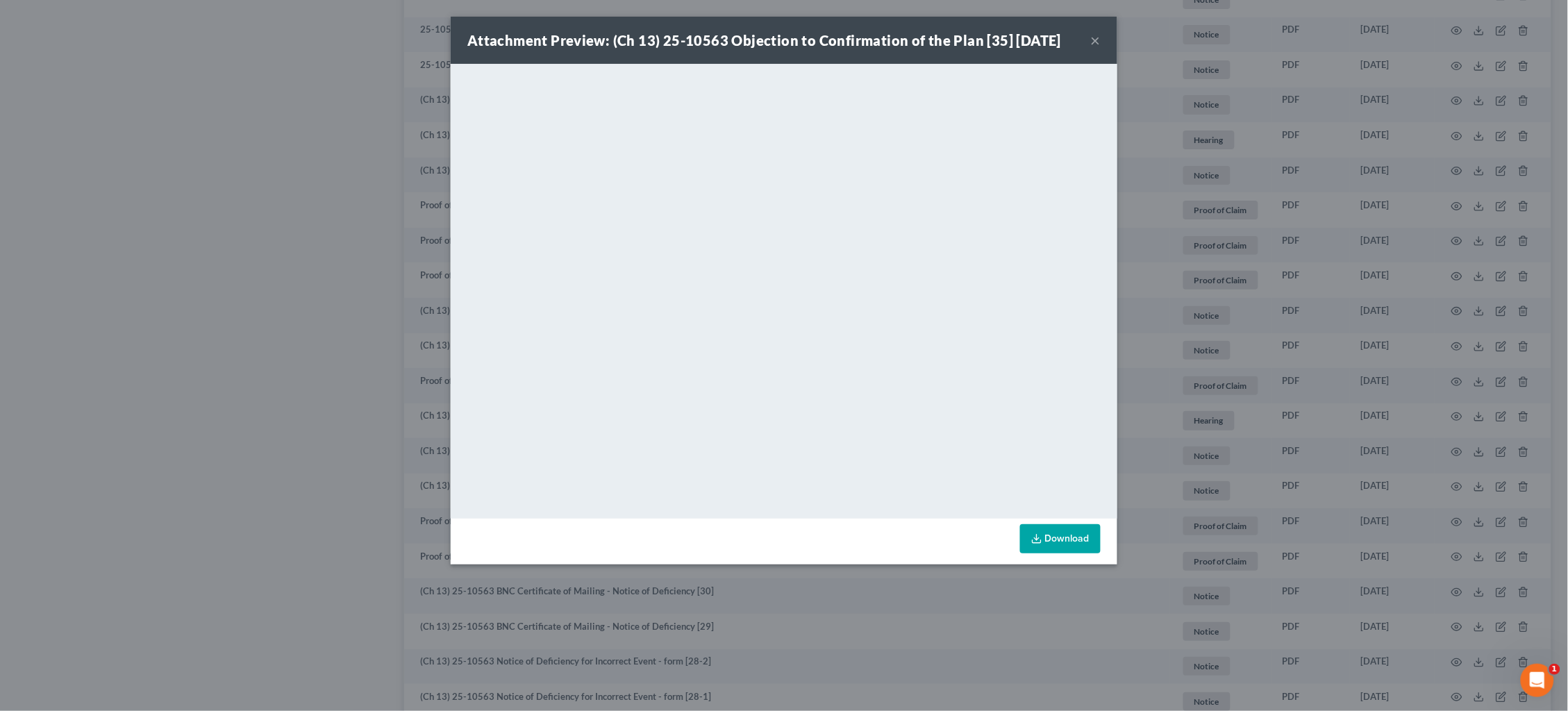
click at [1295, 263] on div "Attachment Preview: (Ch 13) 25-10563 Objection to Confirmation of the Plan [35]…" at bounding box center [784, 356] width 1568 height 711
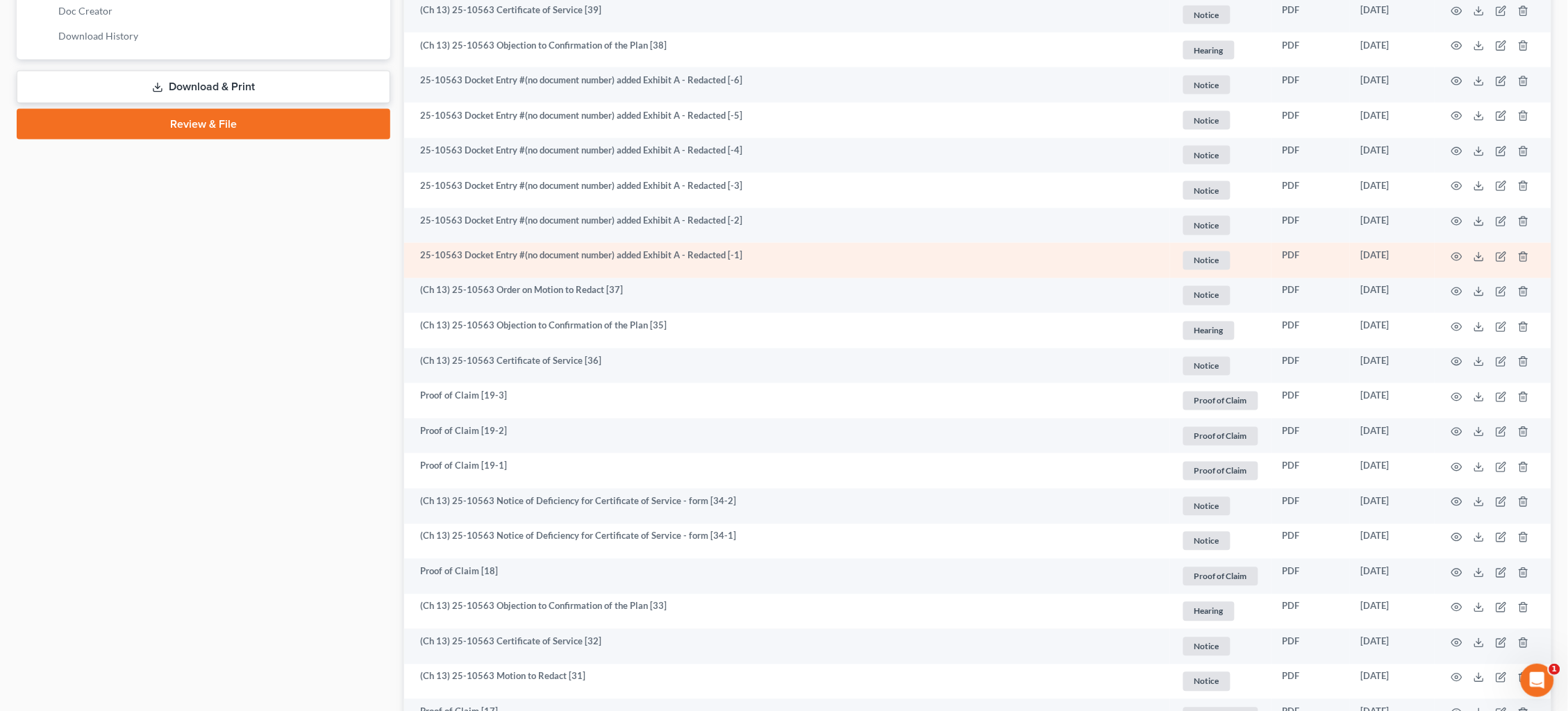
scroll to position [692, 0]
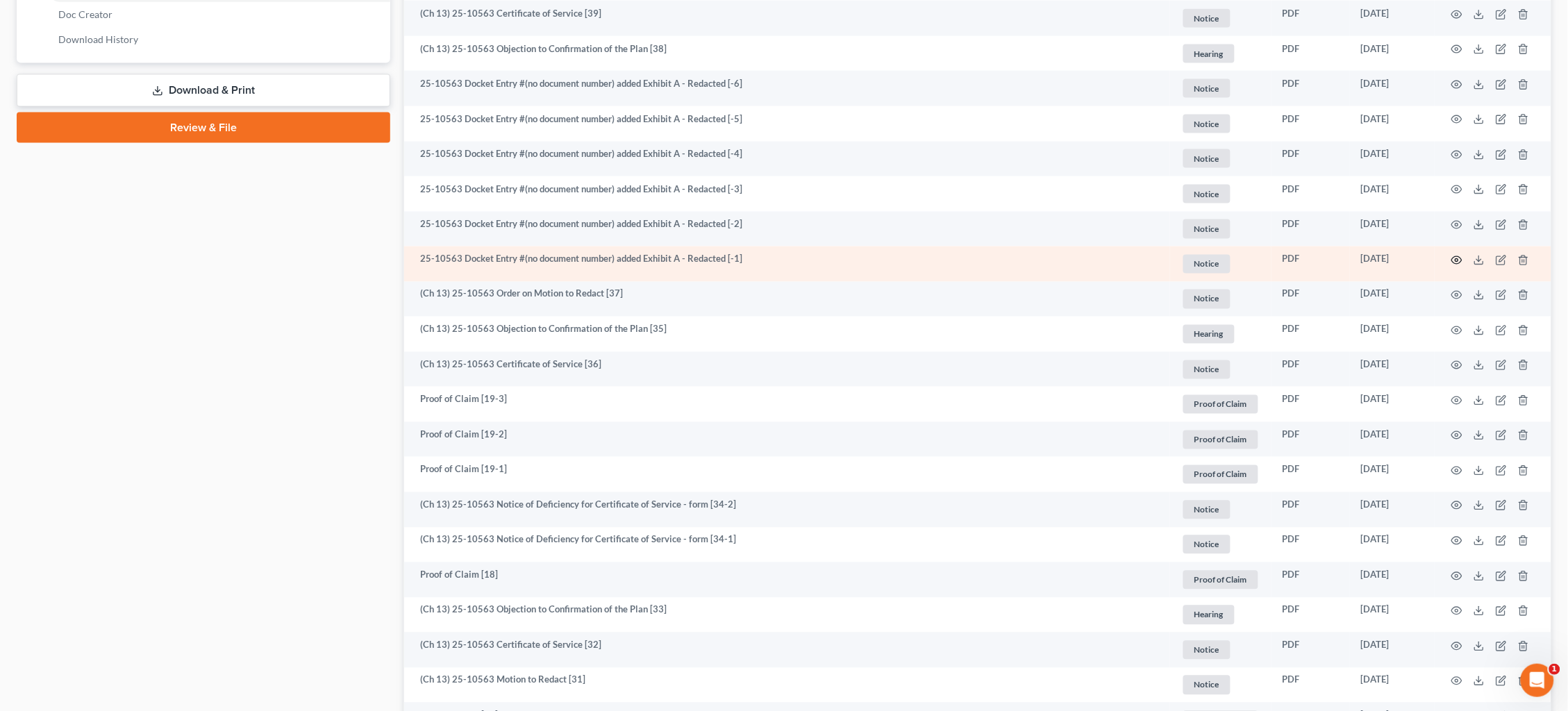
click at [1460, 255] on icon "button" at bounding box center [1456, 260] width 11 height 11
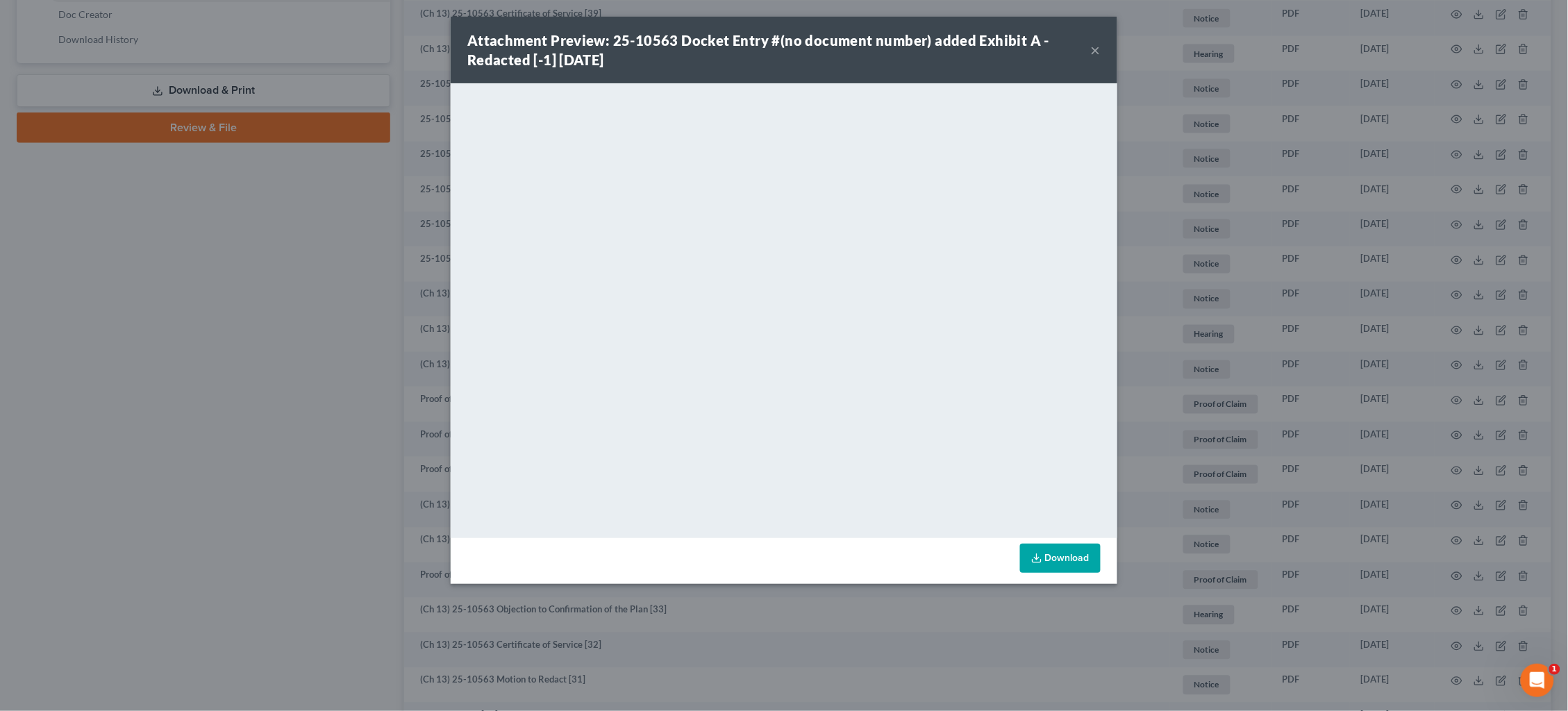
click at [1211, 219] on div "Attachment Preview: 25-10563 Docket Entry #(no document number) added Exhibit A…" at bounding box center [784, 356] width 1568 height 711
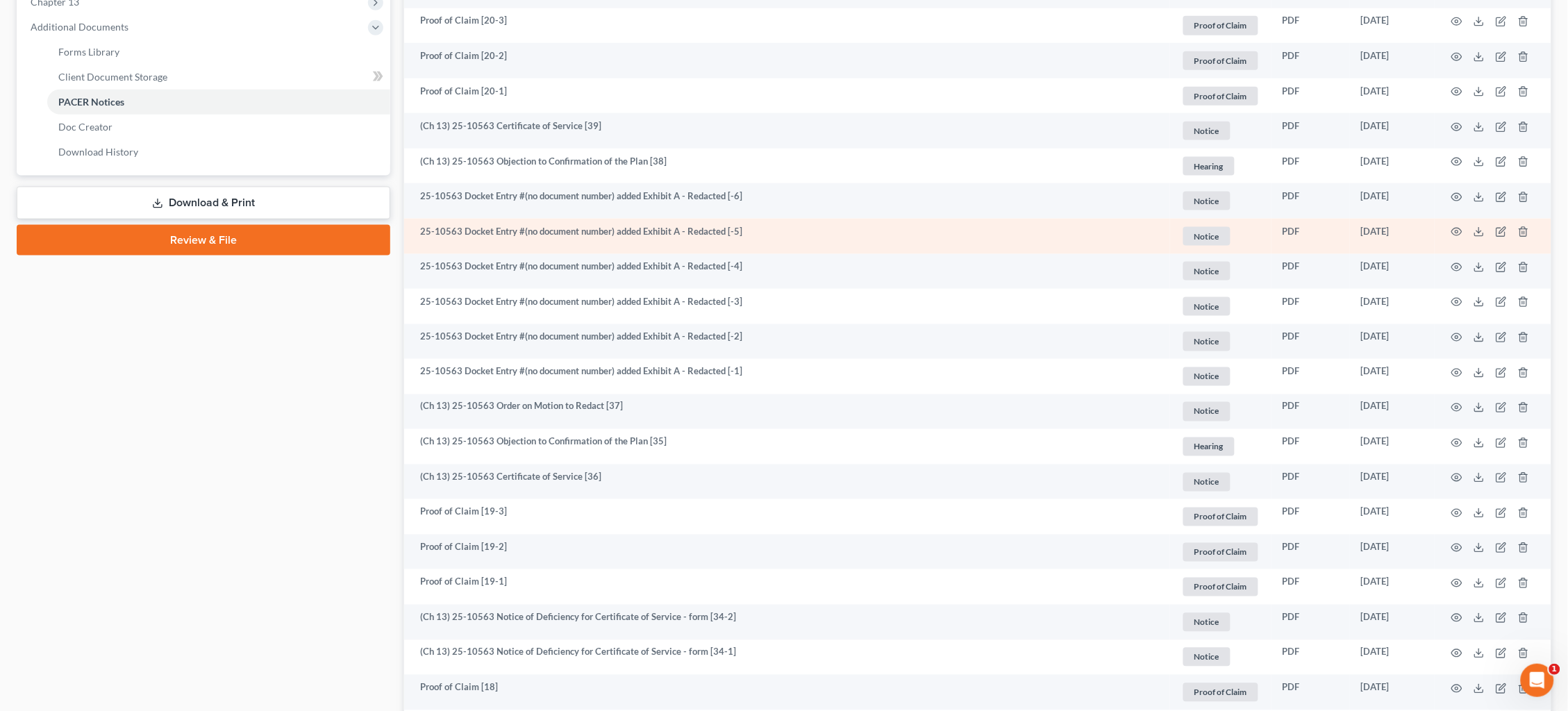
scroll to position [577, 0]
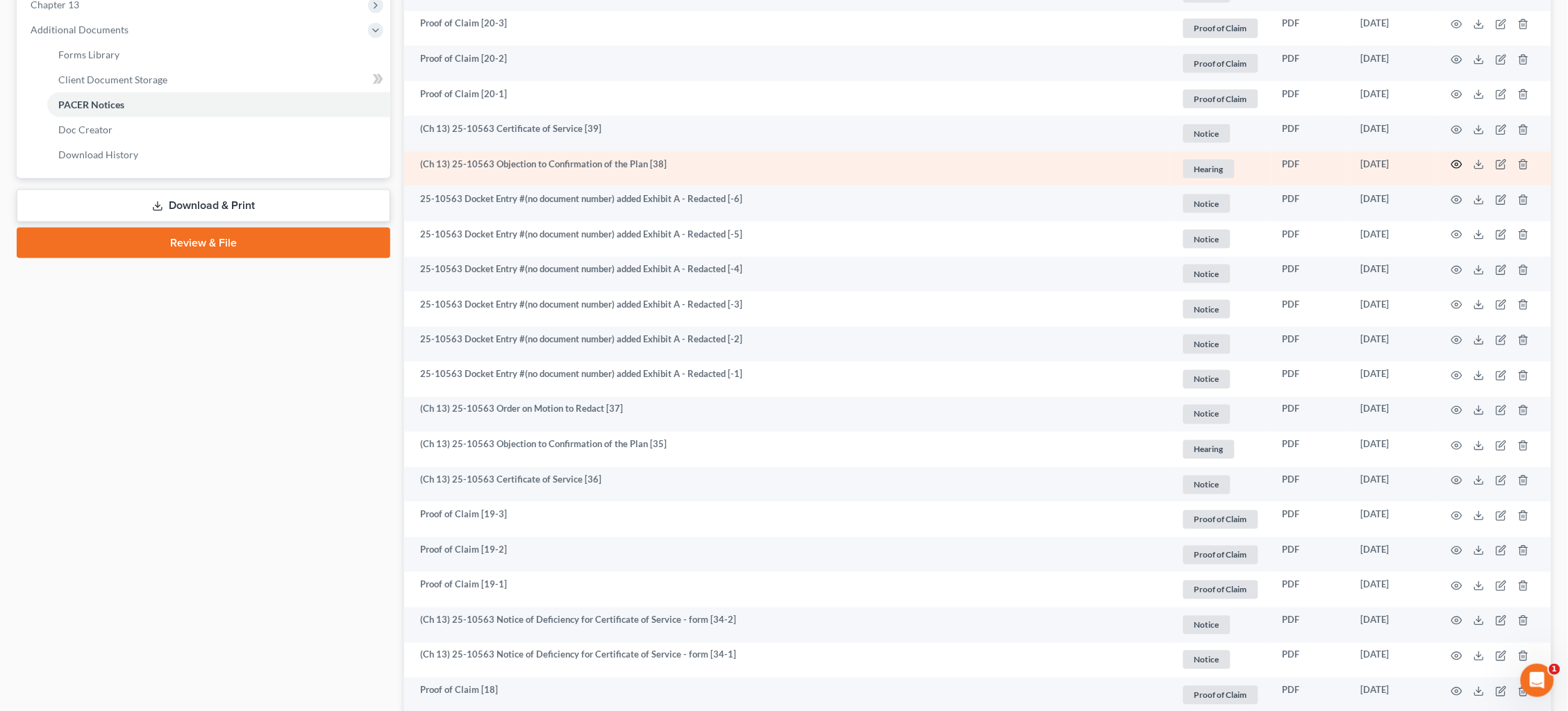
click at [1456, 163] on circle "button" at bounding box center [1457, 165] width 3 height 3
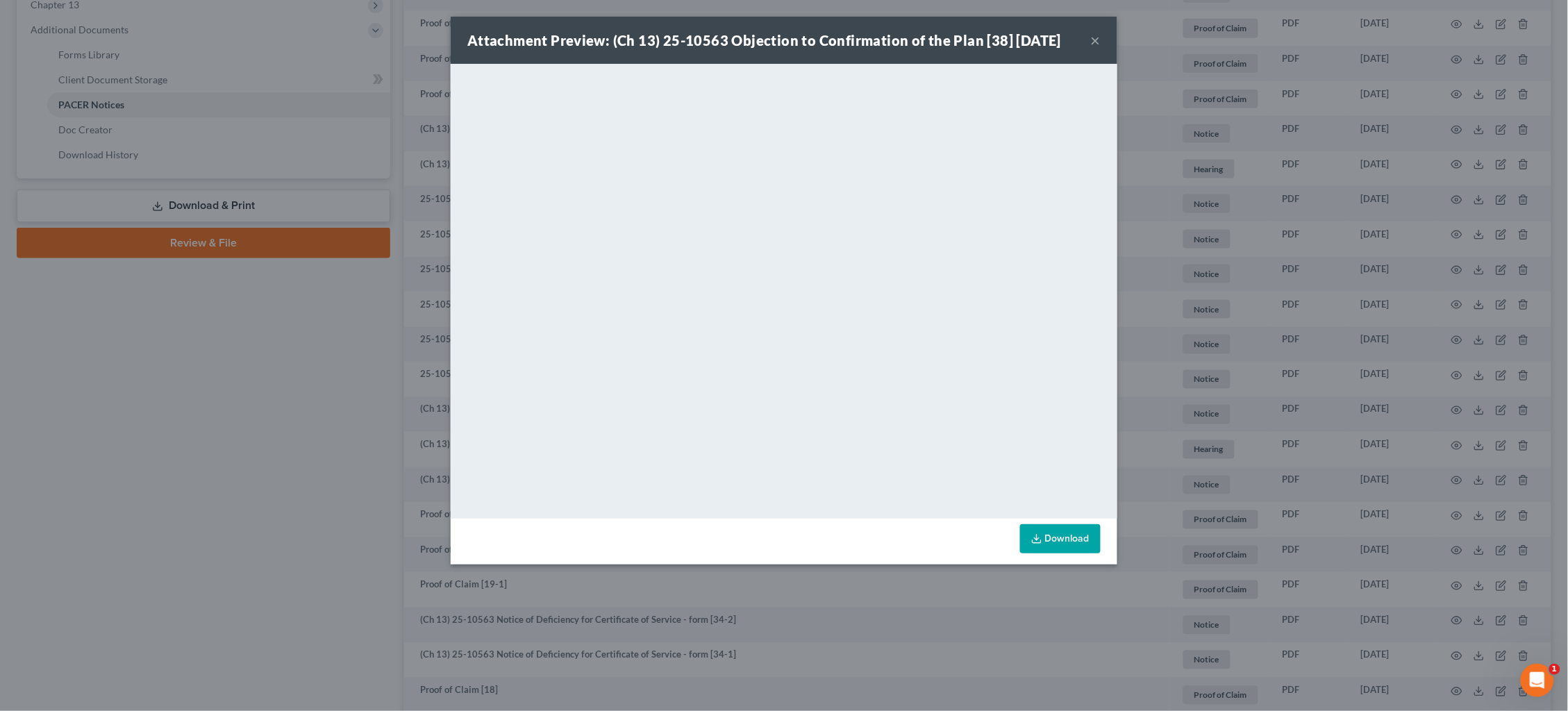
click at [1153, 152] on div "Attachment Preview: (Ch 13) 25-10563 Objection to Confirmation of the Plan [38]…" at bounding box center [784, 356] width 1568 height 711
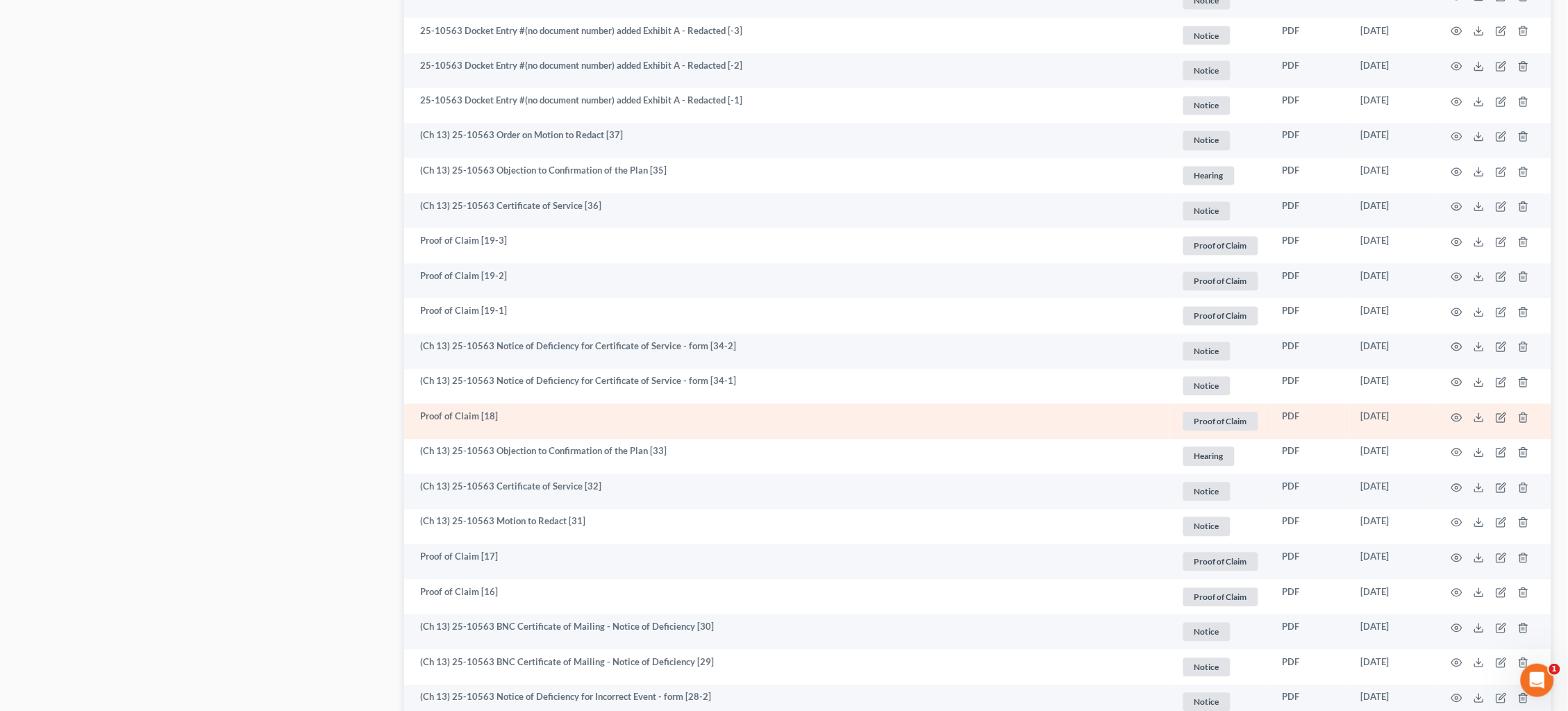
scroll to position [855, 0]
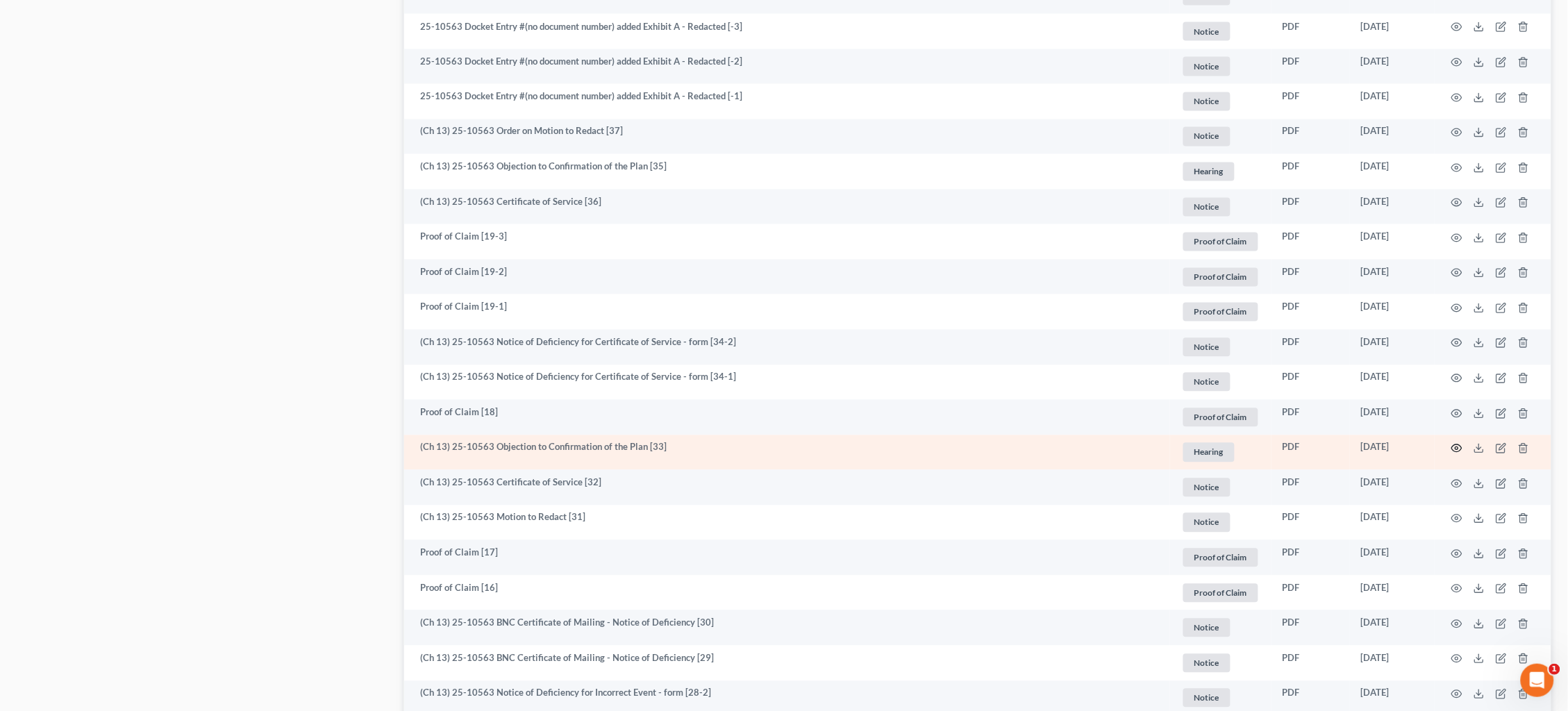
click at [1456, 447] on circle "button" at bounding box center [1457, 448] width 3 height 3
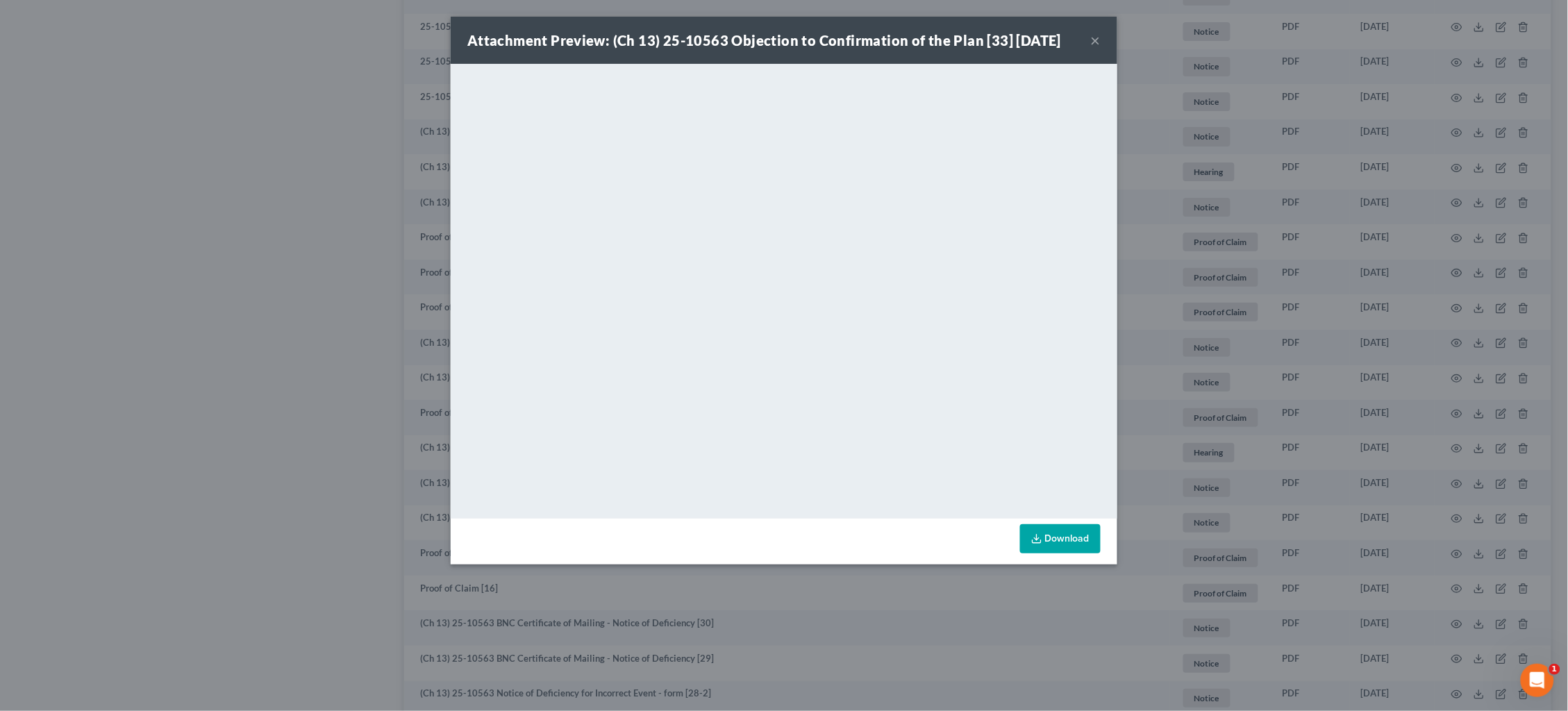
click at [1242, 415] on div "Attachment Preview: (Ch 13) 25-10563 Objection to Confirmation of the Plan [33]…" at bounding box center [784, 356] width 1568 height 711
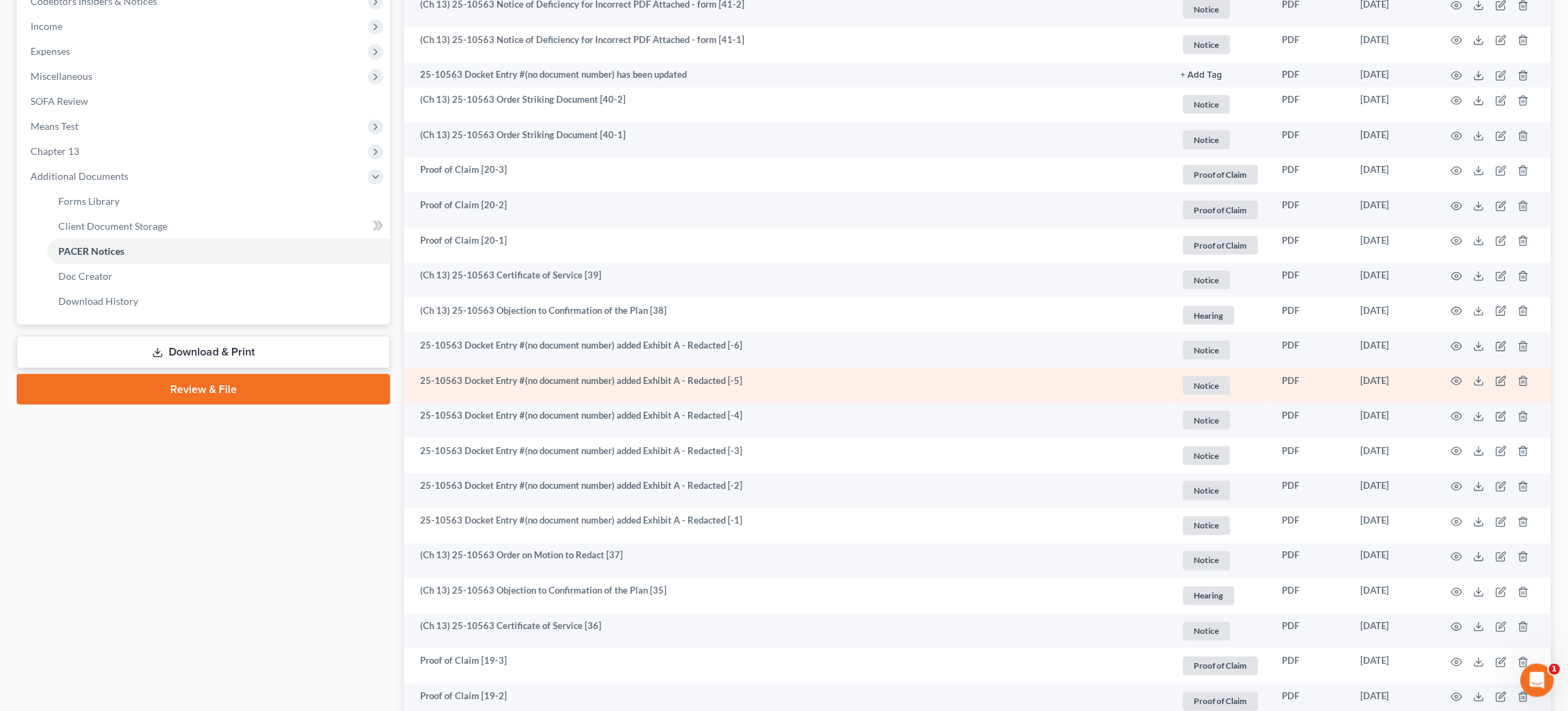
scroll to position [404, 0]
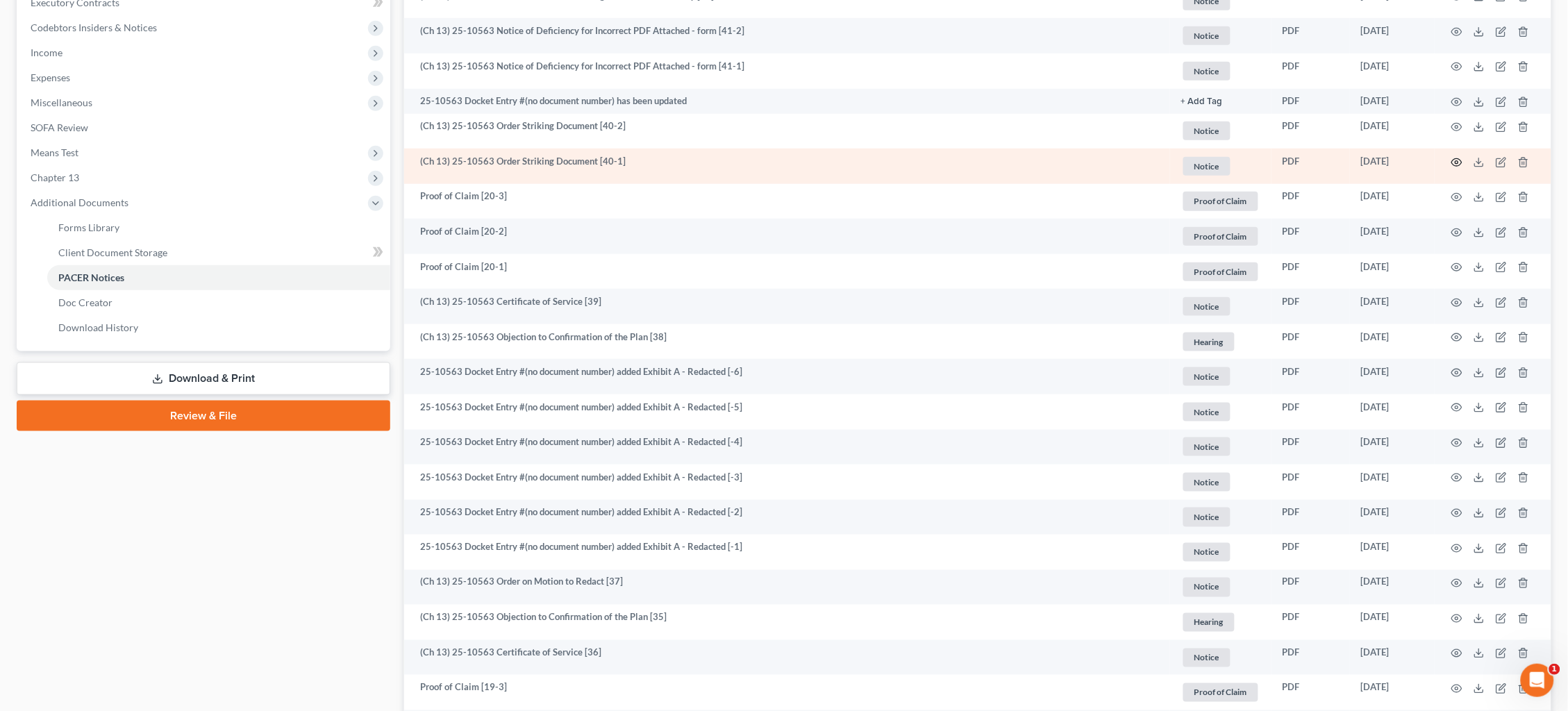
click at [1458, 161] on circle "button" at bounding box center [1457, 163] width 3 height 3
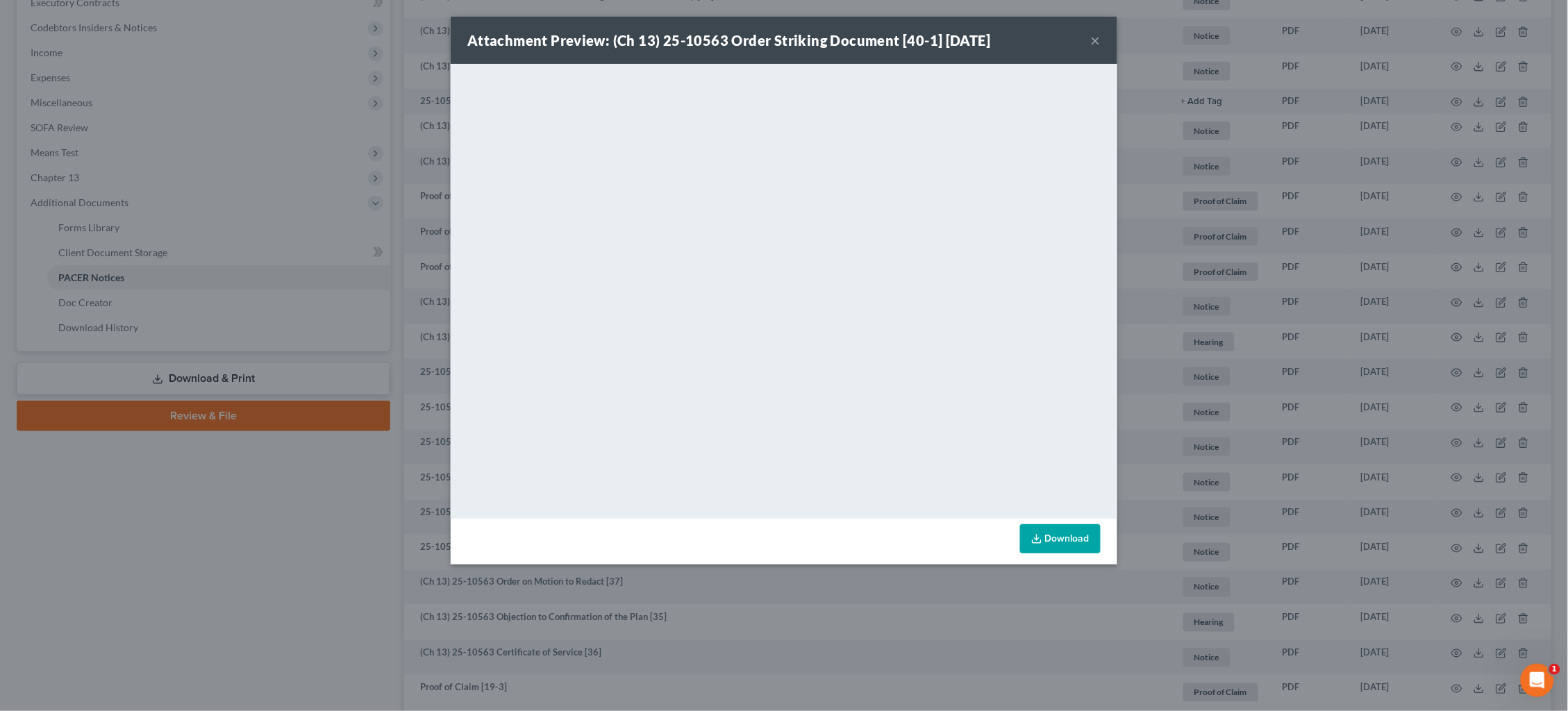
click at [1366, 204] on div "Attachment Preview: (Ch 13) 25-10563 Order Striking Document [40-1] 09/12/2025 …" at bounding box center [784, 356] width 1568 height 711
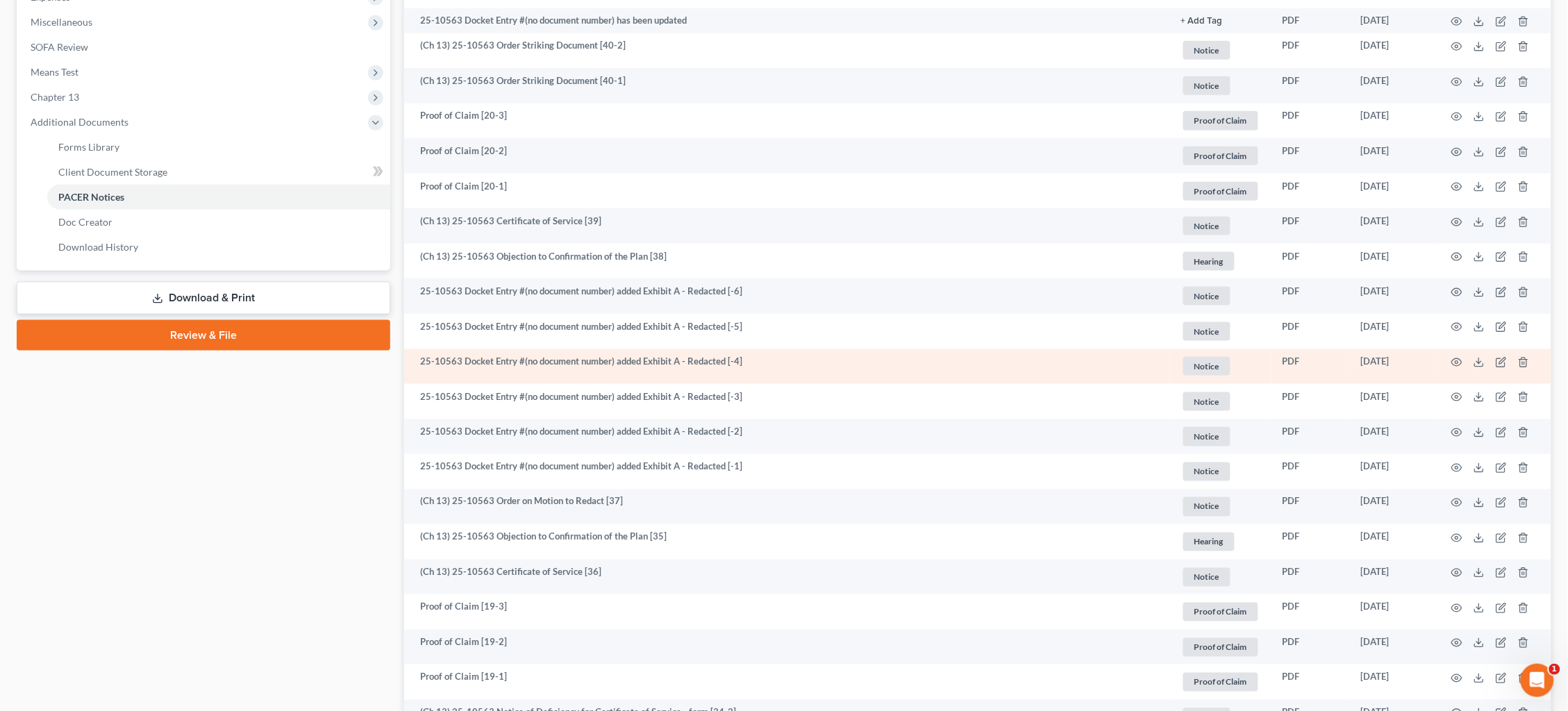
scroll to position [486, 0]
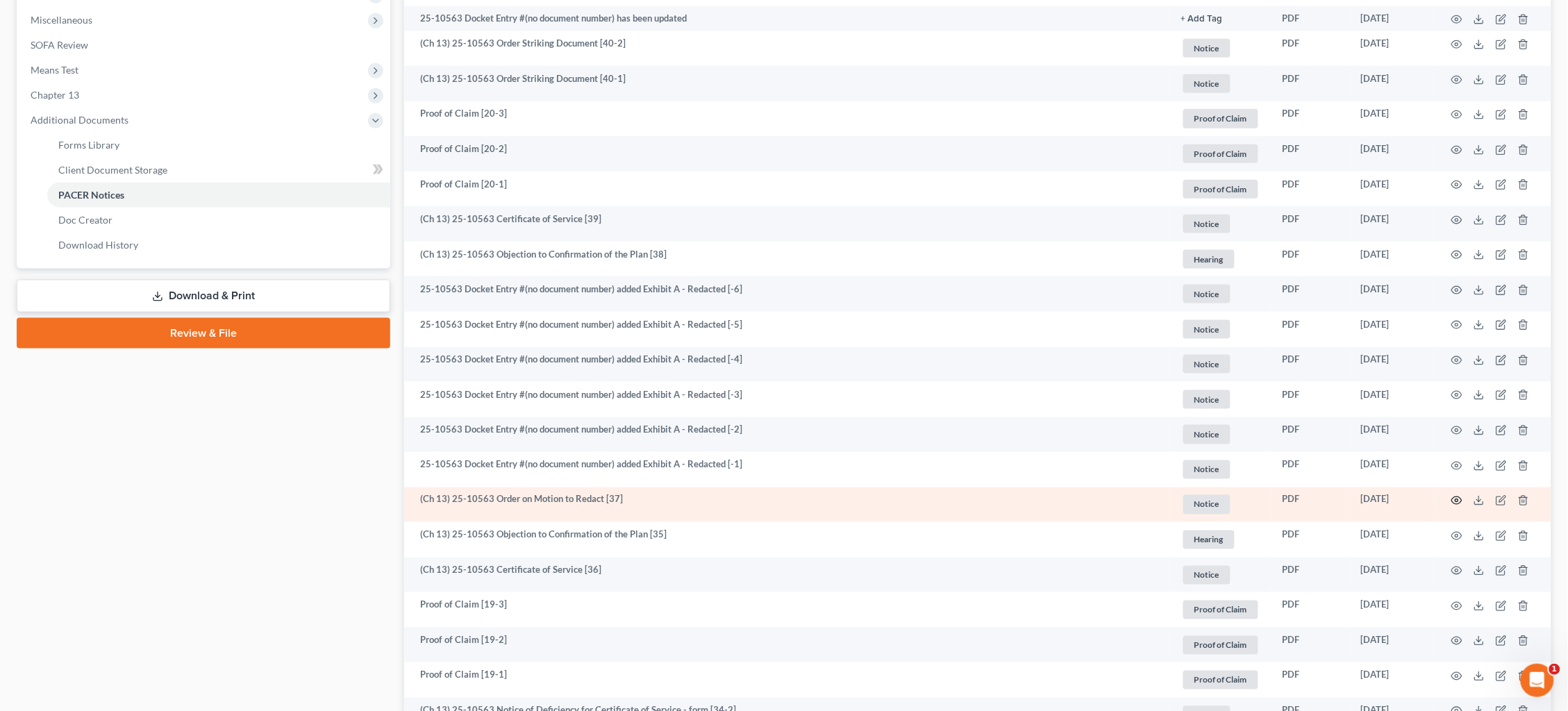
click at [1454, 495] on icon "button" at bounding box center [1456, 500] width 11 height 11
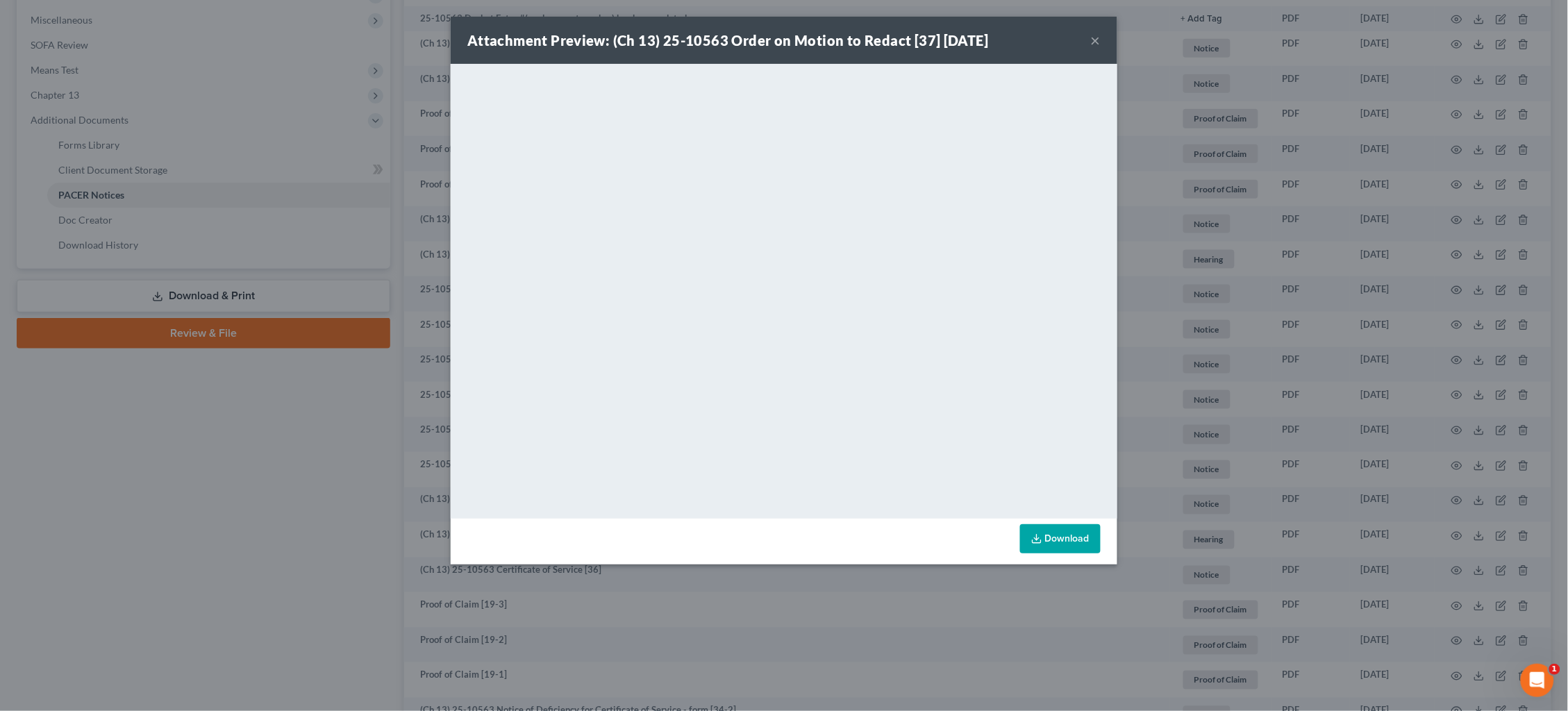
click at [1245, 336] on div "Attachment Preview: (Ch 13) 25-10563 Order on Motion to Redact [37] 09/09/2025 …" at bounding box center [784, 356] width 1568 height 711
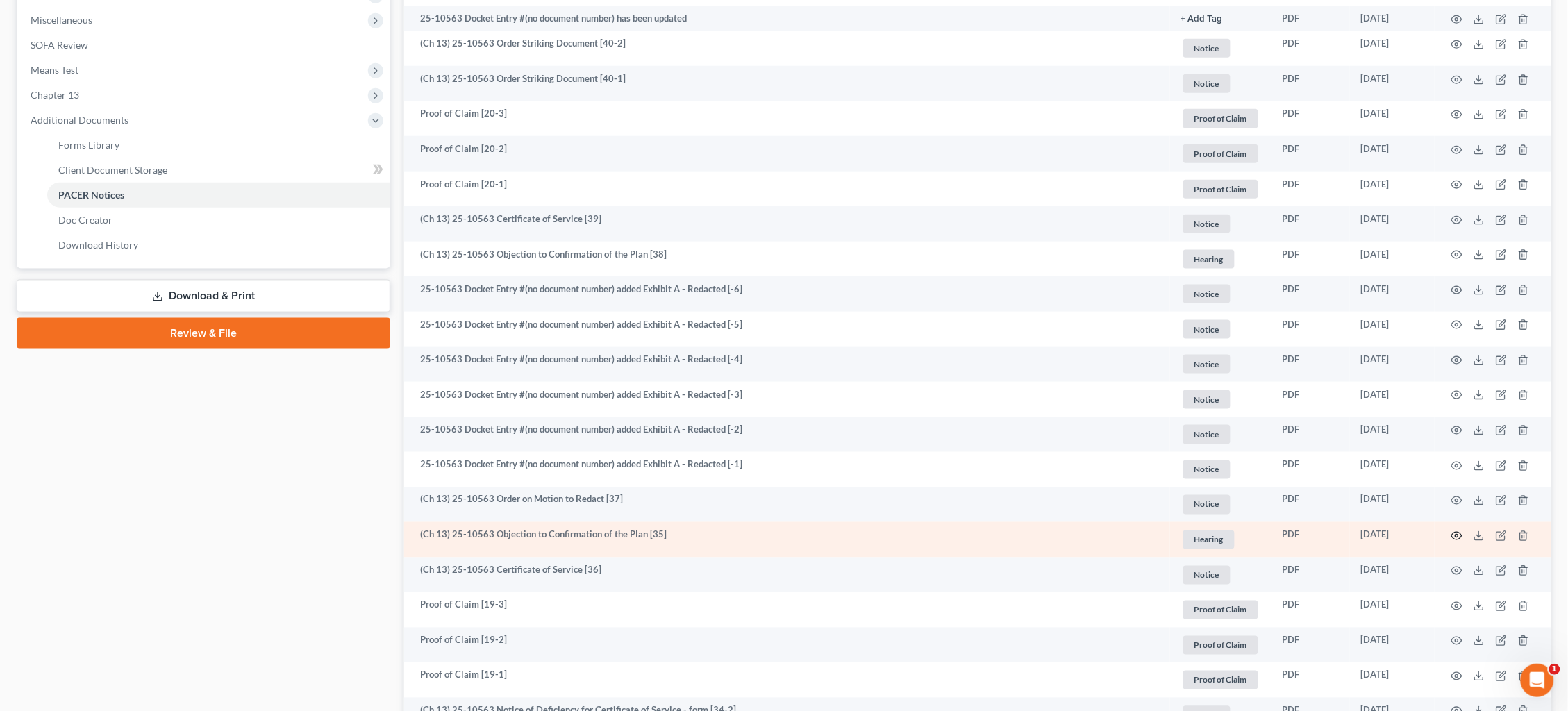
click at [1457, 530] on icon "button" at bounding box center [1456, 535] width 11 height 11
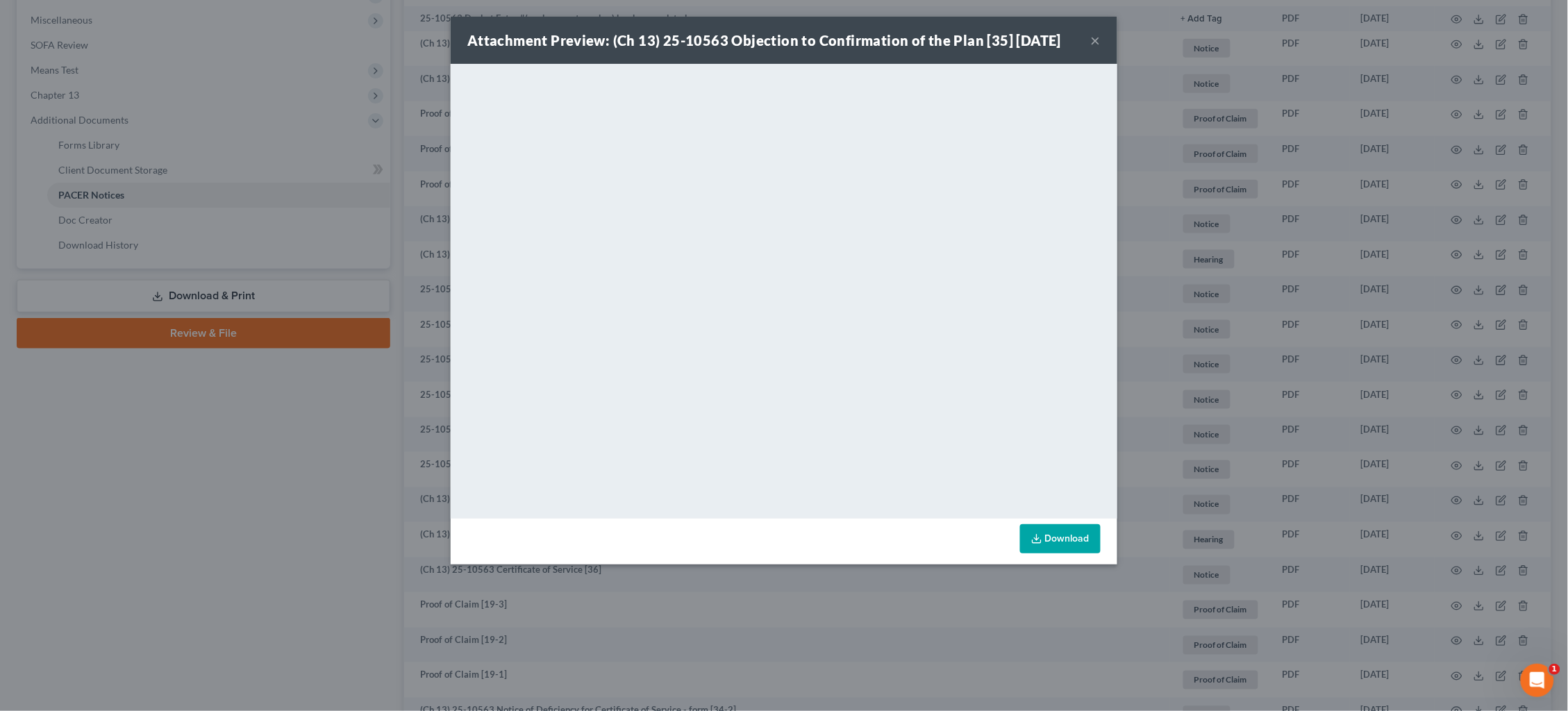
click at [1317, 477] on div "Attachment Preview: (Ch 13) 25-10563 Objection to Confirmation of the Plan [35]…" at bounding box center [784, 356] width 1568 height 711
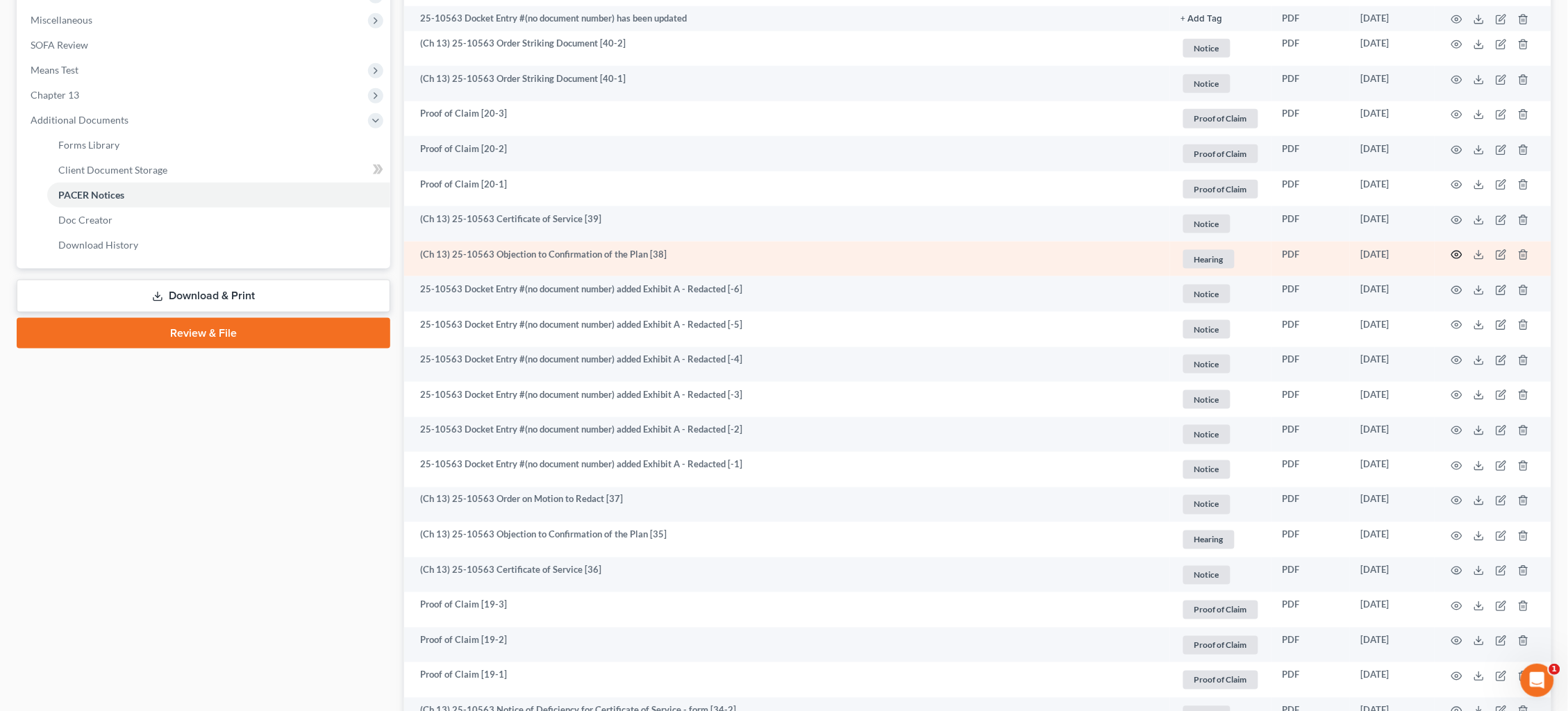
click at [1452, 250] on icon "button" at bounding box center [1456, 254] width 11 height 11
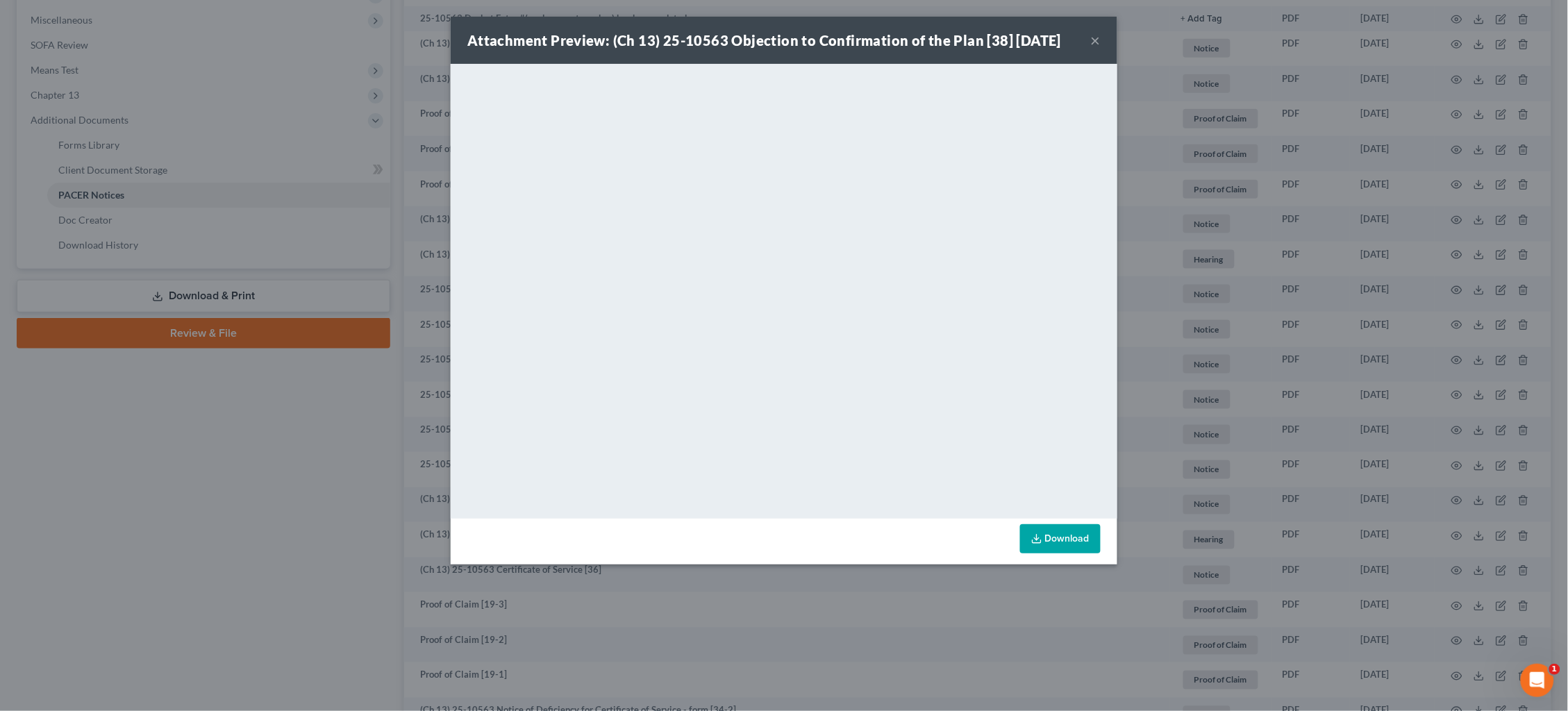
click at [1349, 386] on div "Attachment Preview: (Ch 13) 25-10563 Objection to Confirmation of the Plan [38]…" at bounding box center [784, 356] width 1568 height 711
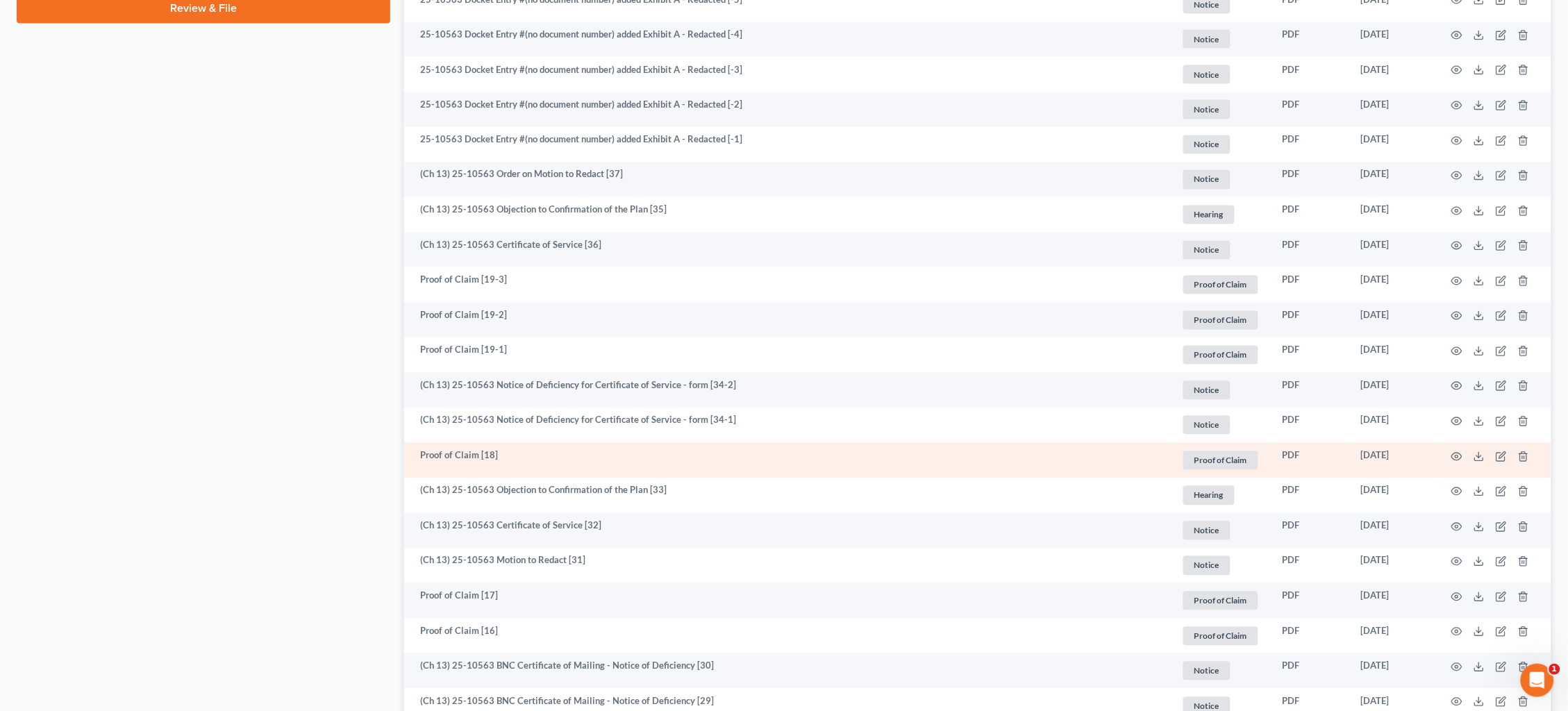
scroll to position [820, 0]
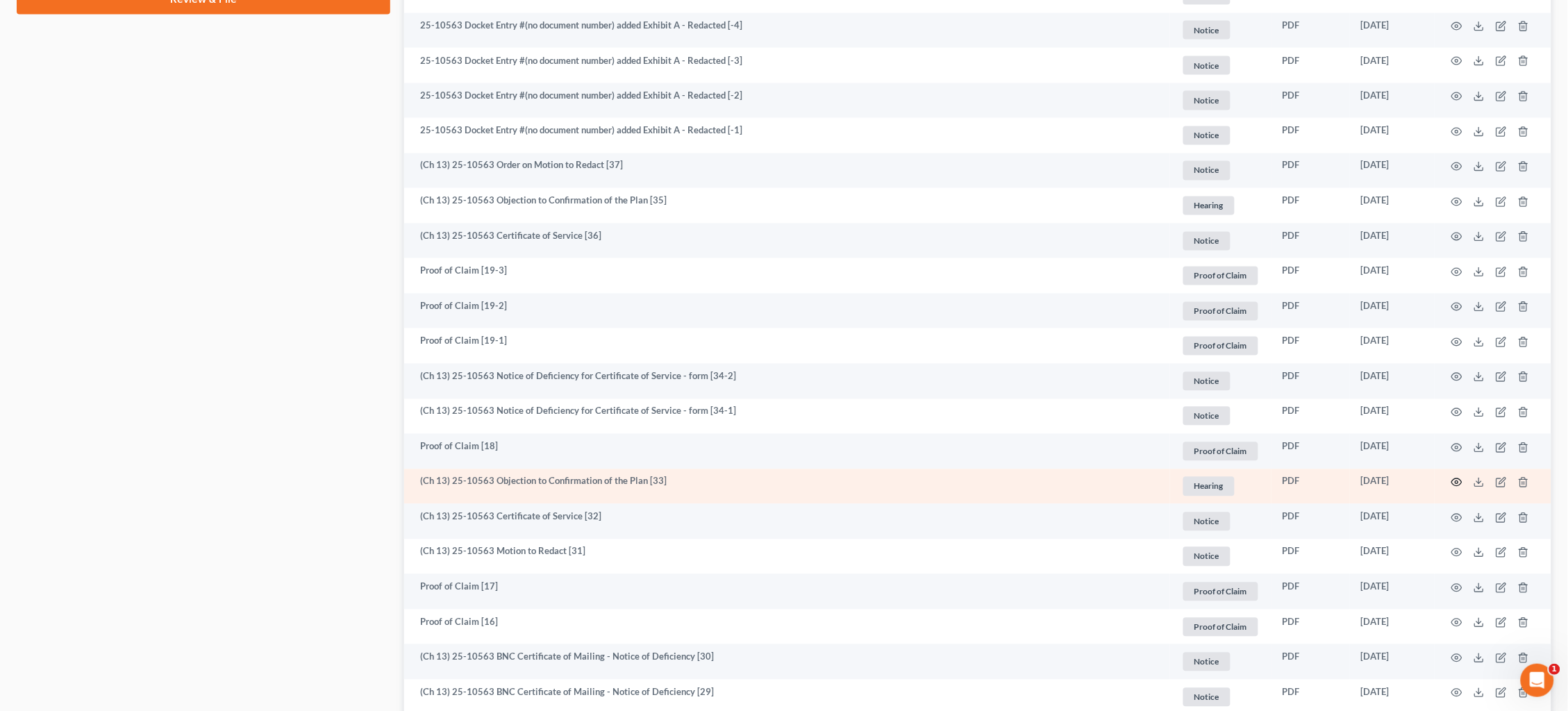
click at [1457, 477] on icon "button" at bounding box center [1456, 482] width 11 height 11
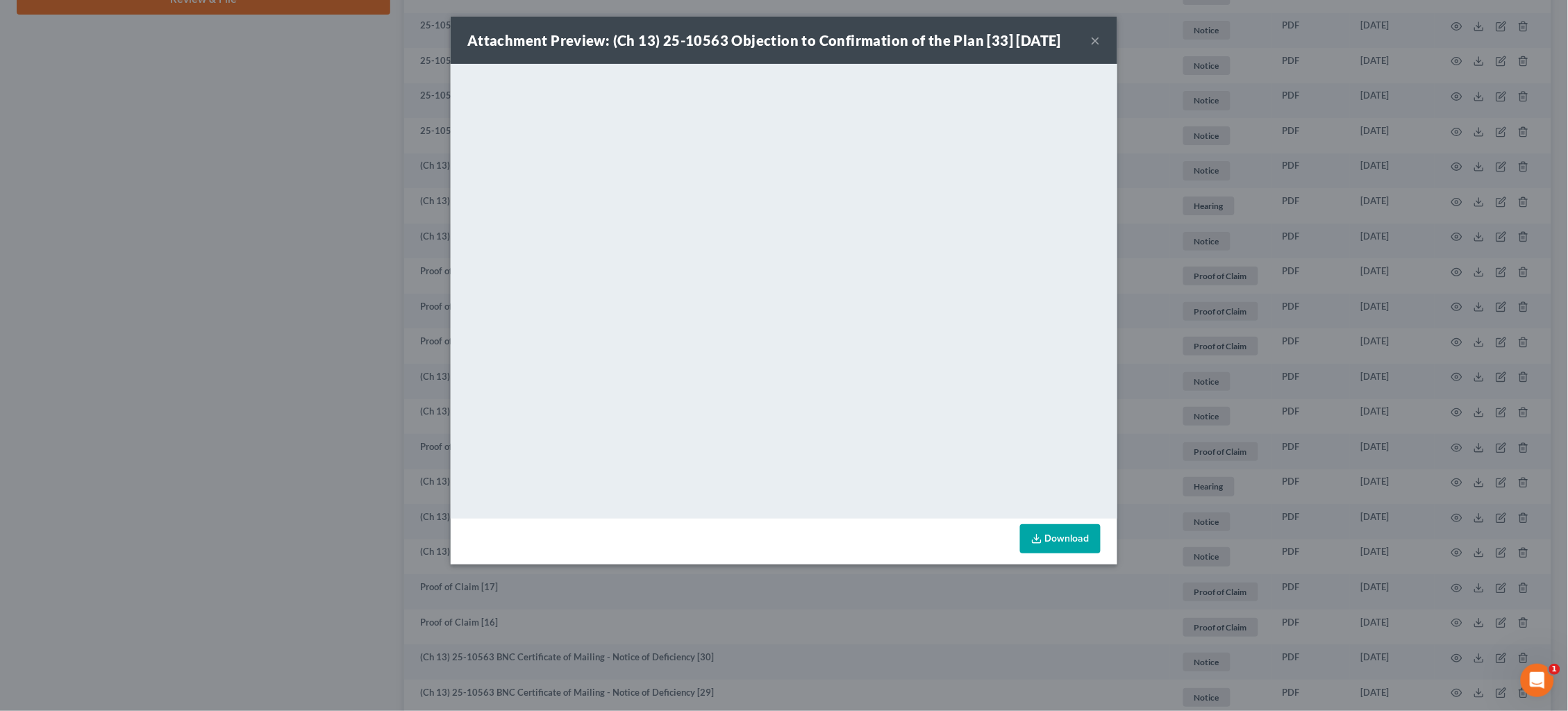
click at [1232, 344] on div "Attachment Preview: (Ch 13) 25-10563 Objection to Confirmation of the Plan [33]…" at bounding box center [784, 356] width 1568 height 711
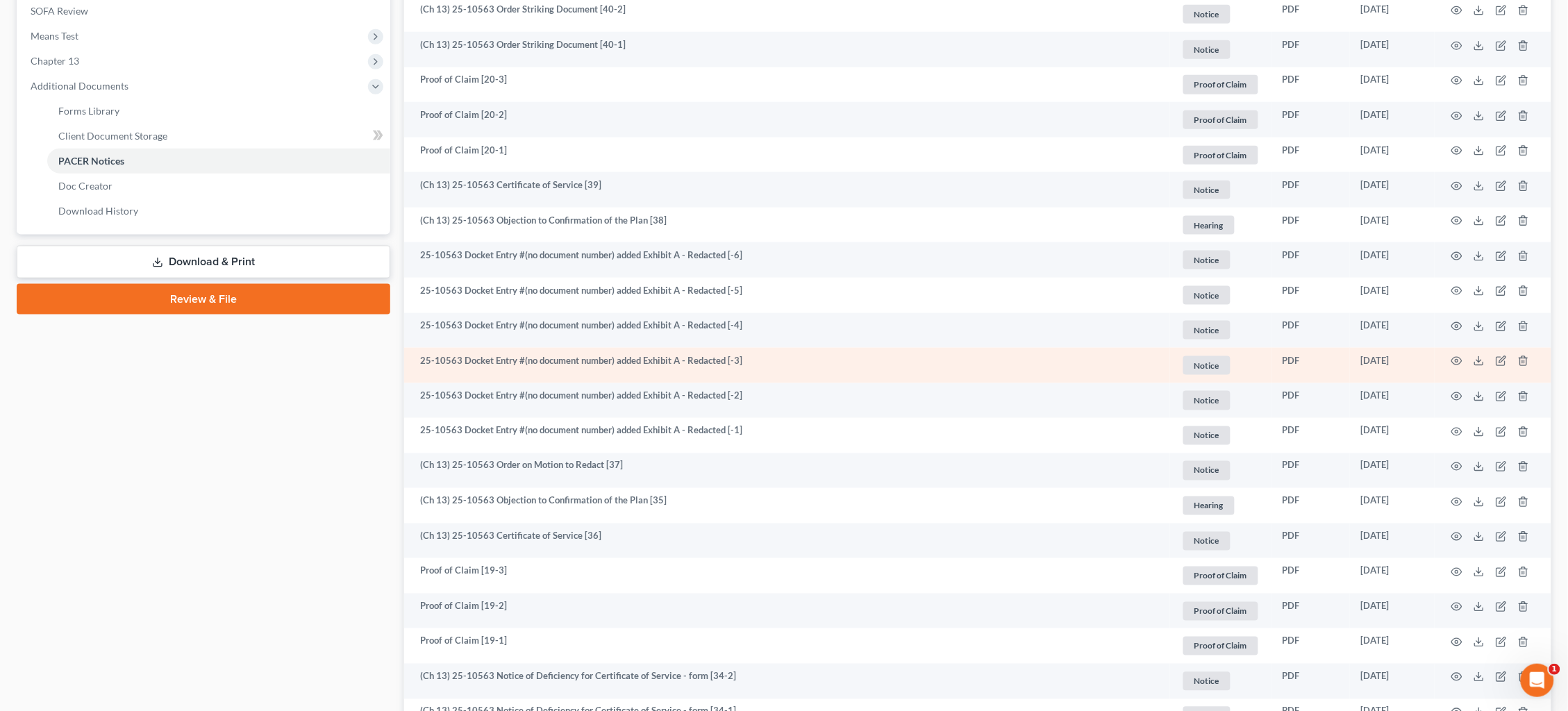
scroll to position [517, 0]
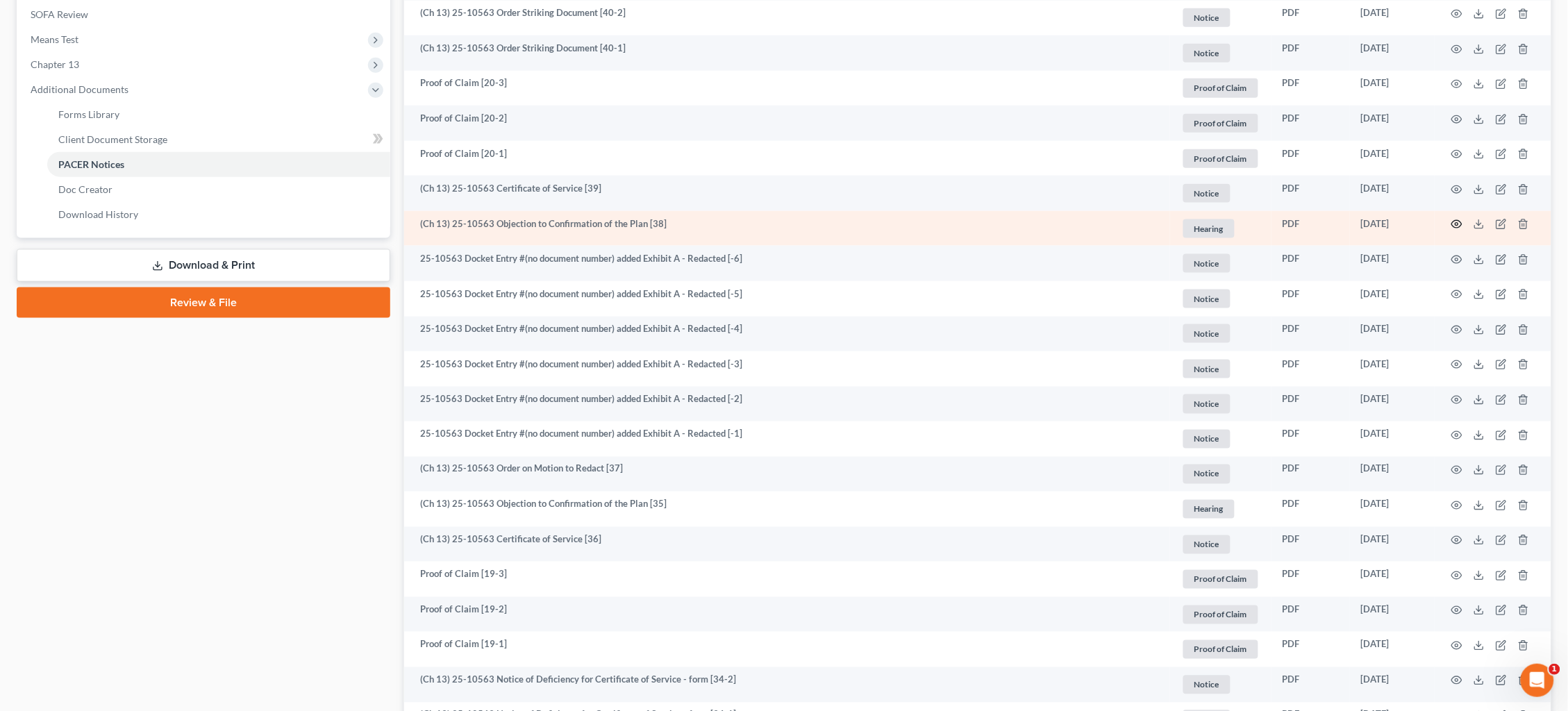
click at [1456, 219] on icon "button" at bounding box center [1456, 224] width 11 height 11
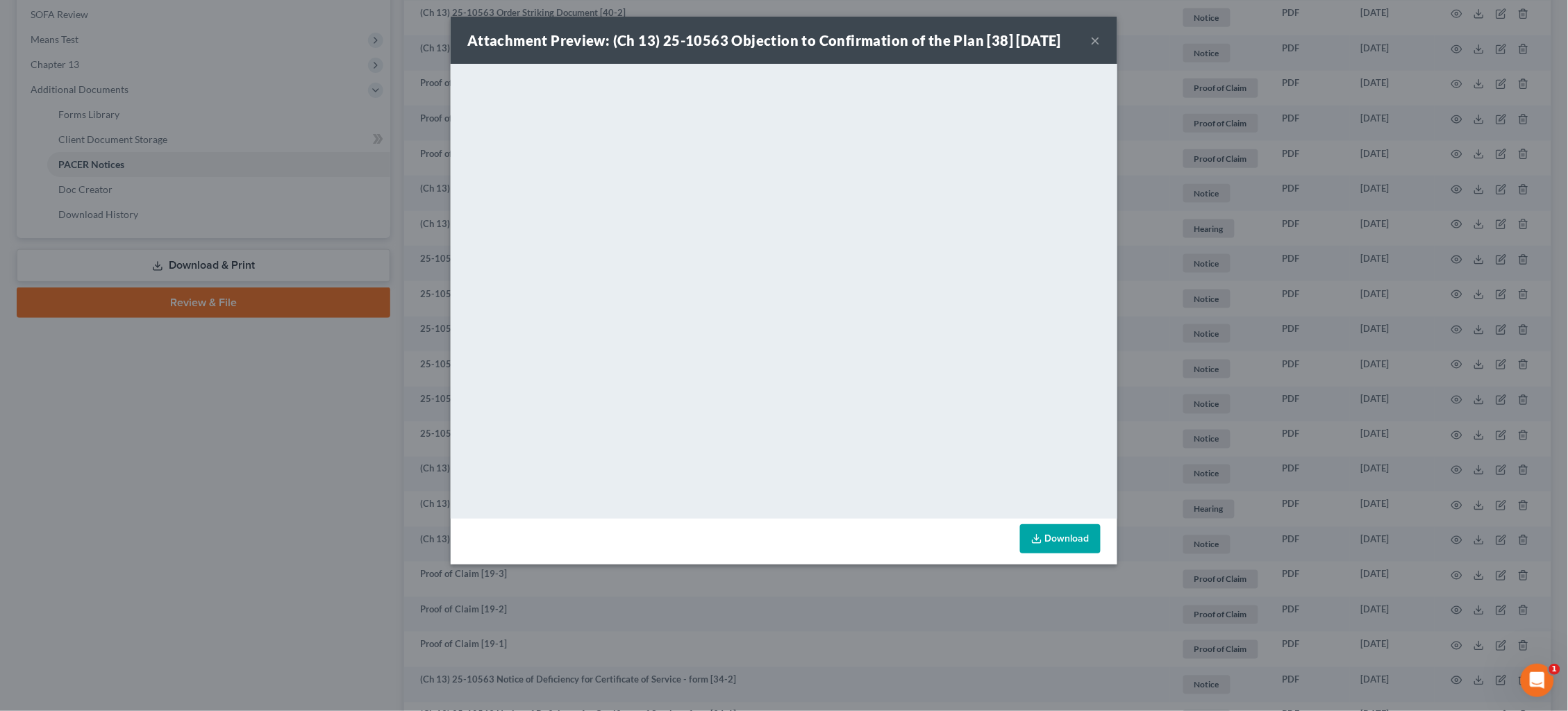
click at [1277, 397] on div "Attachment Preview: (Ch 13) 25-10563 Objection to Confirmation of the Plan [38]…" at bounding box center [784, 356] width 1568 height 711
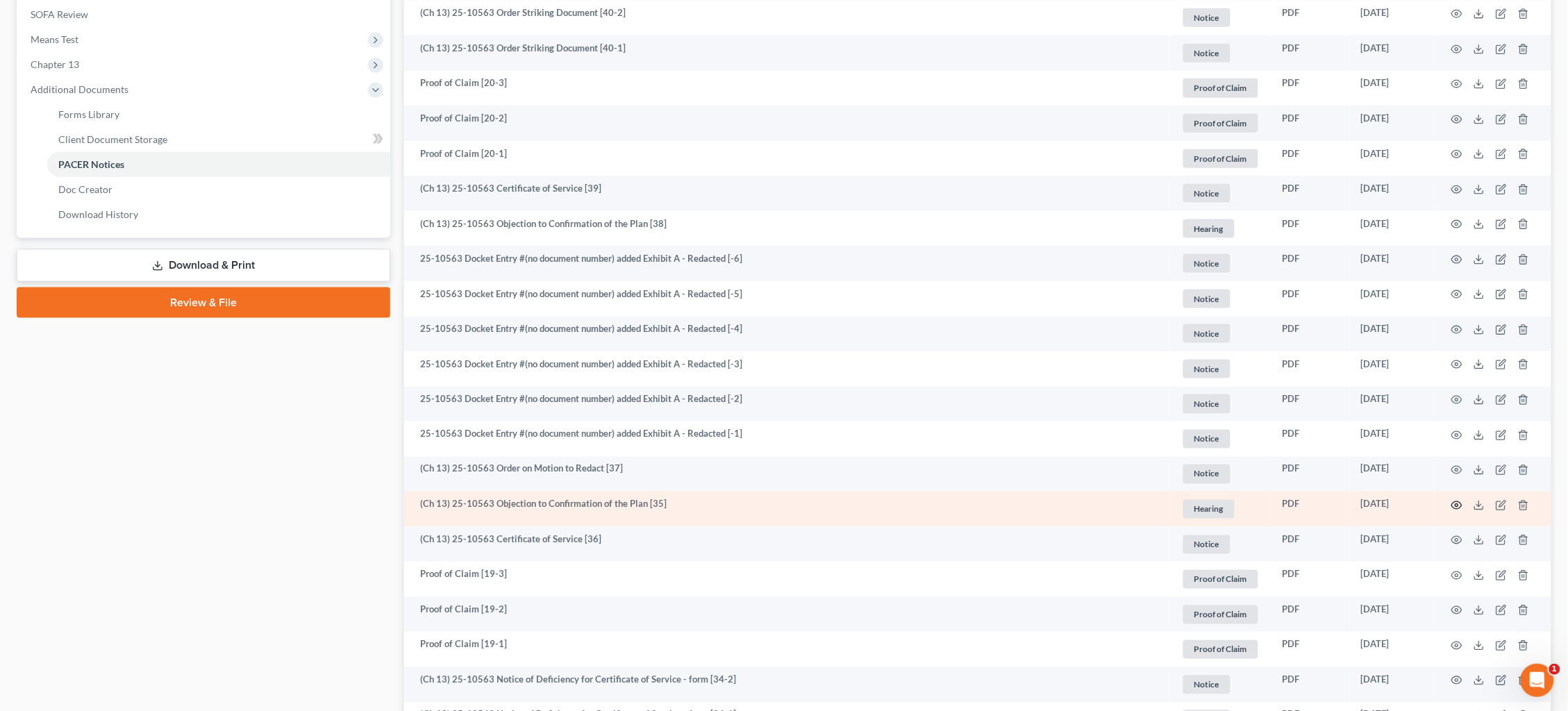
click at [1456, 504] on circle "button" at bounding box center [1457, 505] width 3 height 3
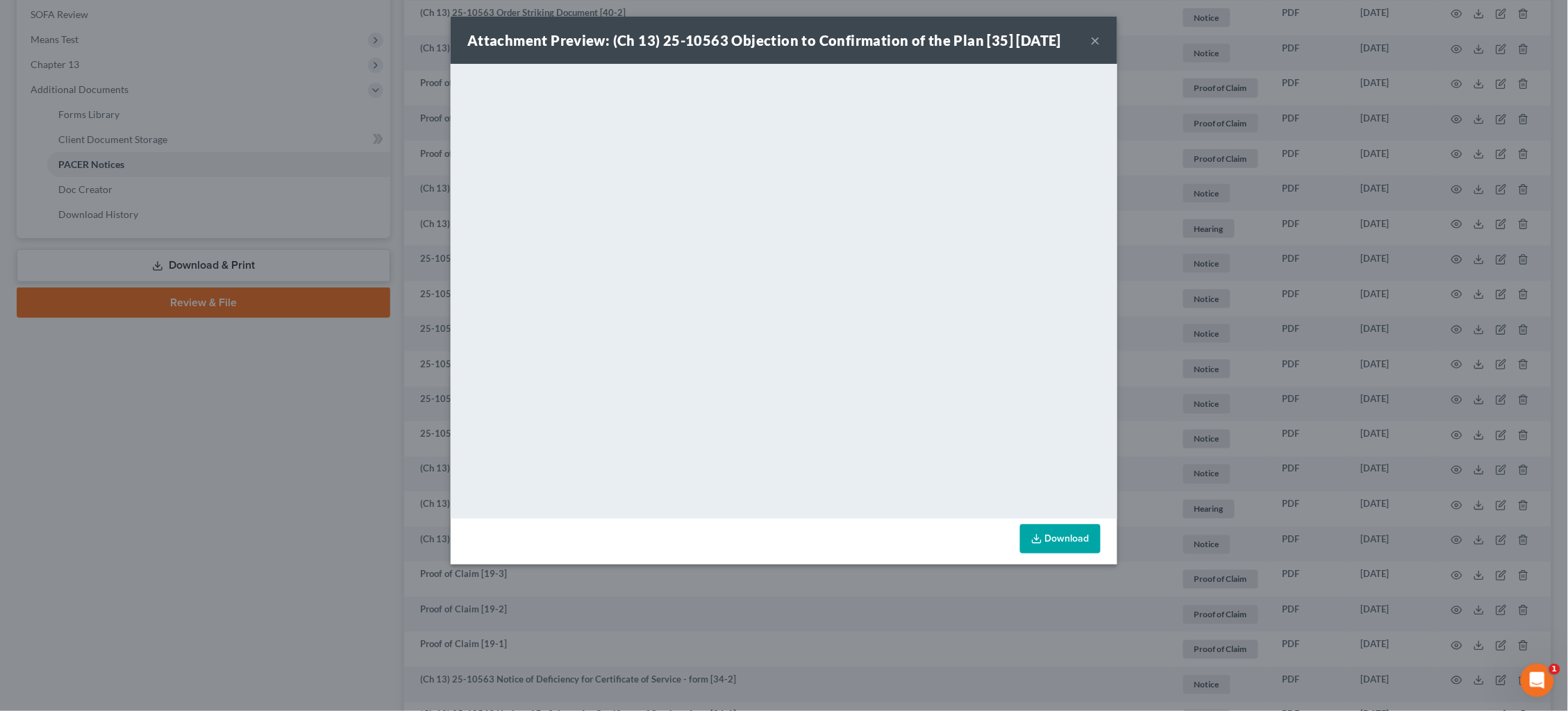
click at [1289, 418] on div "Attachment Preview: (Ch 13) 25-10563 Objection to Confirmation of the Plan [35]…" at bounding box center [784, 356] width 1568 height 711
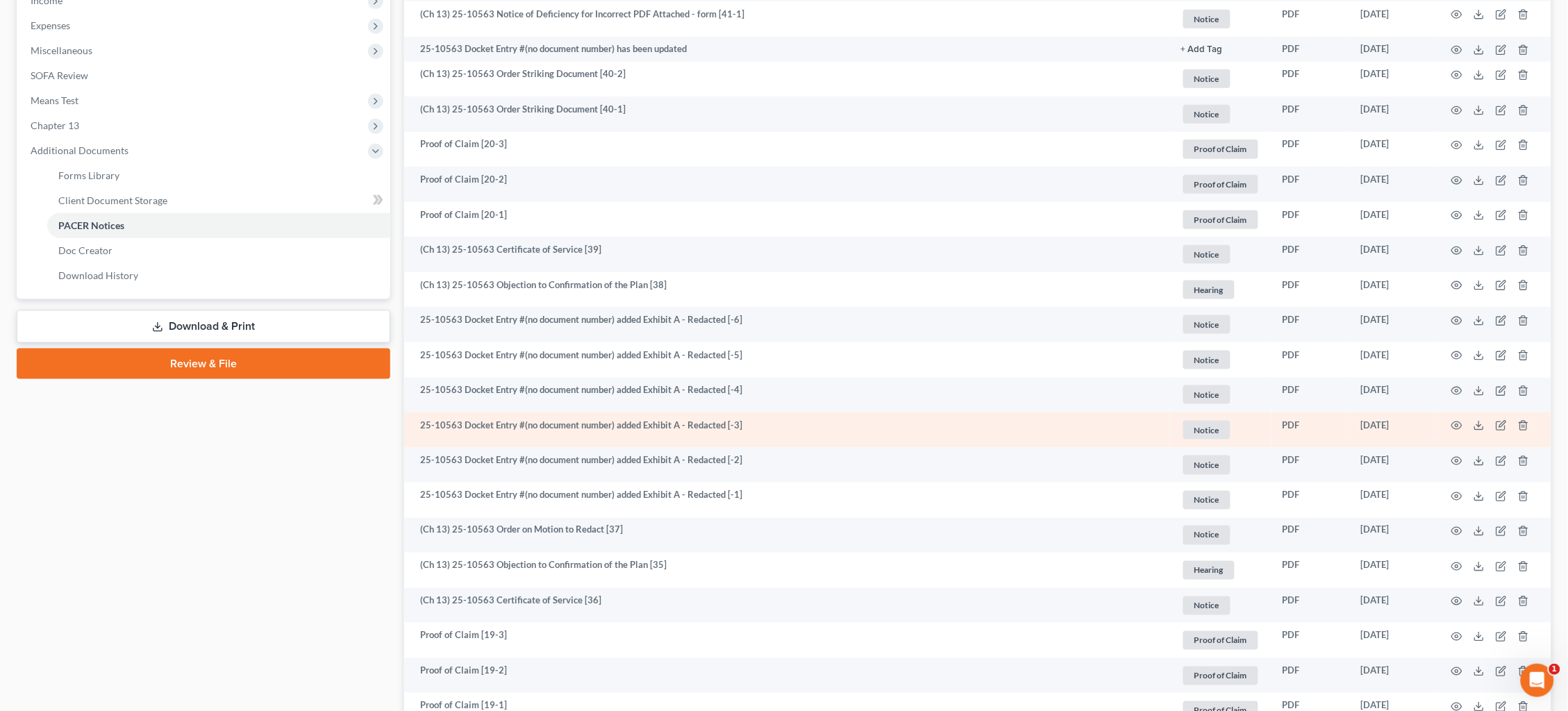
scroll to position [449, 0]
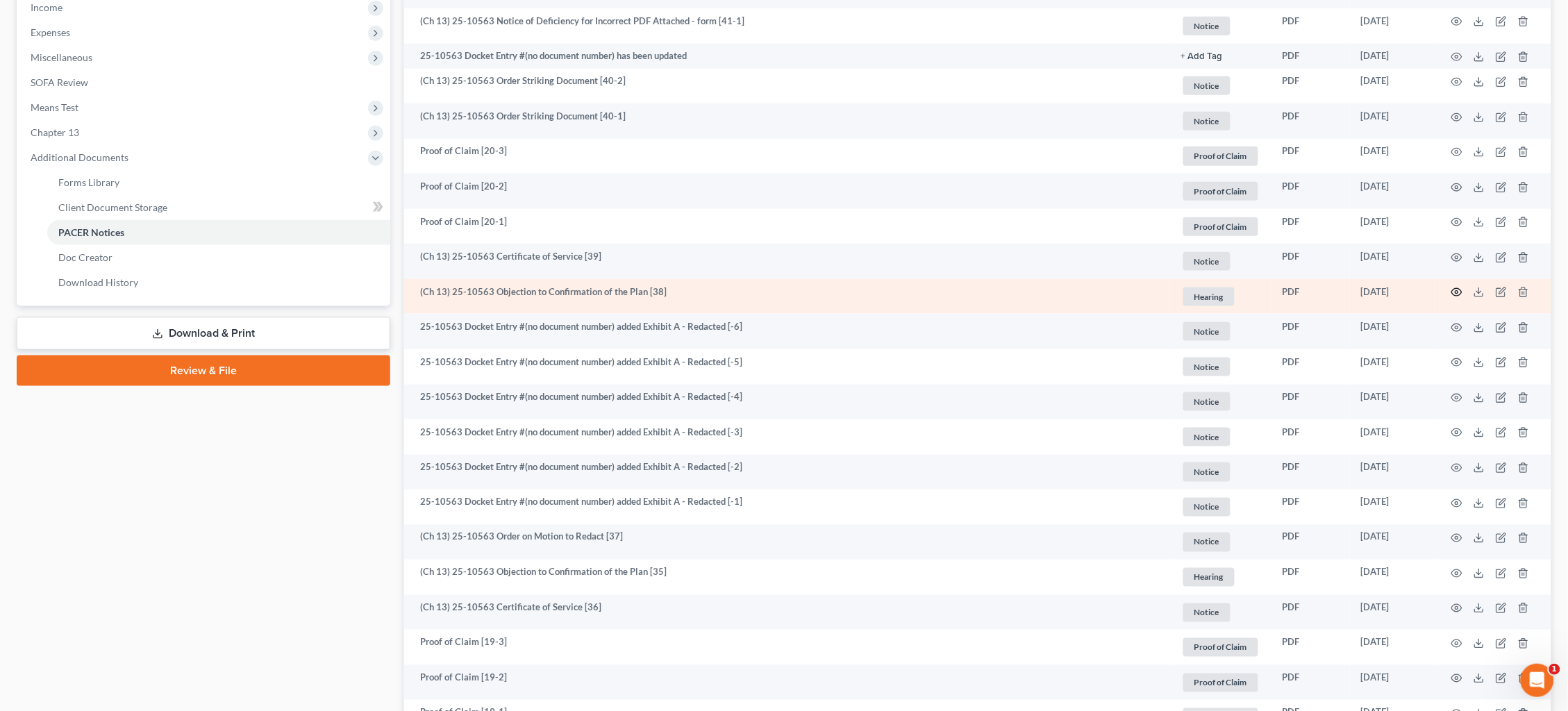
click at [1452, 289] on icon "button" at bounding box center [1457, 292] width 10 height 8
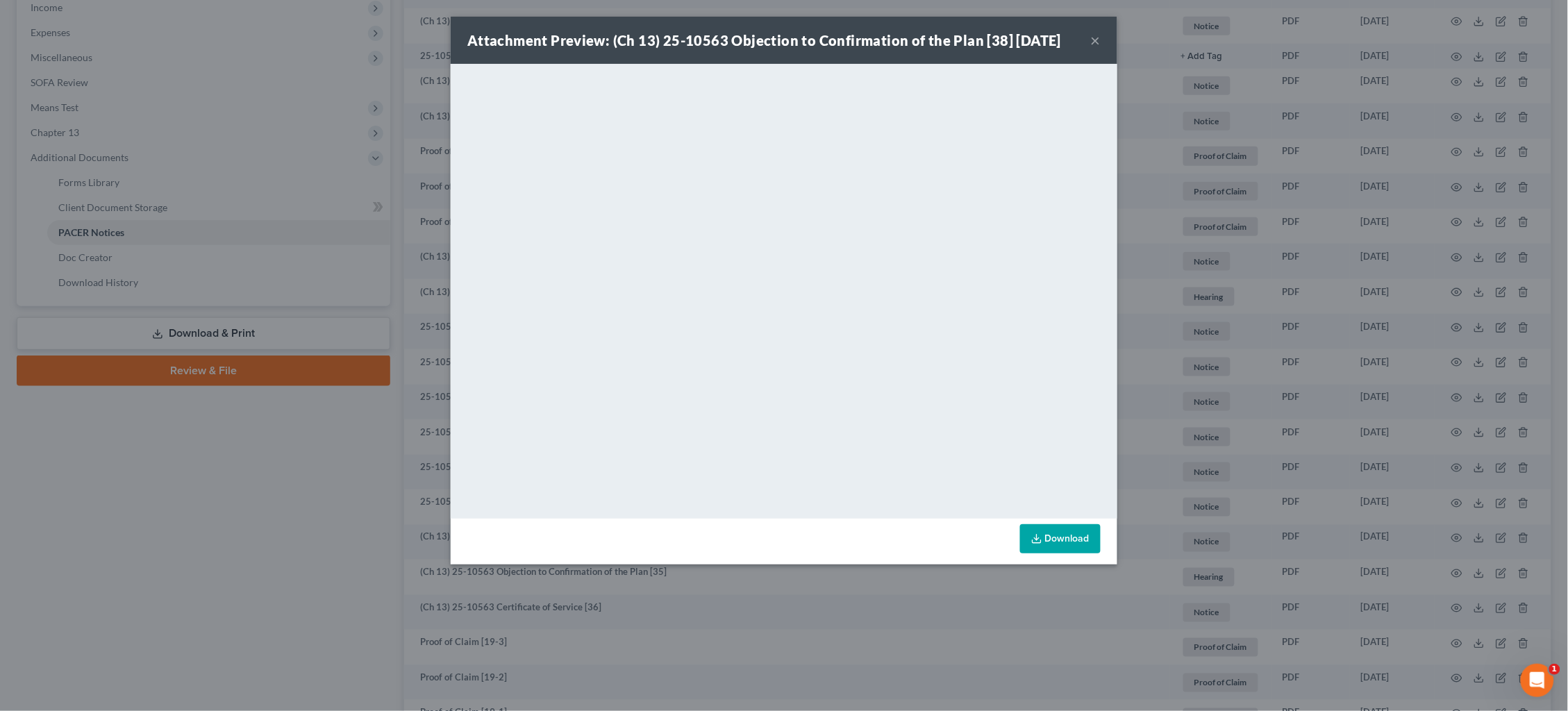
click at [1290, 224] on div "Attachment Preview: (Ch 13) 25-10563 Objection to Confirmation of the Plan [38]…" at bounding box center [784, 356] width 1568 height 711
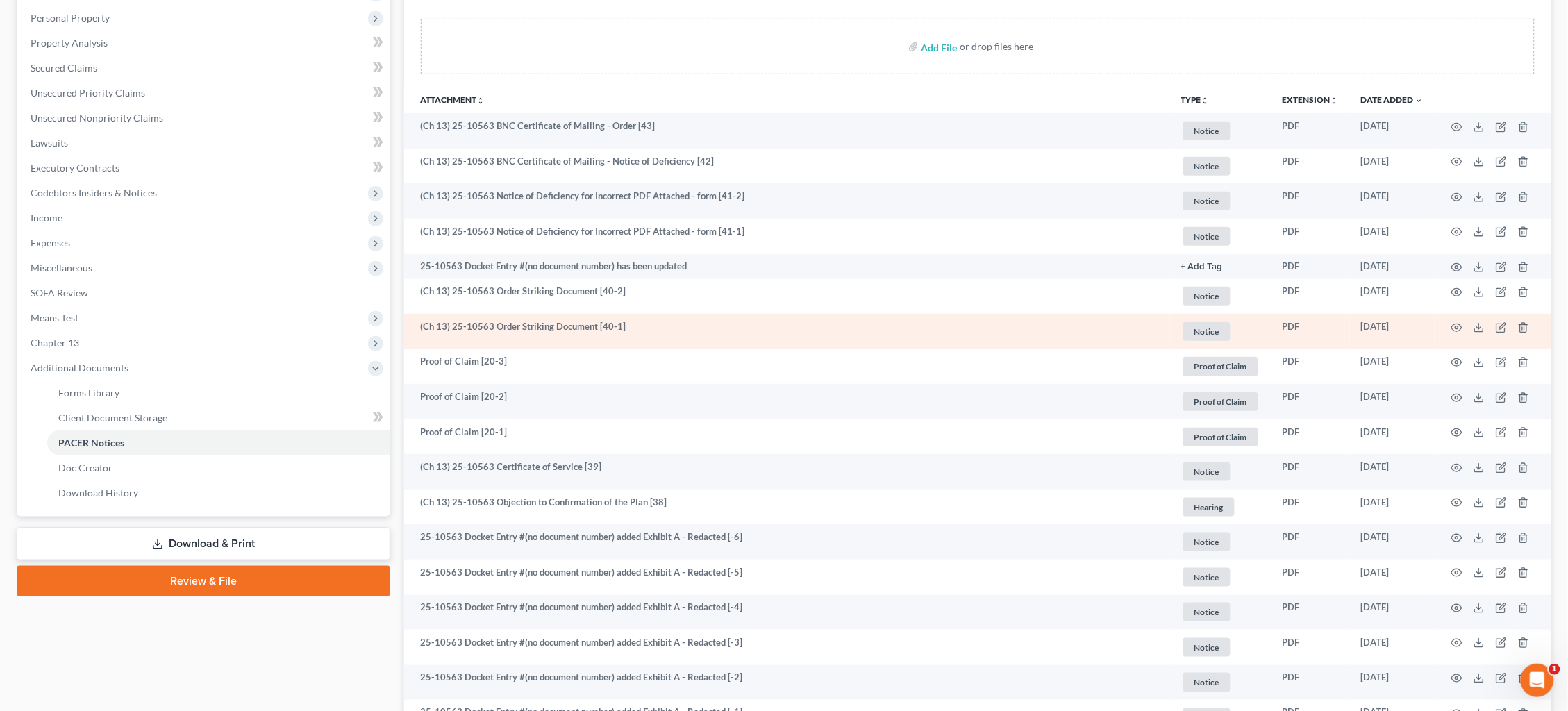
scroll to position [211, 0]
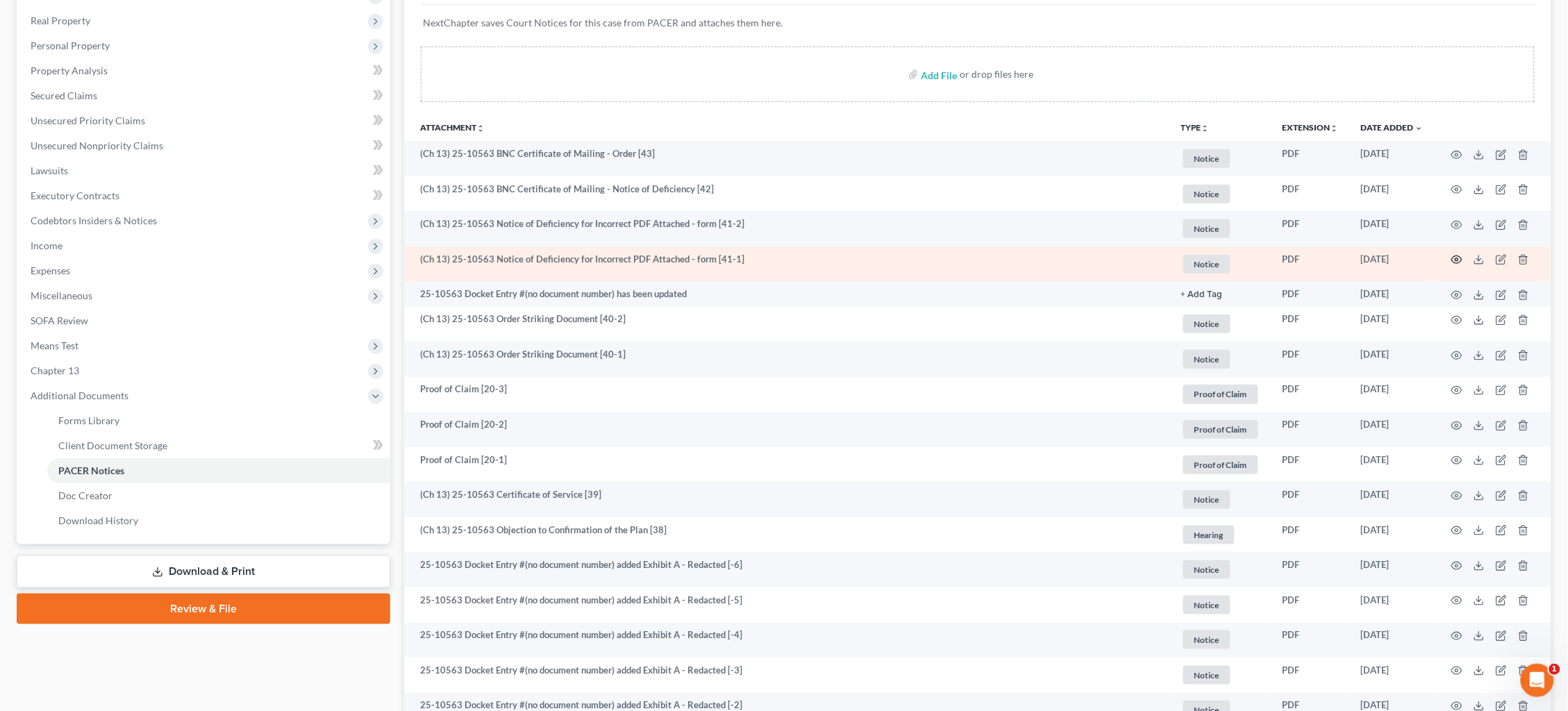
click at [1454, 257] on icon "button" at bounding box center [1456, 259] width 11 height 11
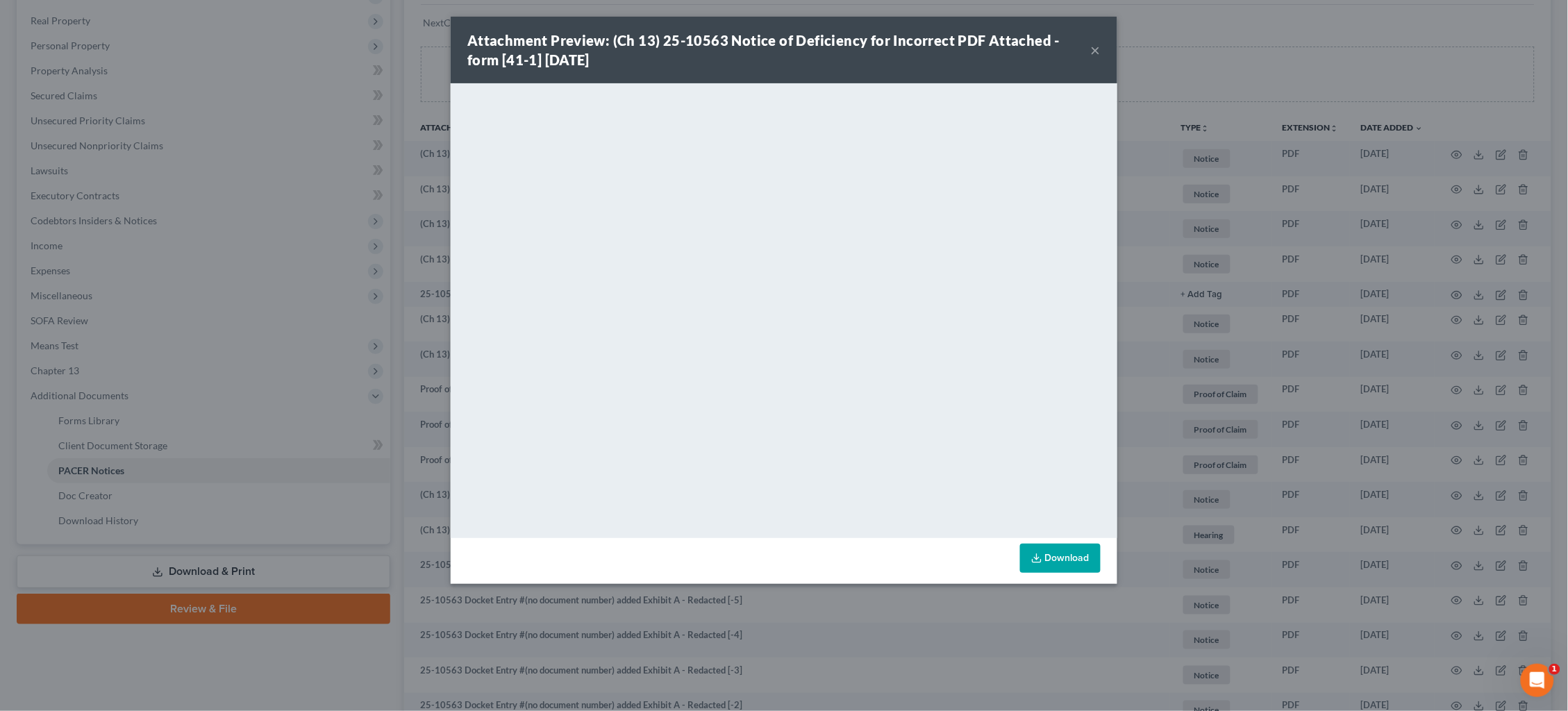
click at [1230, 266] on div "Attachment Preview: (Ch 13) 25-10563 Notice of Deficiency for Incorrect PDF Att…" at bounding box center [784, 356] width 1568 height 711
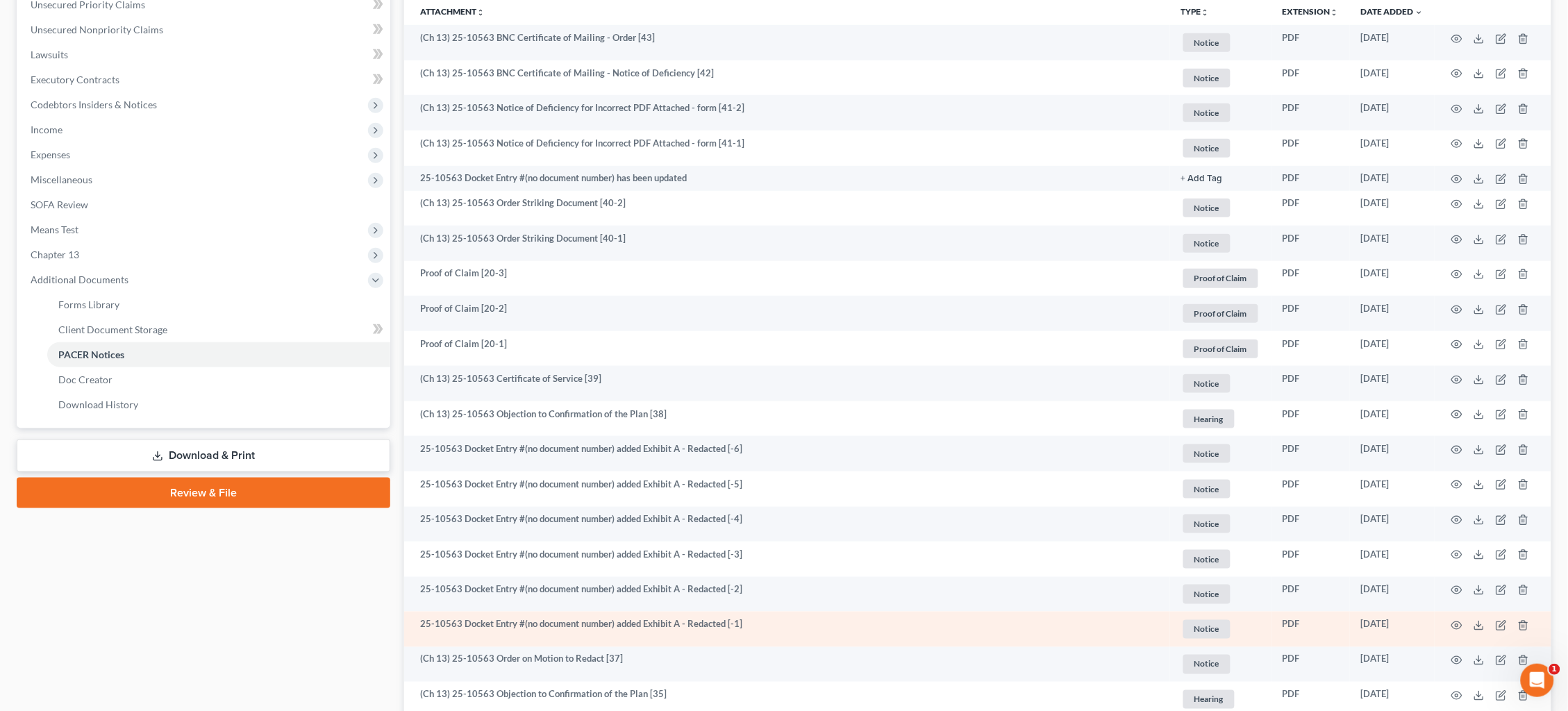
scroll to position [327, 0]
click at [1456, 619] on icon "button" at bounding box center [1456, 624] width 11 height 11
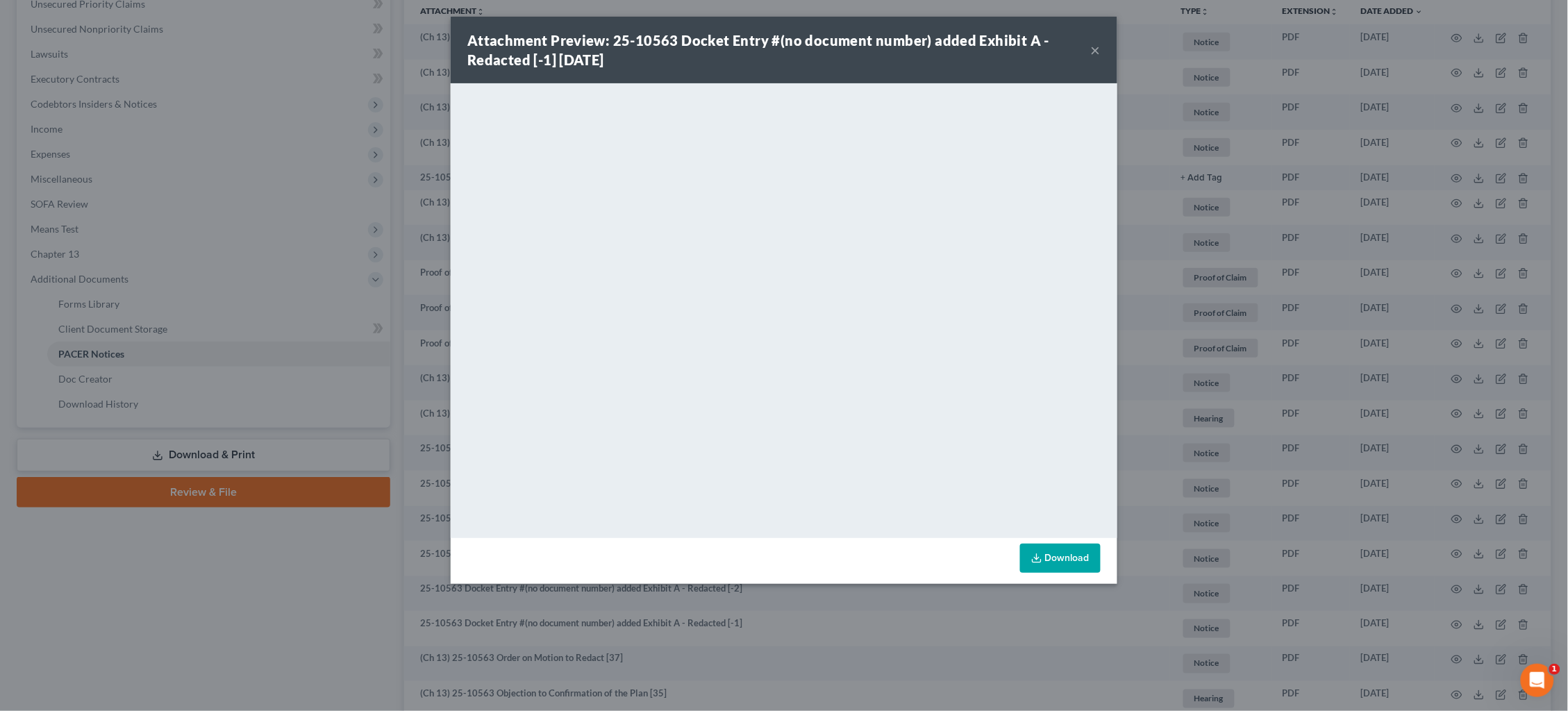
click at [1194, 461] on div "Attachment Preview: 25-10563 Docket Entry #(no document number) added Exhibit A…" at bounding box center [784, 356] width 1568 height 711
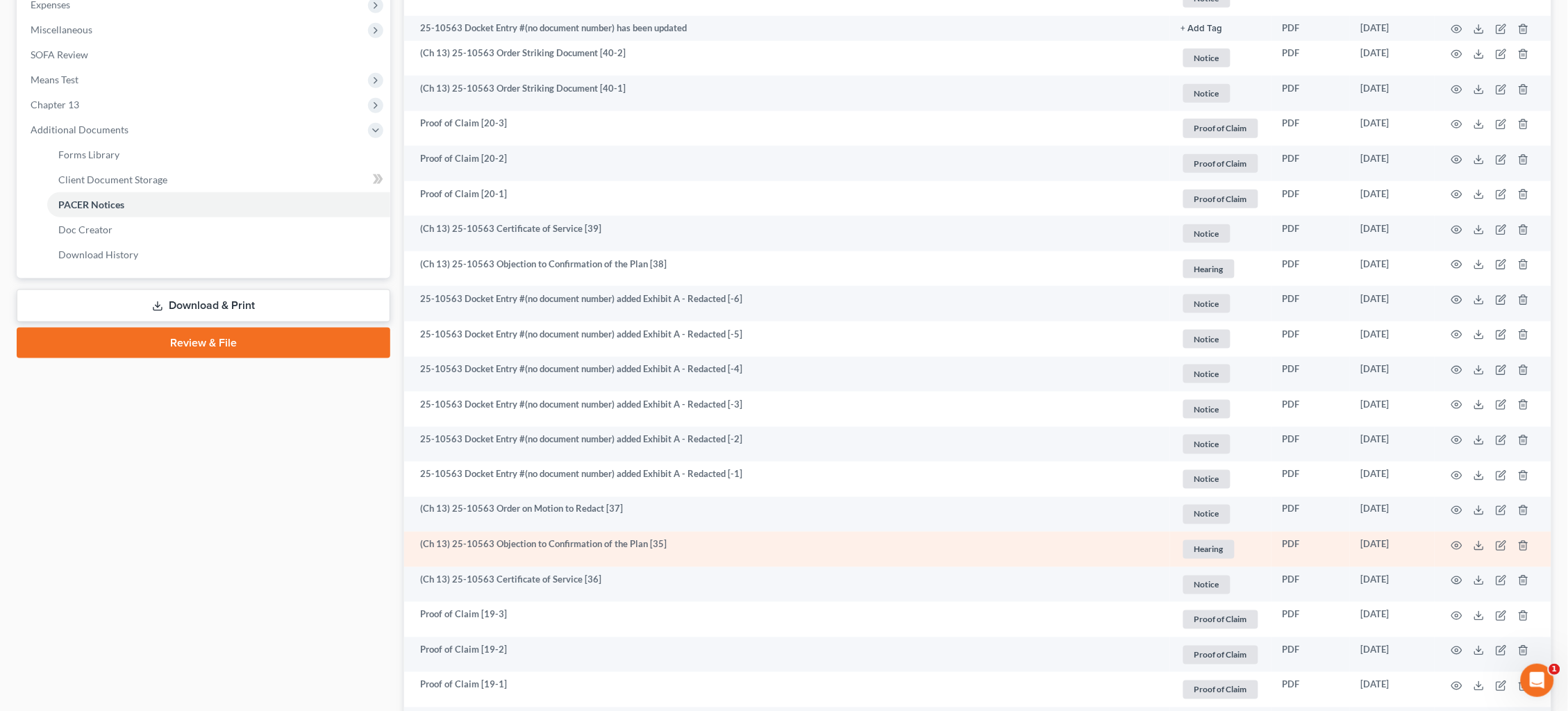
scroll to position [497, 0]
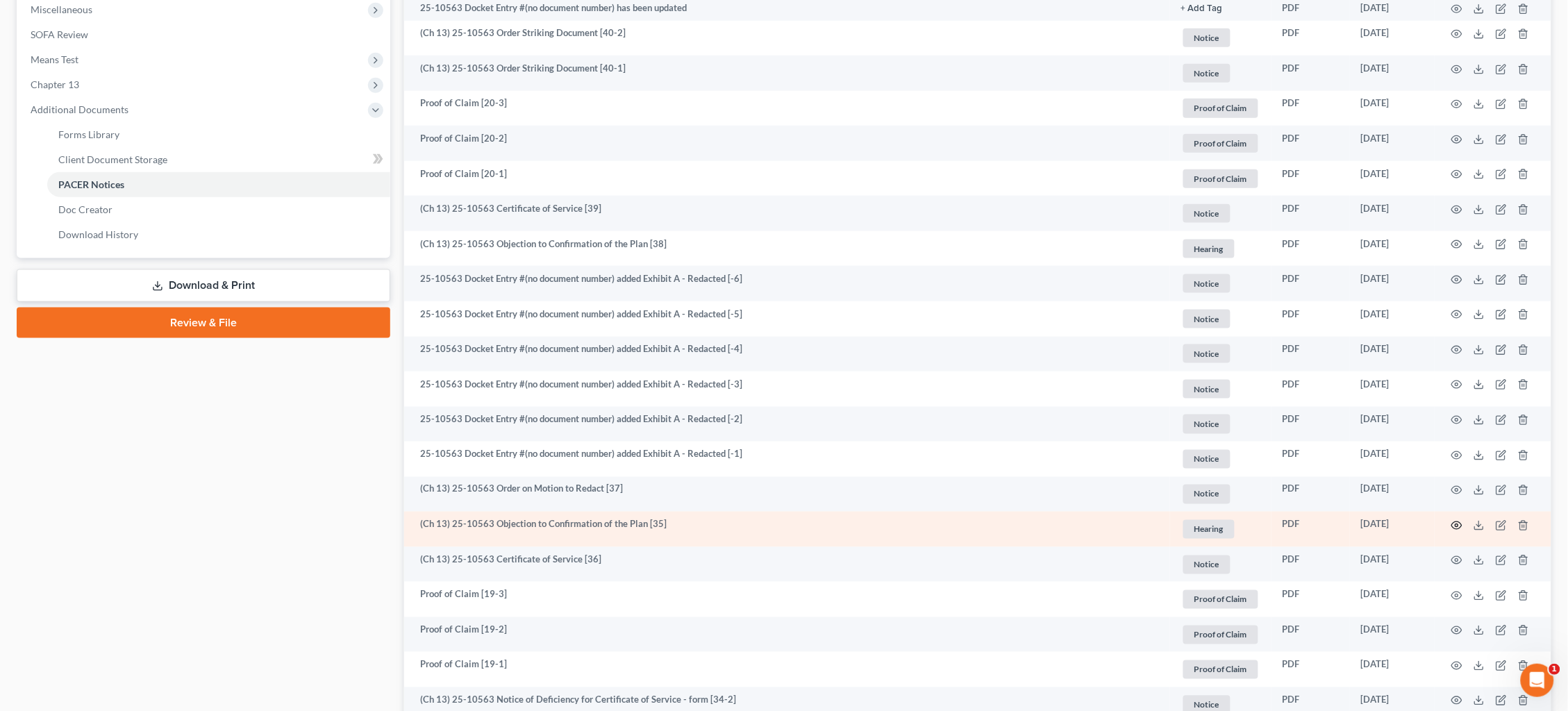
click at [1456, 520] on icon "button" at bounding box center [1456, 525] width 11 height 11
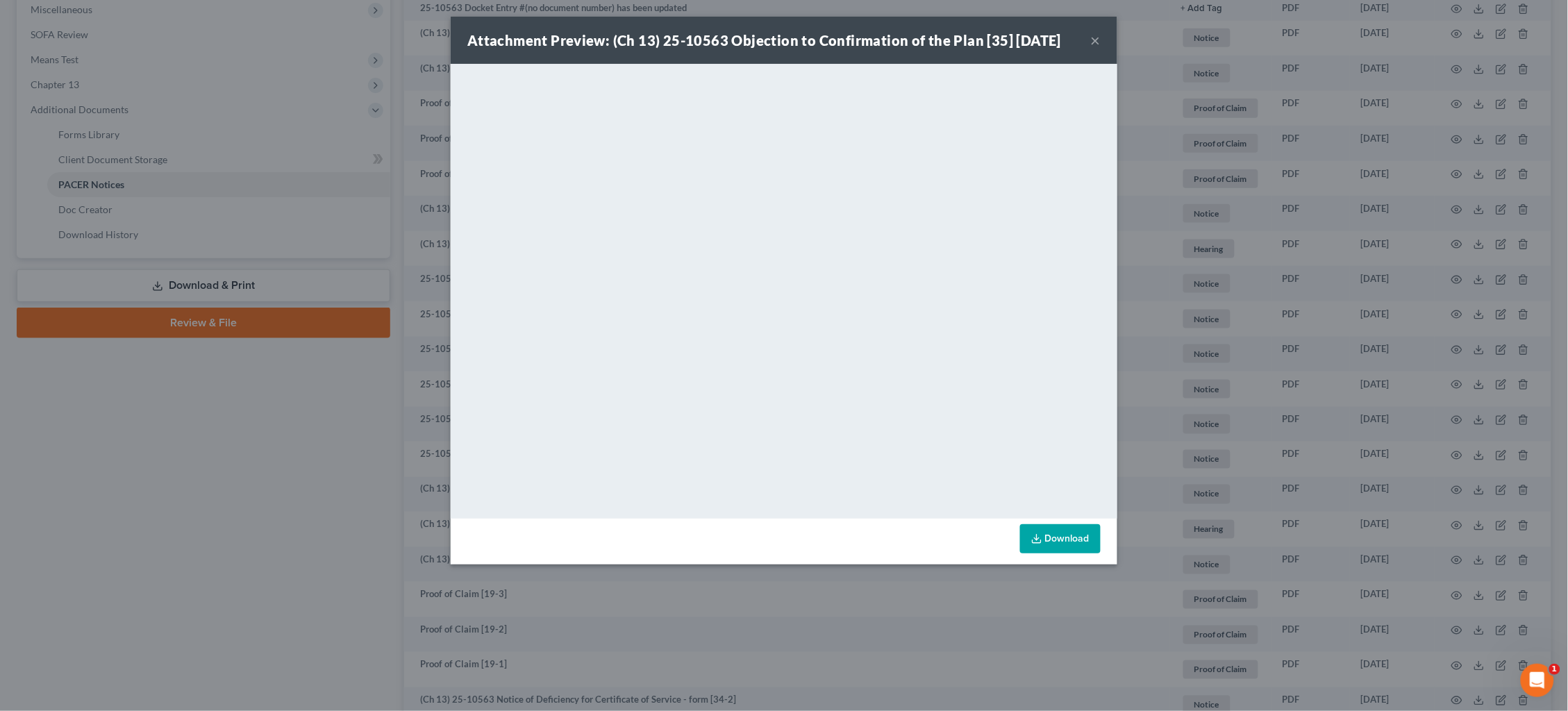
click at [1210, 322] on div "Attachment Preview: (Ch 13) 25-10563 Objection to Confirmation of the Plan [35]…" at bounding box center [784, 356] width 1568 height 711
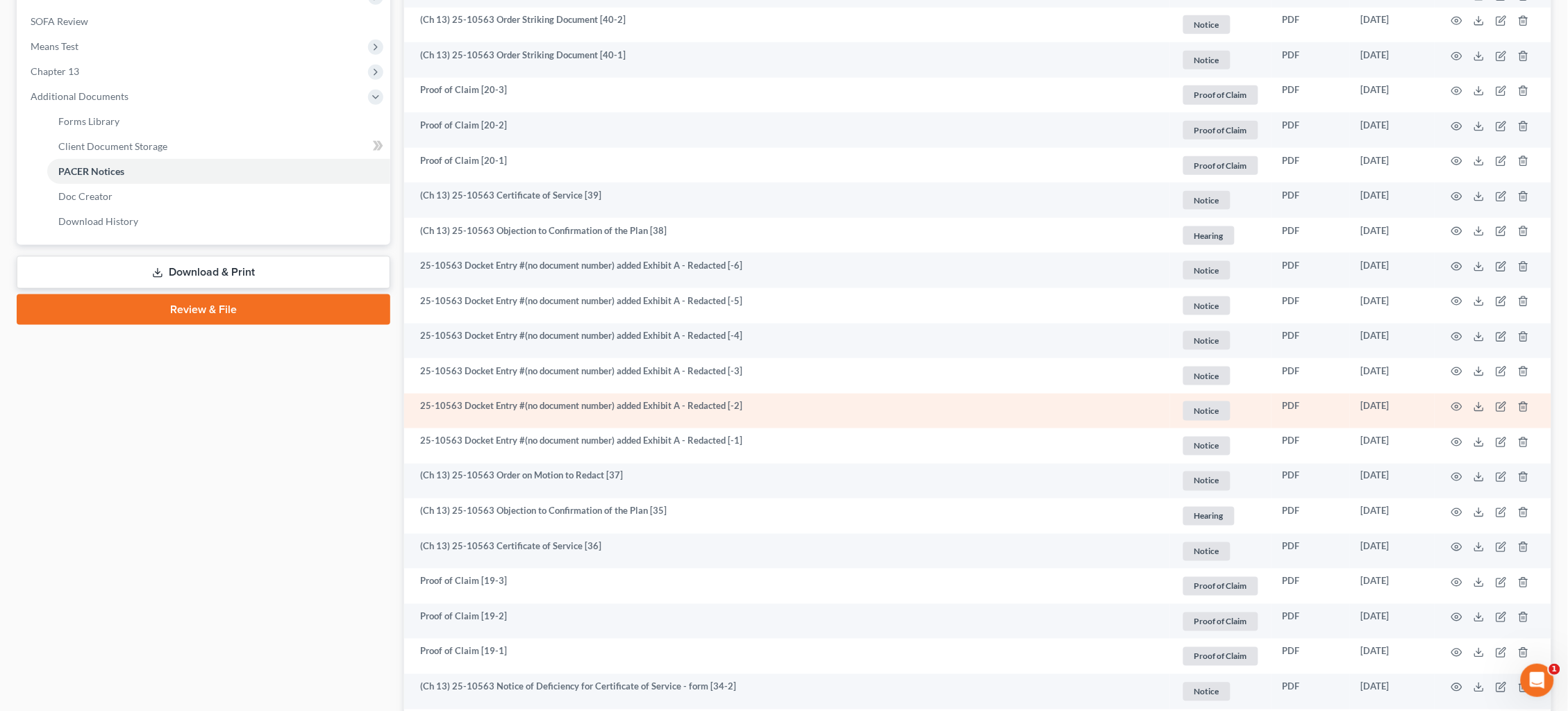
scroll to position [457, 0]
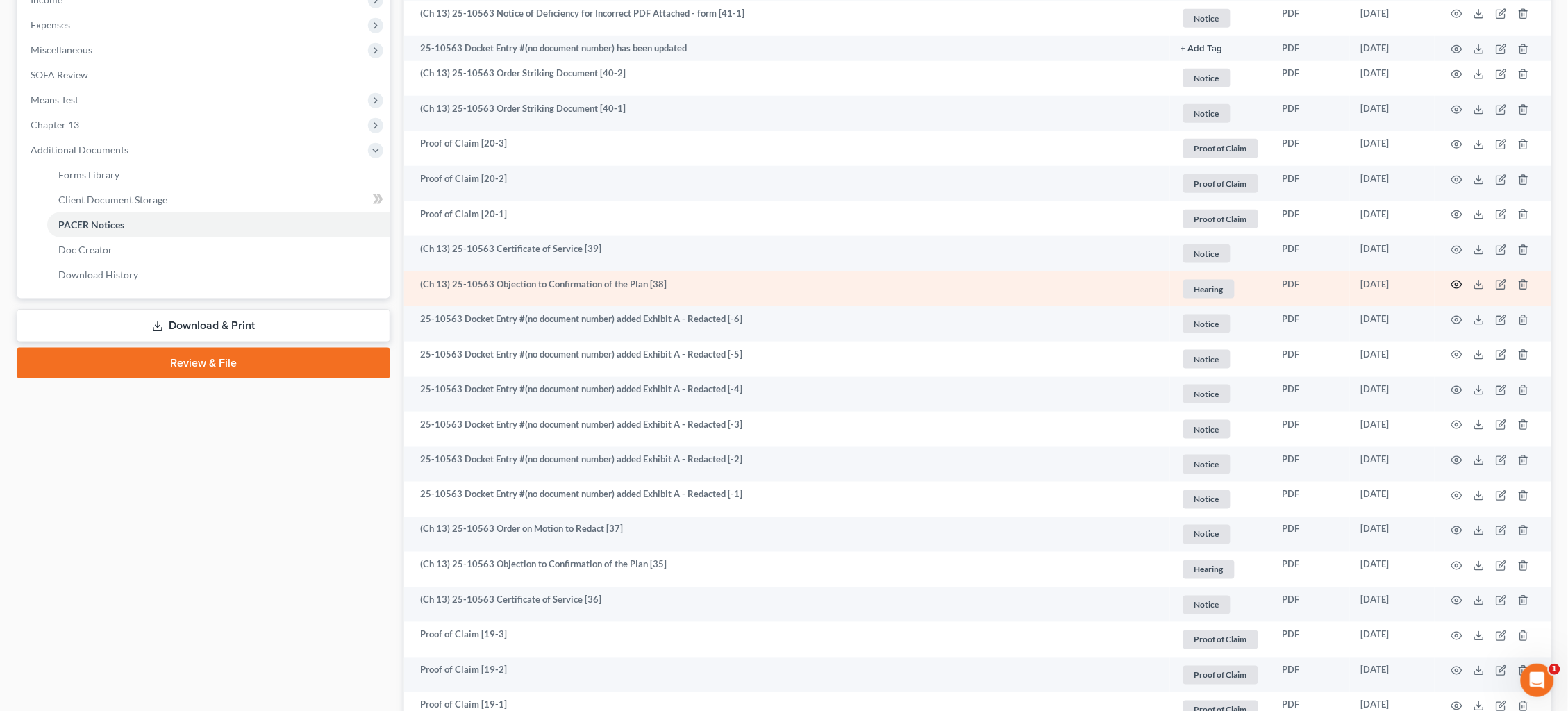
click at [1455, 280] on icon "button" at bounding box center [1456, 284] width 11 height 11
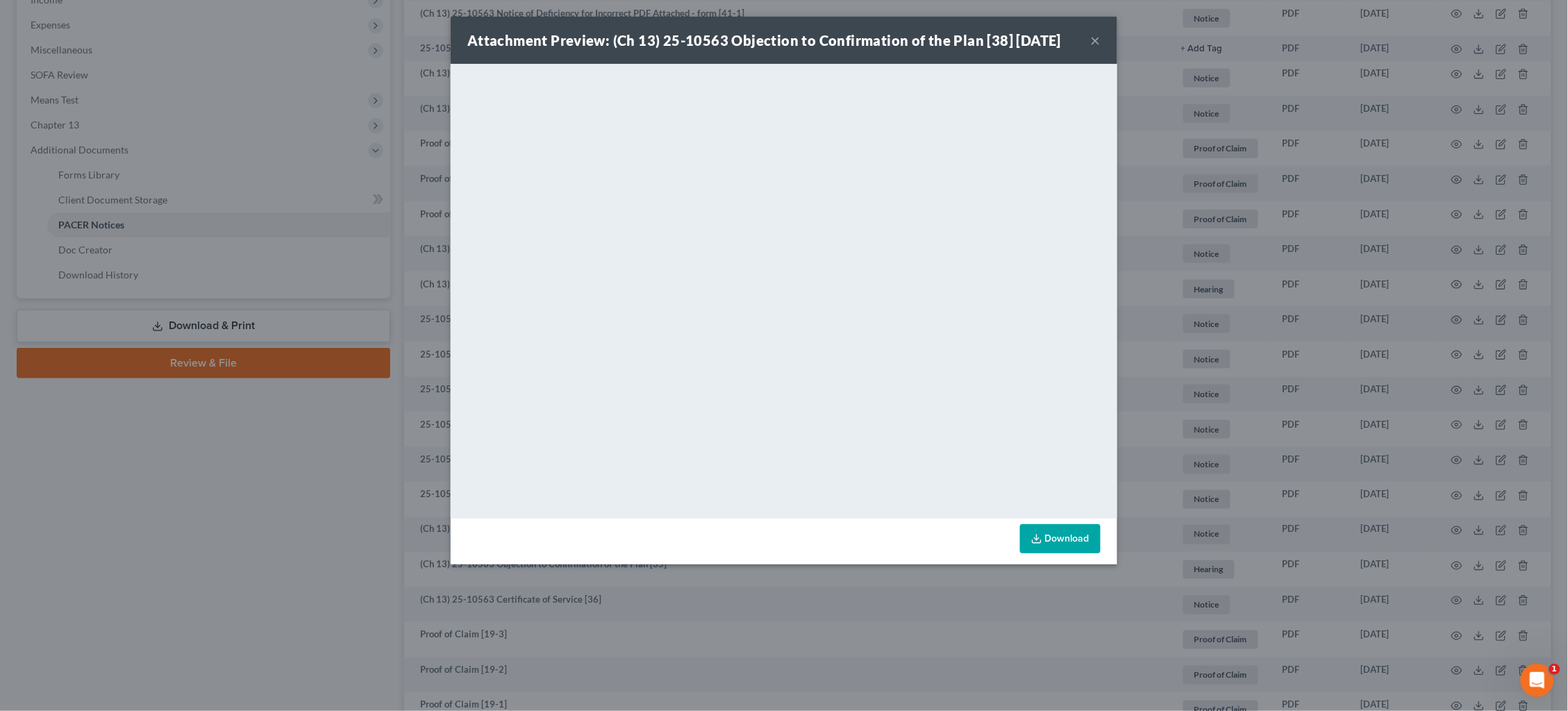
click at [1284, 288] on div "Attachment Preview: (Ch 13) 25-10563 Objection to Confirmation of the Plan [38]…" at bounding box center [784, 356] width 1568 height 711
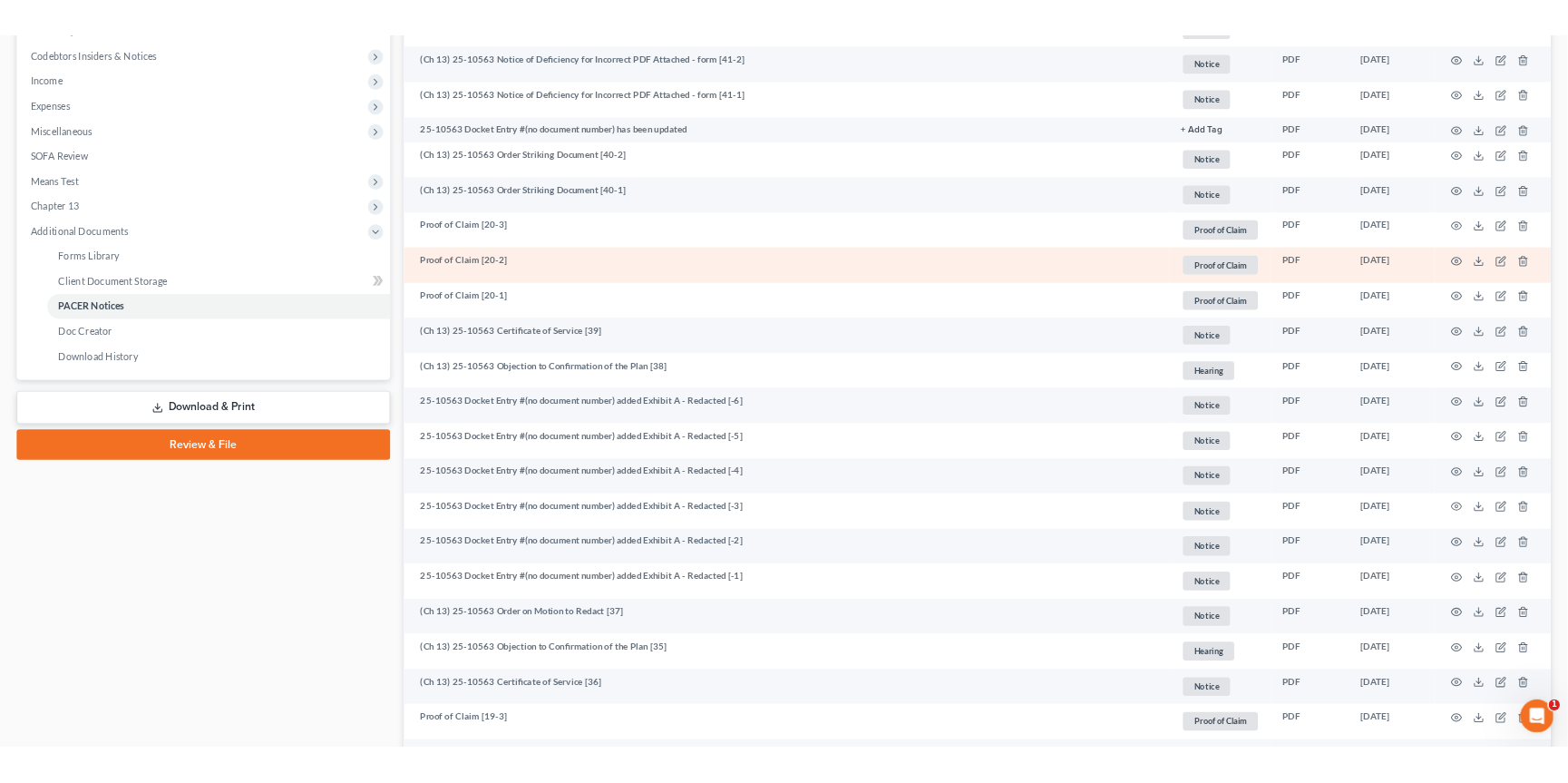
scroll to position [537, 0]
